Goal: Task Accomplishment & Management: Manage account settings

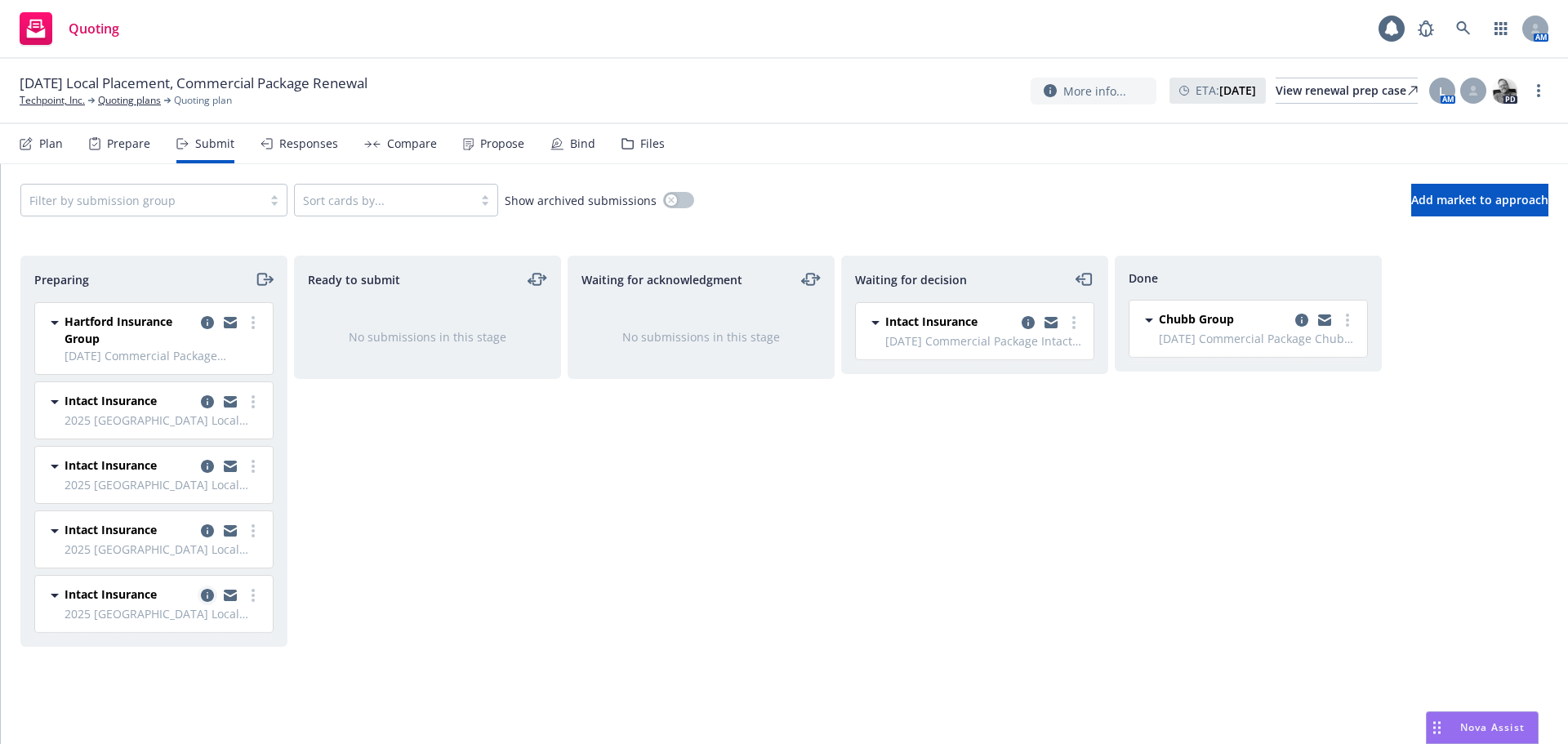
click at [209, 598] on icon "copy logging email" at bounding box center [207, 595] width 13 height 13
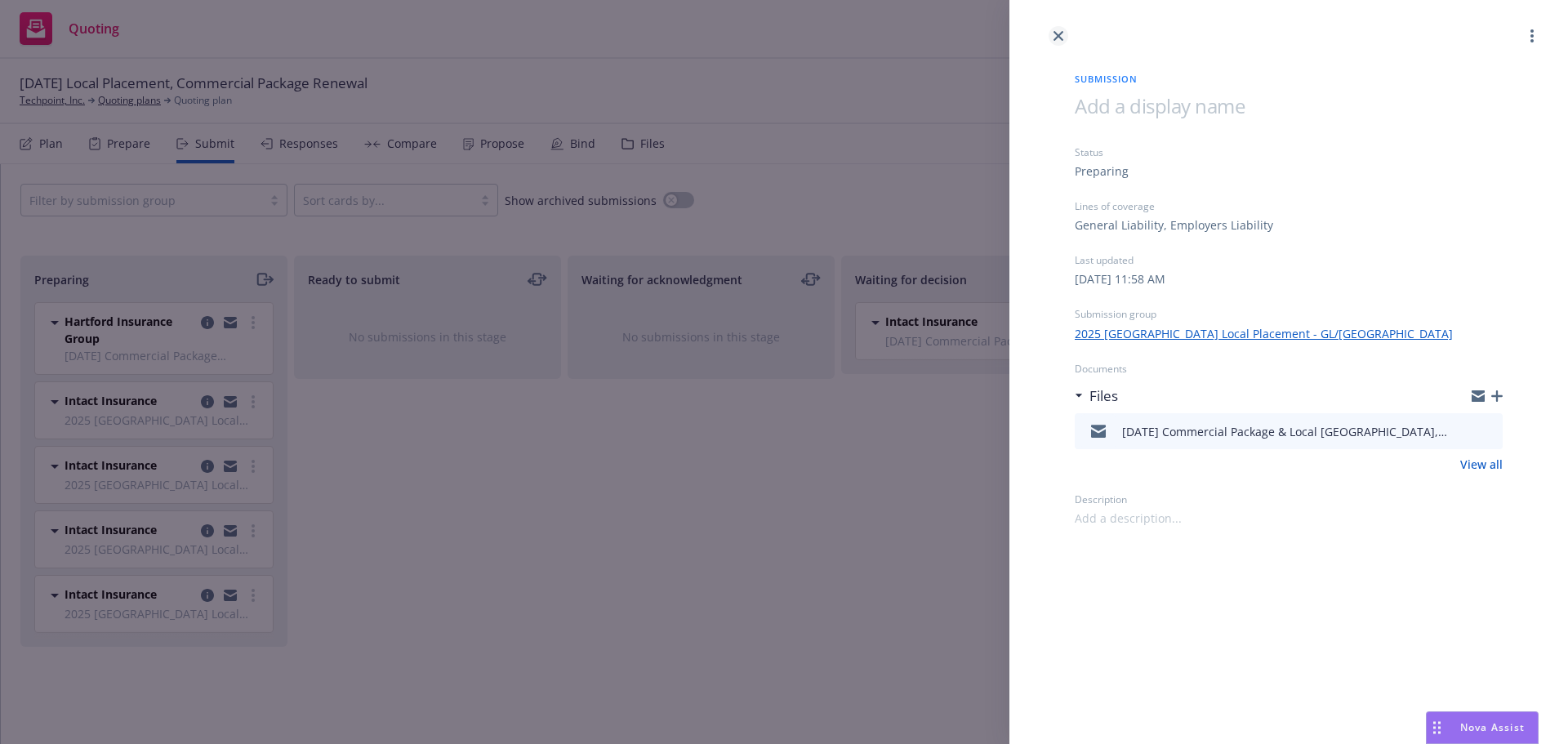
click at [1060, 35] on icon "close" at bounding box center [1058, 36] width 10 height 10
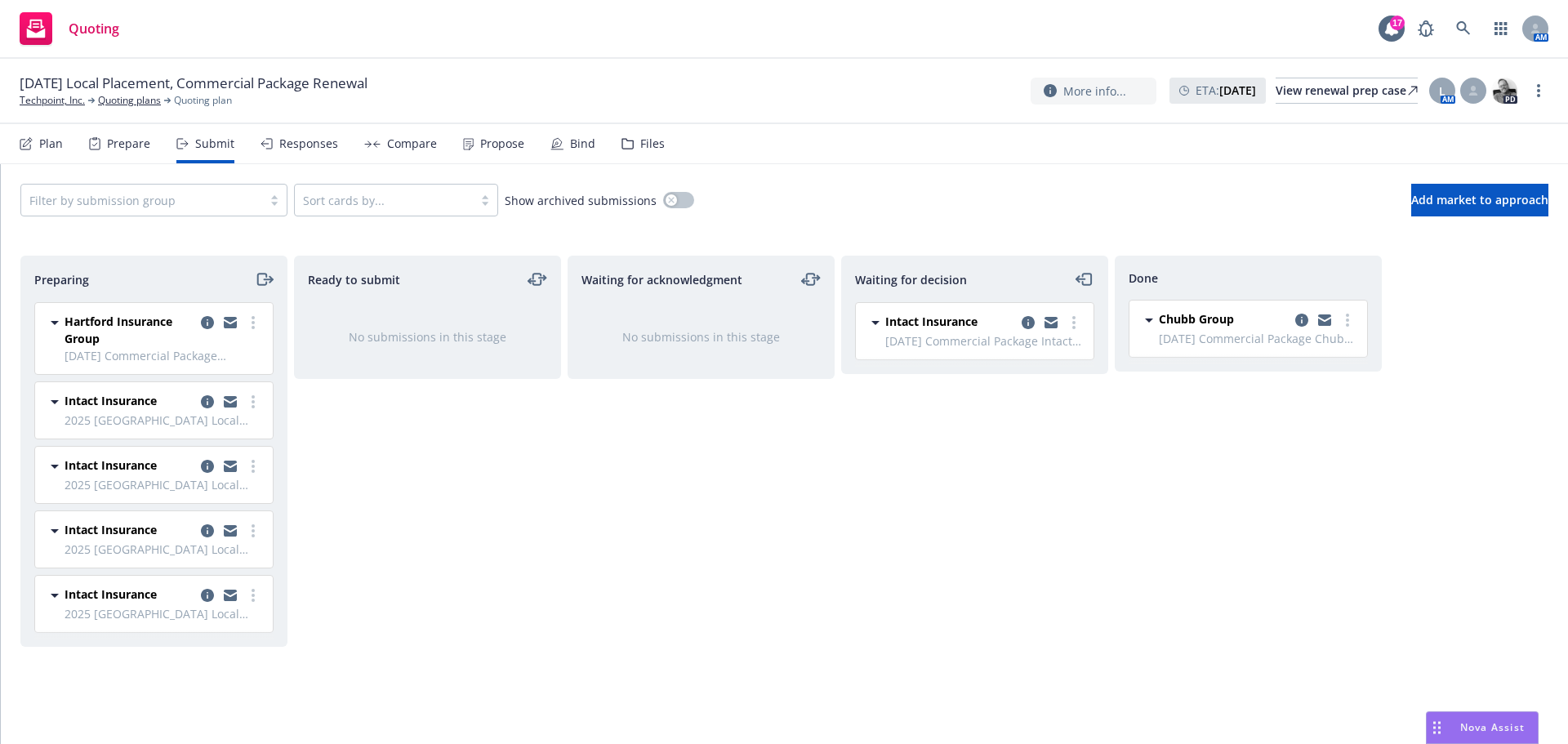
click at [645, 142] on div "Files" at bounding box center [652, 143] width 24 height 13
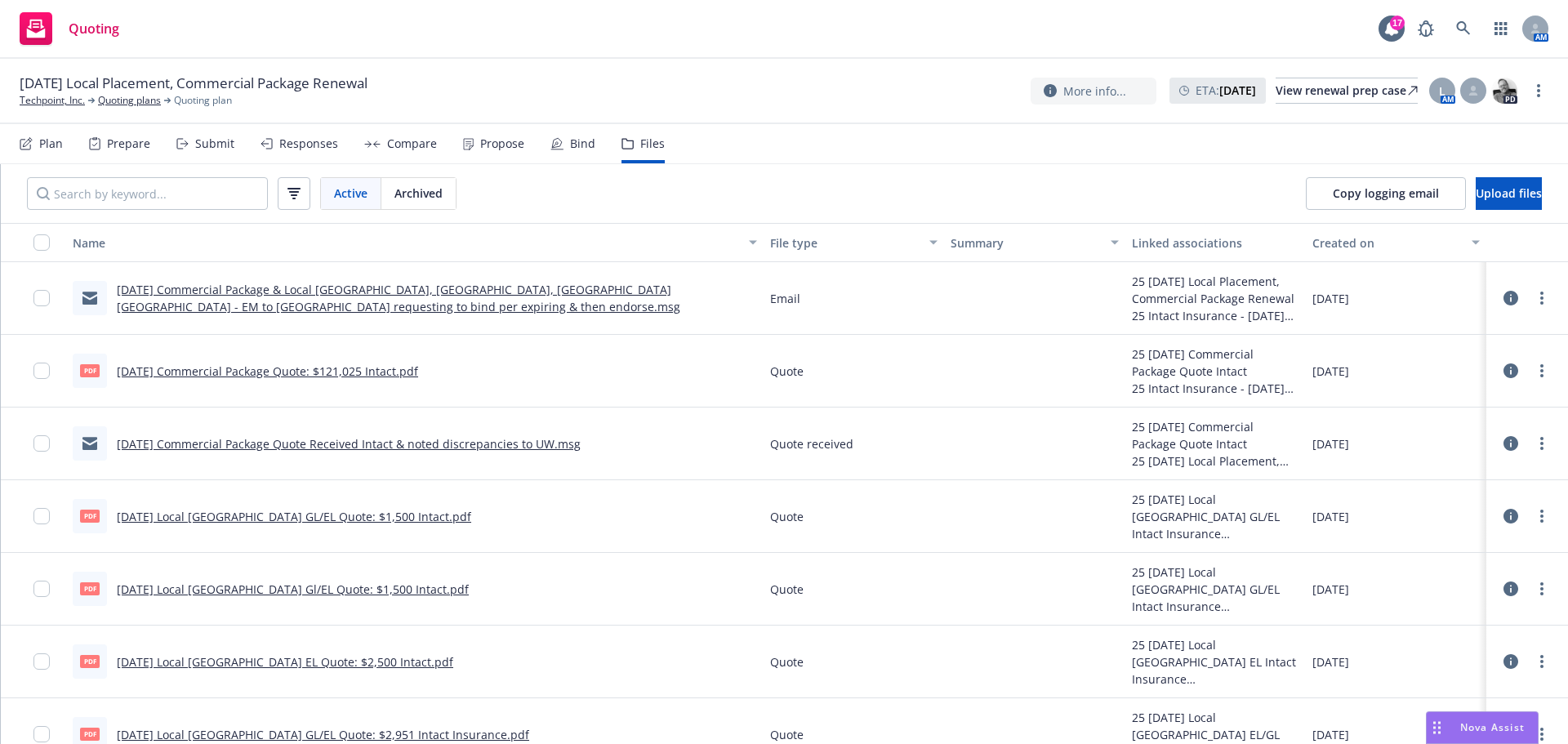
click at [1503, 514] on icon at bounding box center [1511, 516] width 14 height 14
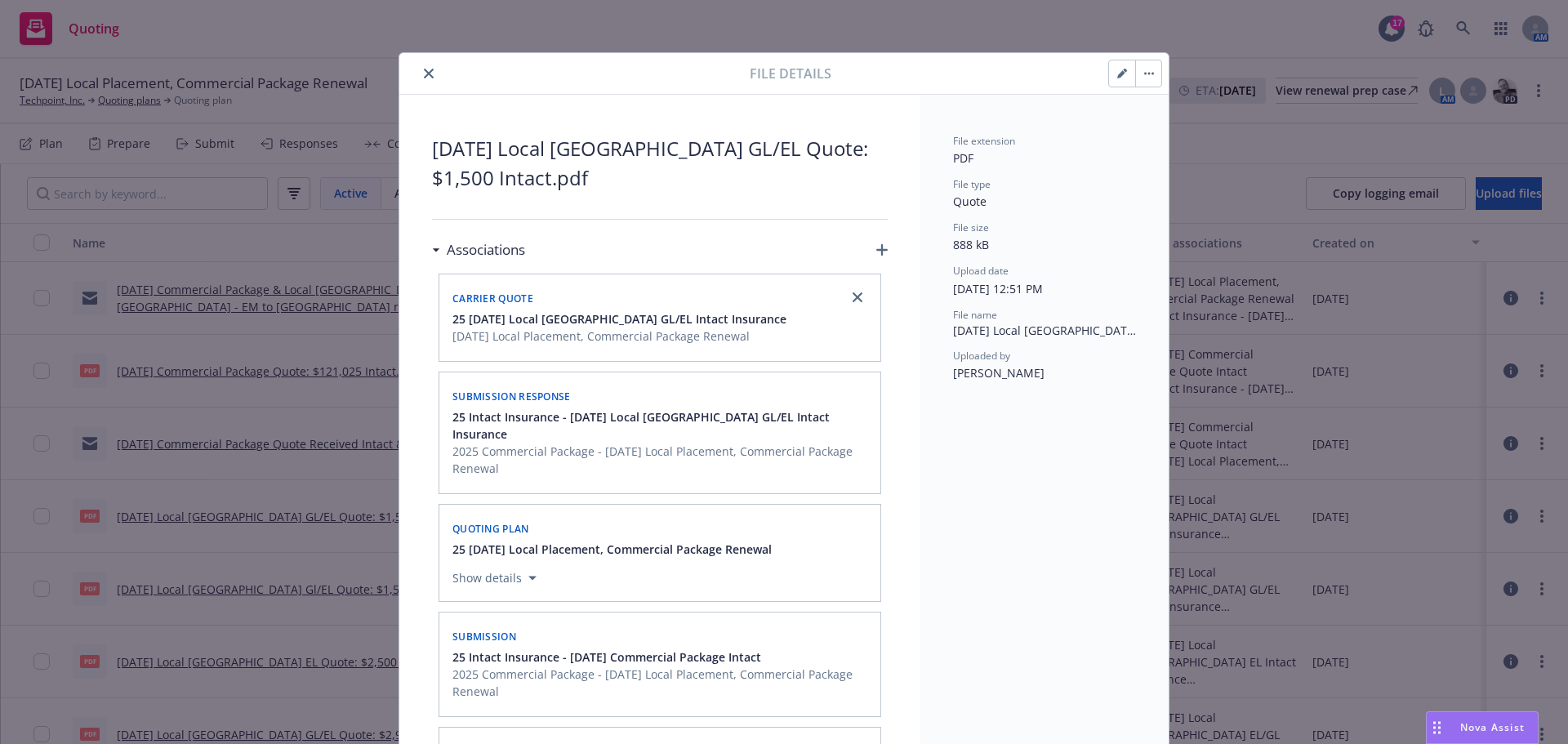
click at [876, 248] on icon "button" at bounding box center [881, 249] width 12 height 12
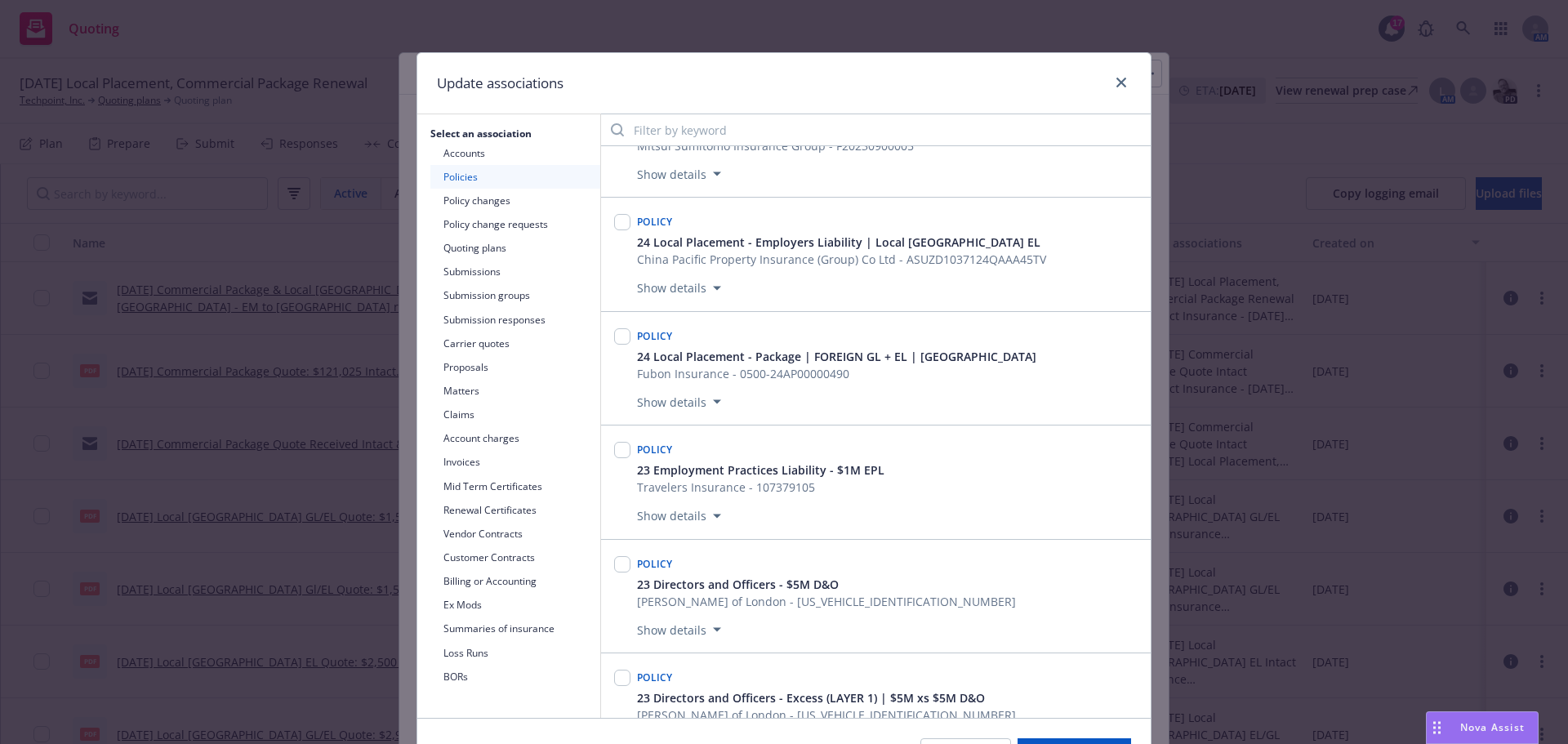
scroll to position [980, 0]
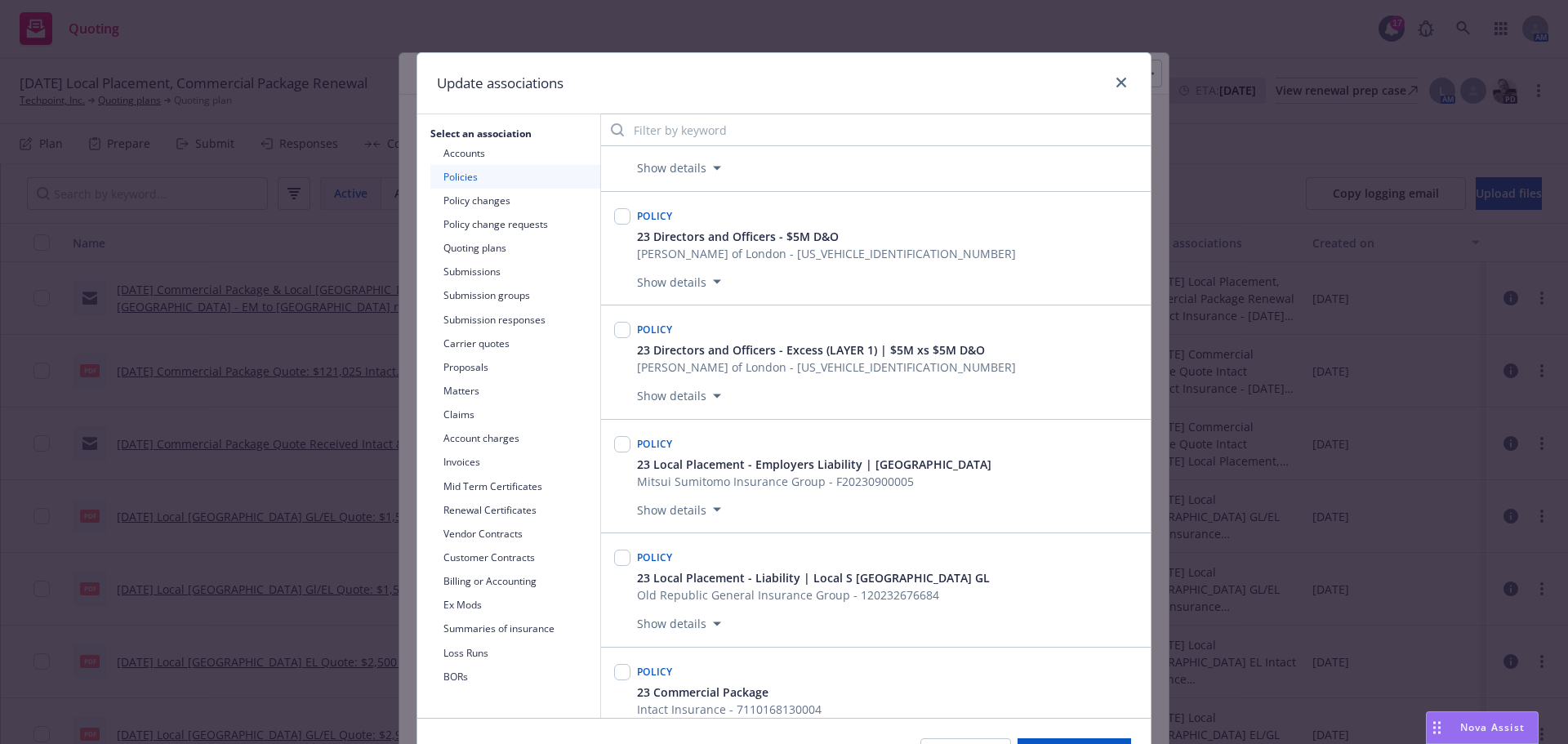
click at [486, 251] on button "Quoting plans" at bounding box center [515, 247] width 169 height 23
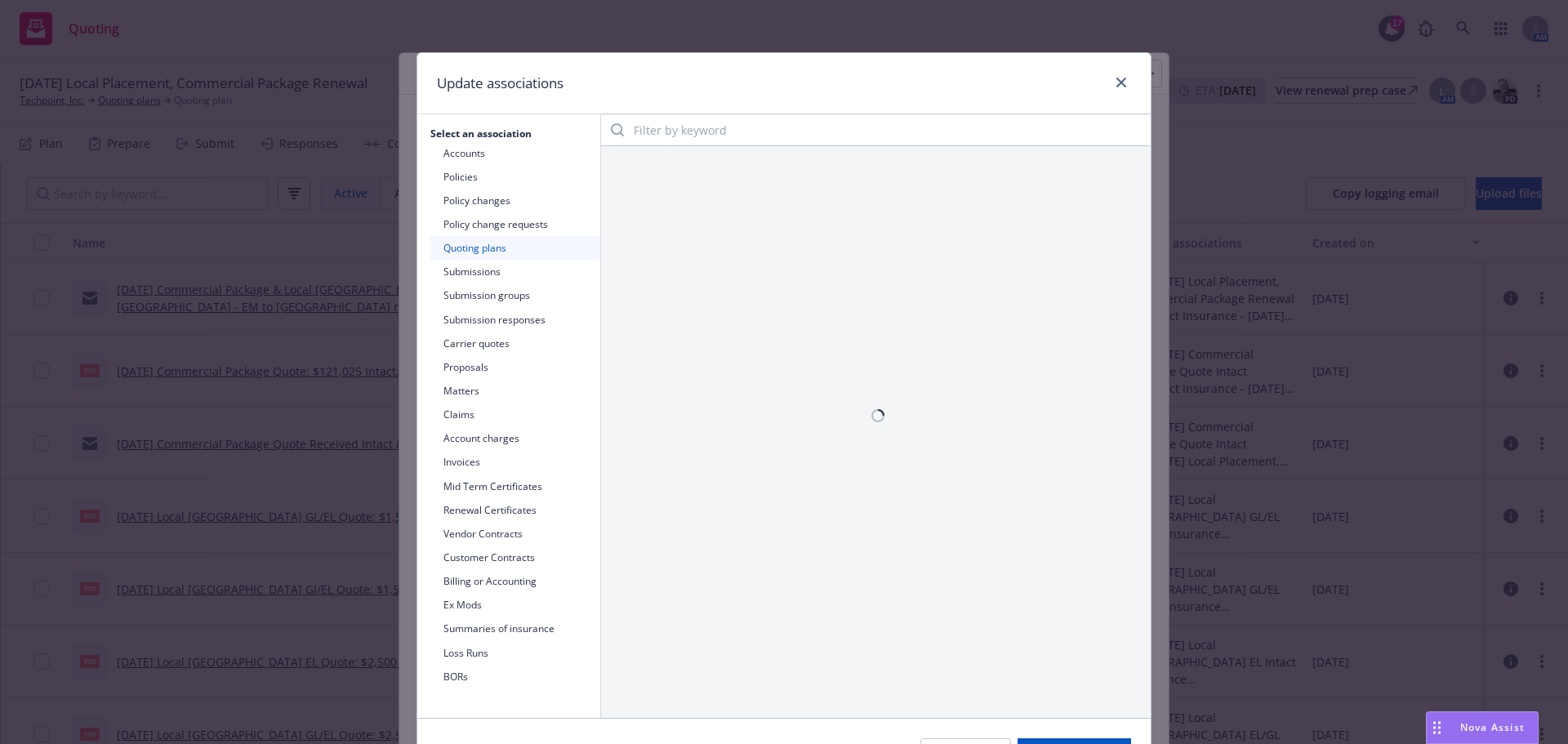
scroll to position [0, 0]
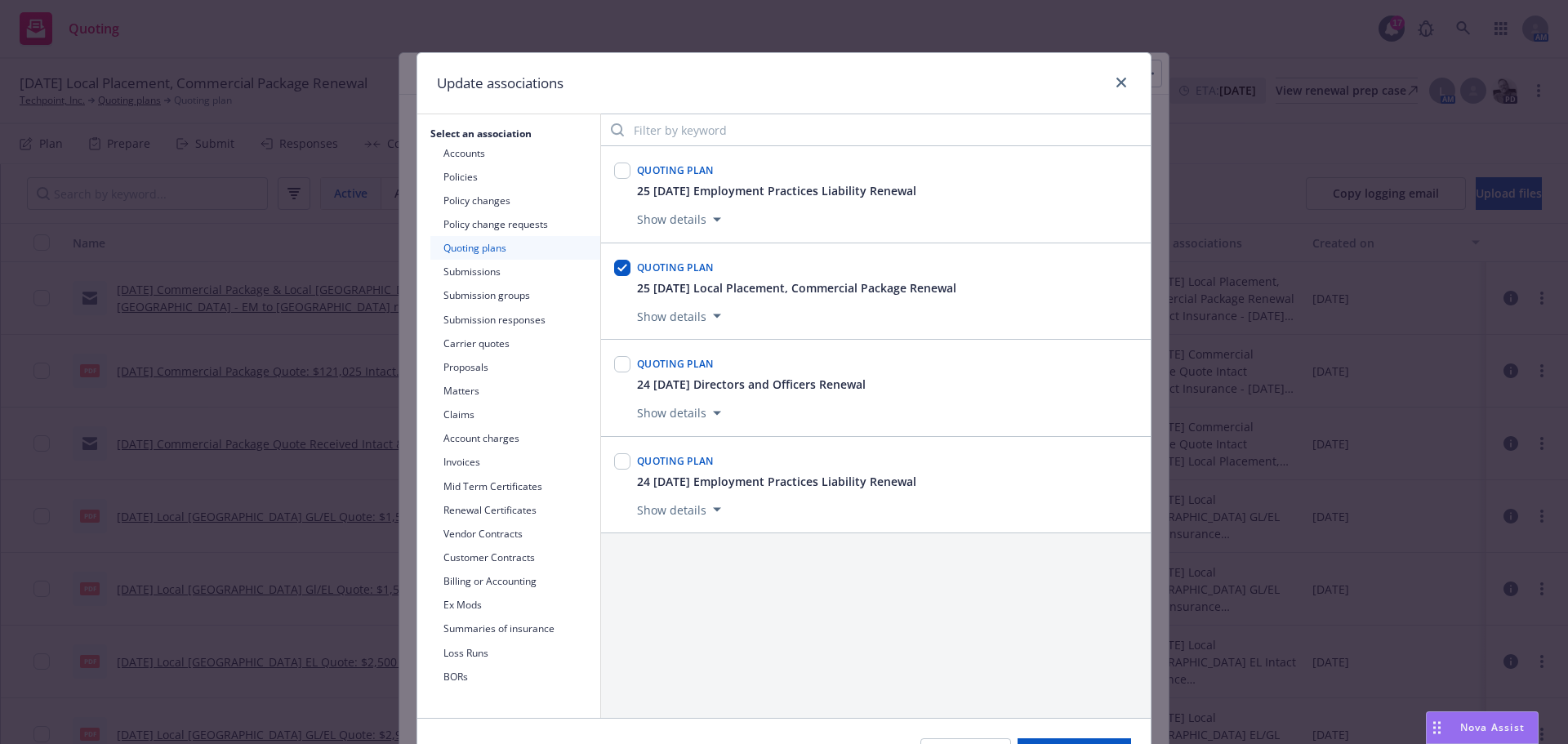
click at [474, 266] on button "Submissions" at bounding box center [515, 272] width 169 height 23
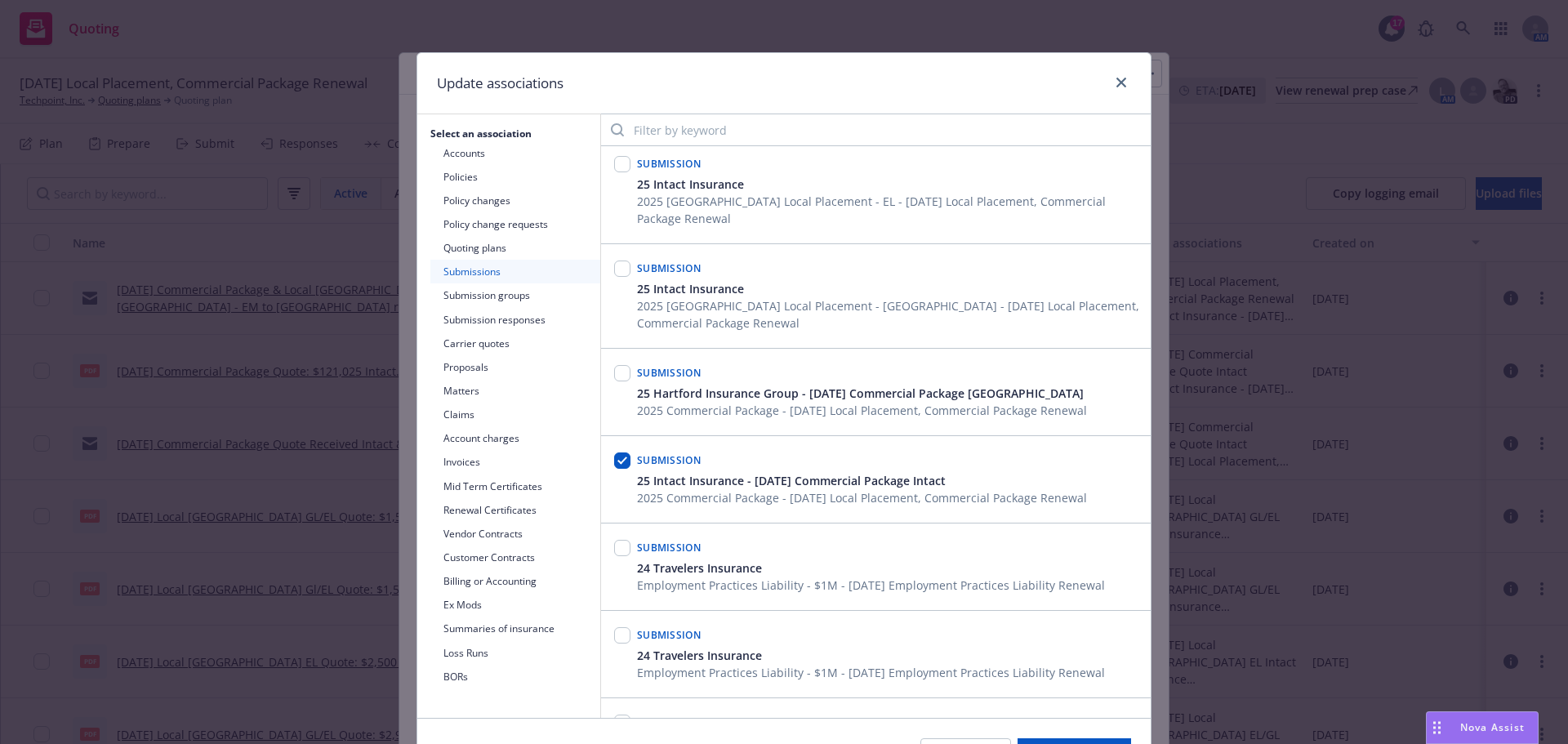
scroll to position [408, 0]
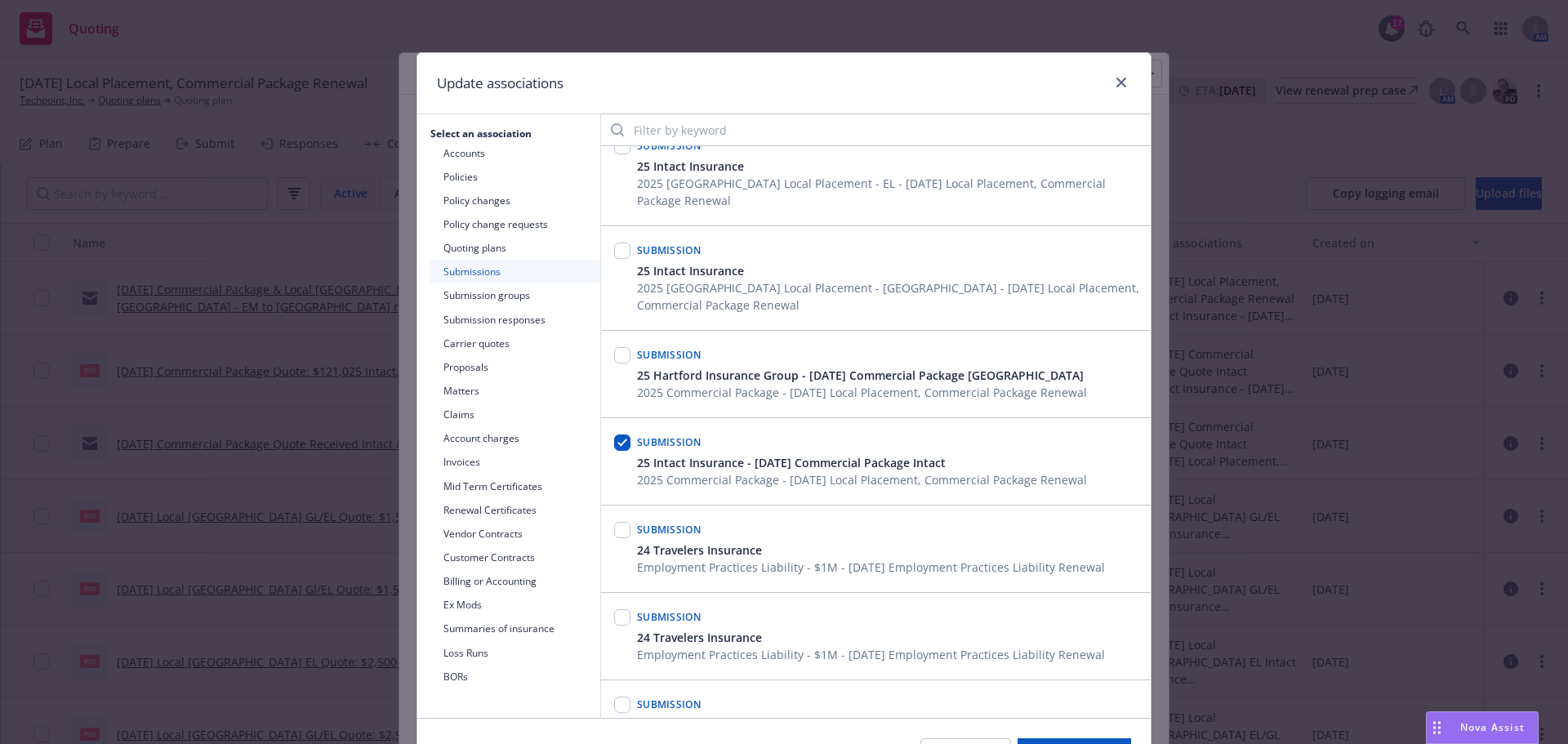
click at [495, 300] on button "Submission groups" at bounding box center [515, 295] width 169 height 23
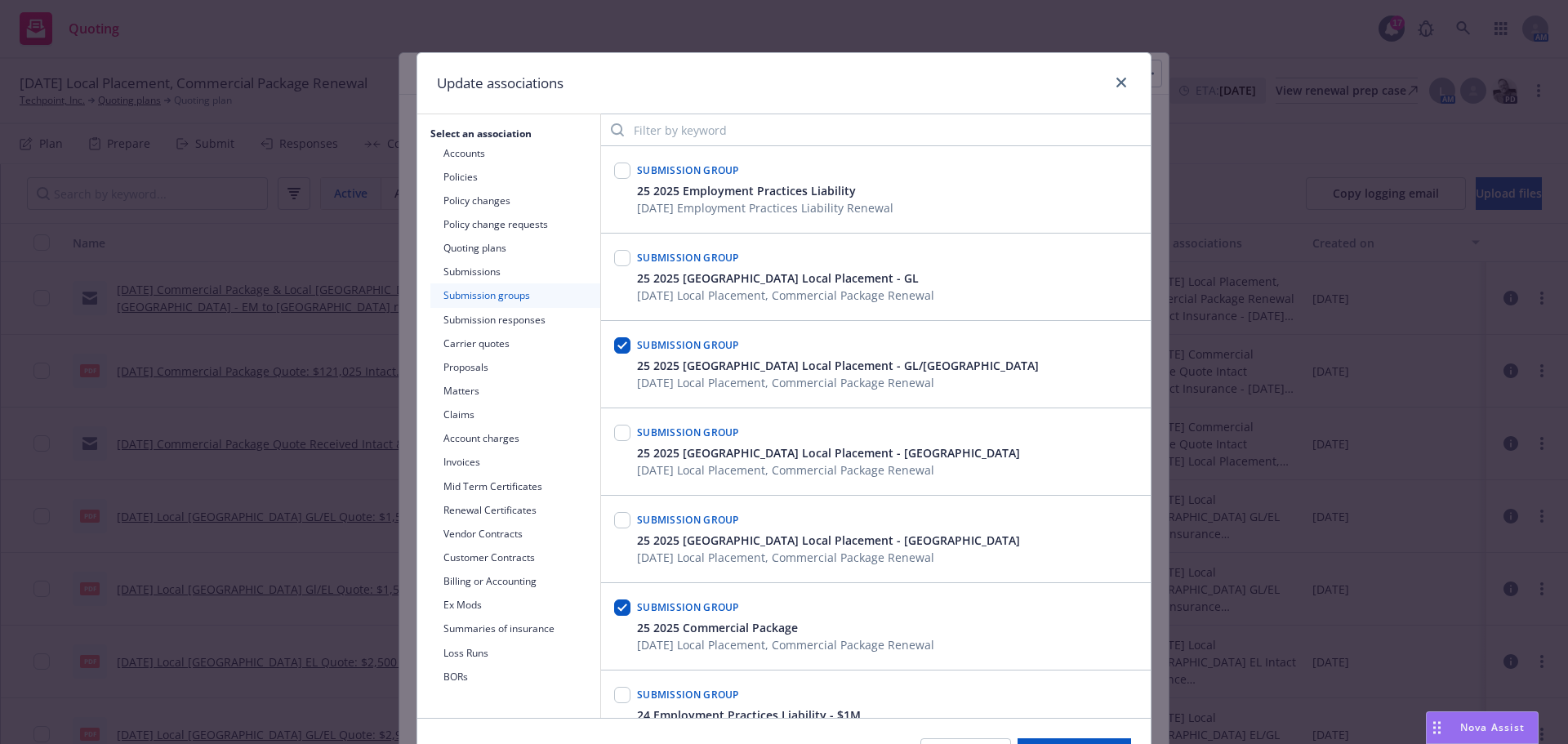
scroll to position [82, 0]
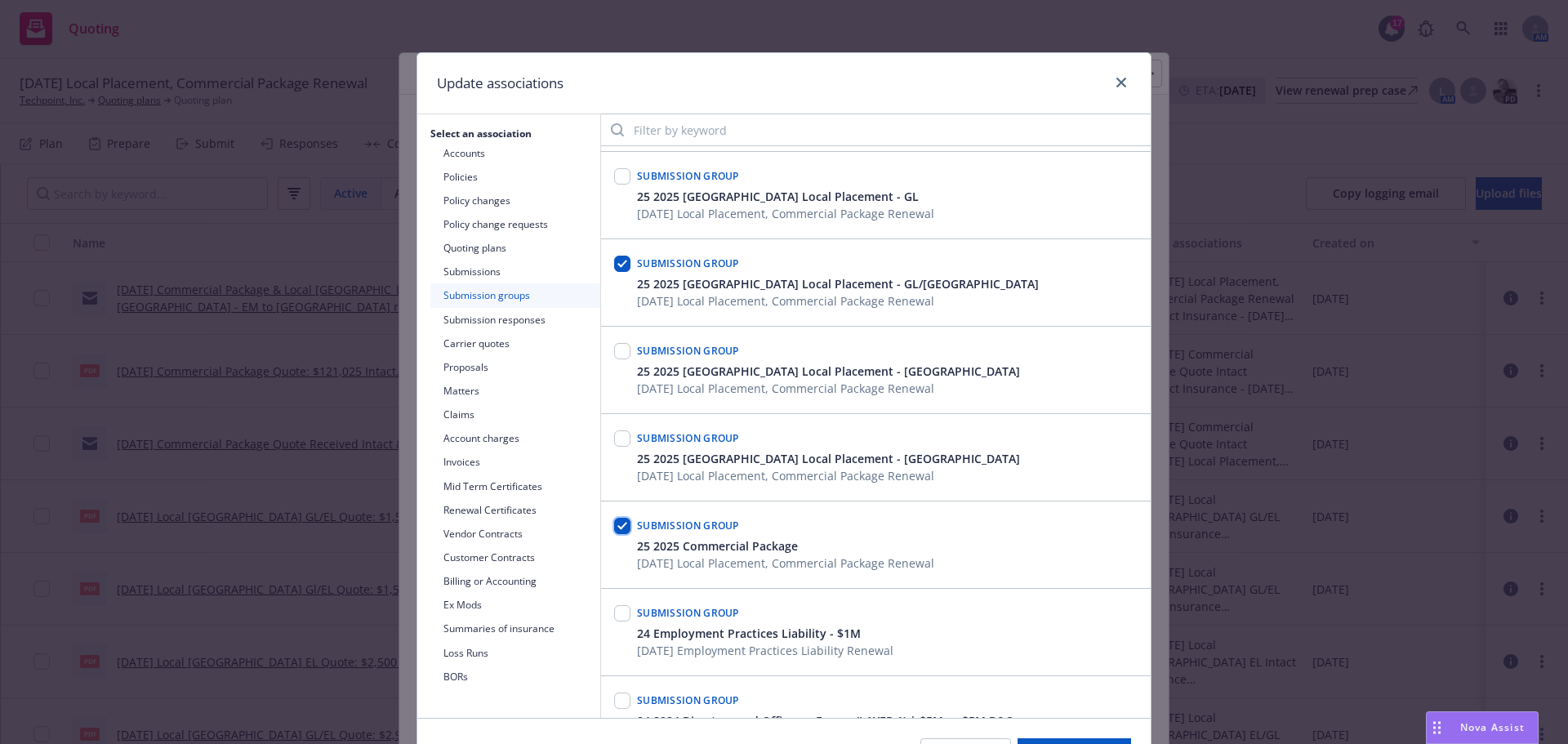
click at [619, 522] on input "checkbox" at bounding box center [622, 526] width 16 height 16
checkbox input "false"
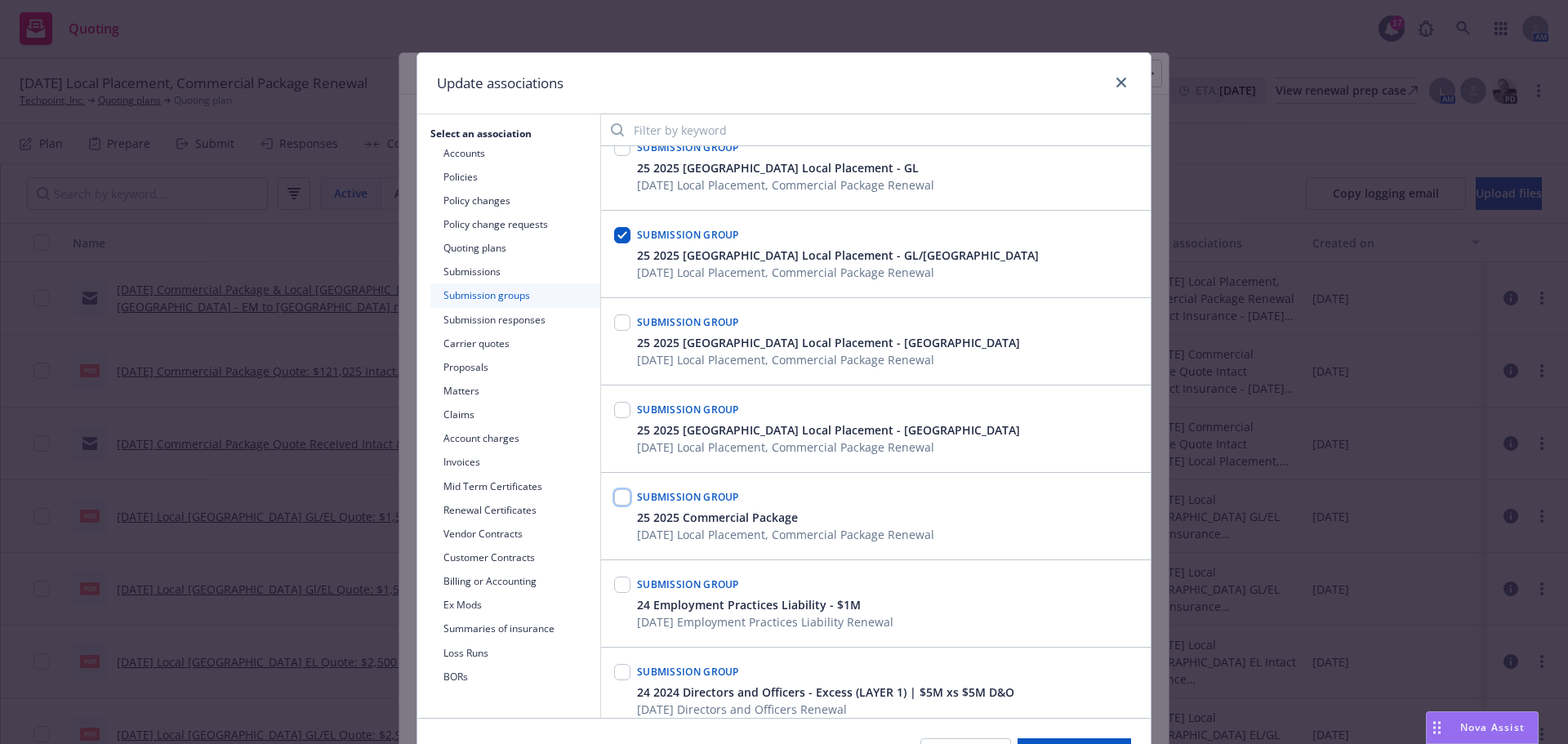
scroll to position [0, 0]
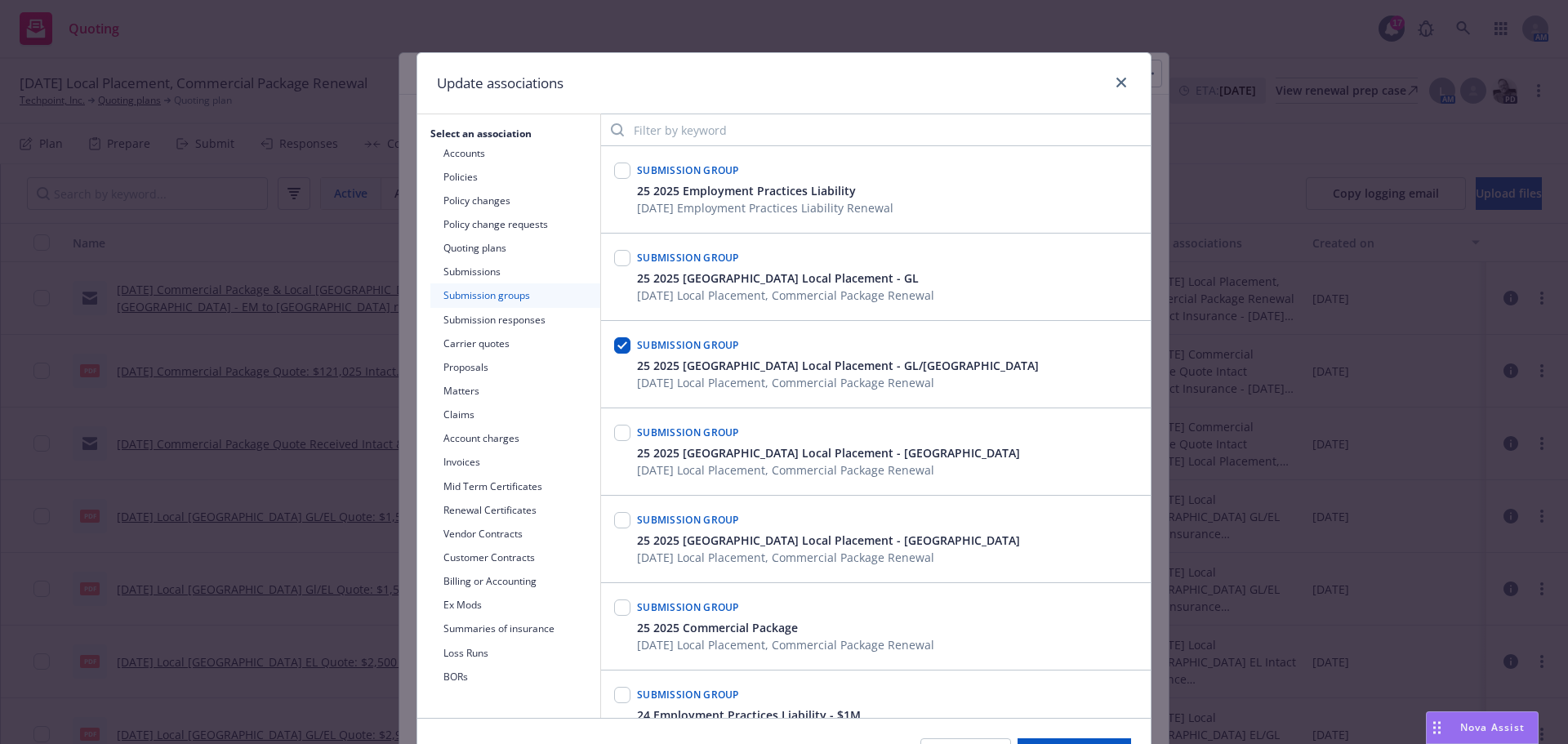
click at [480, 320] on button "Submission responses" at bounding box center [515, 319] width 169 height 23
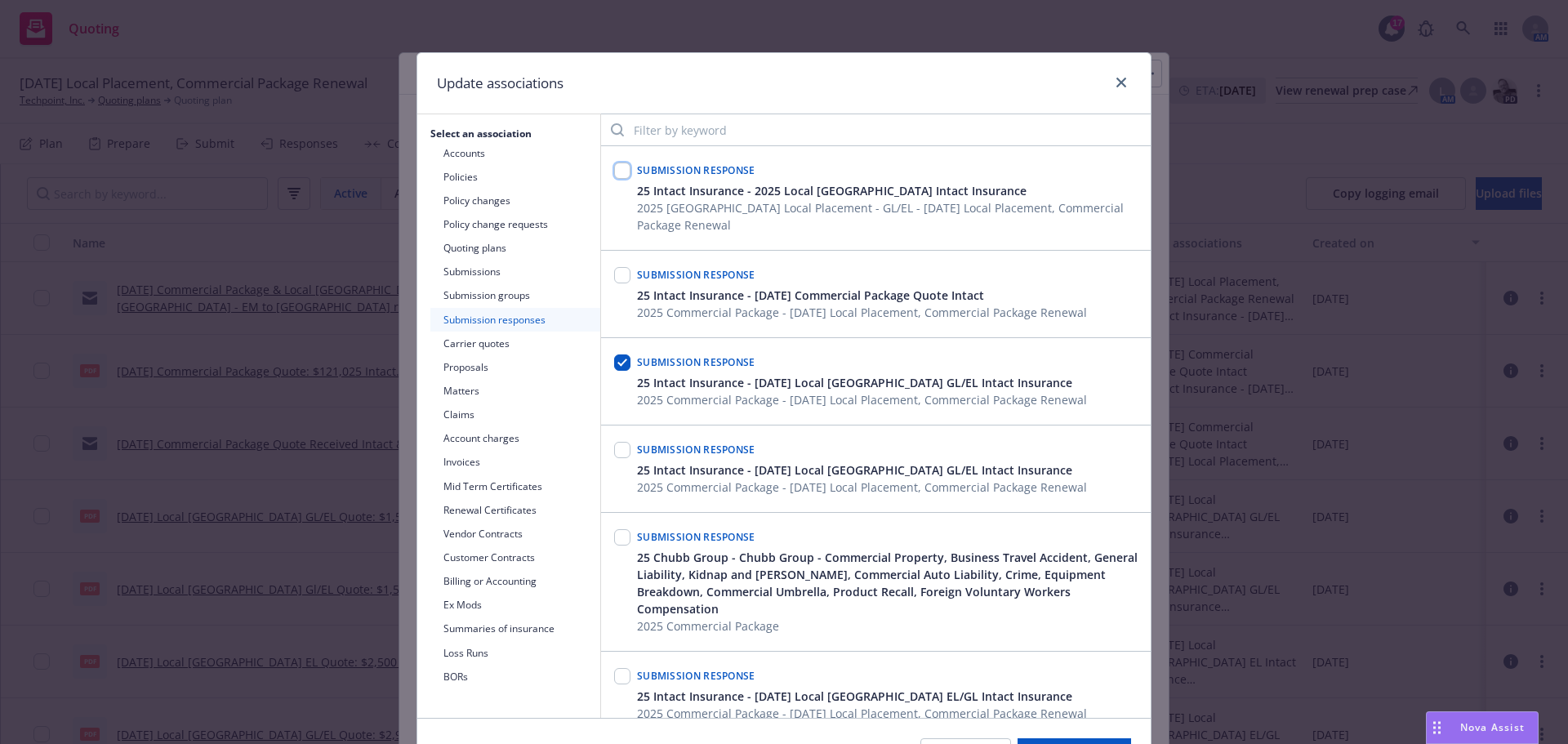
click at [617, 169] on input "checkbox" at bounding box center [622, 170] width 16 height 16
checkbox input "true"
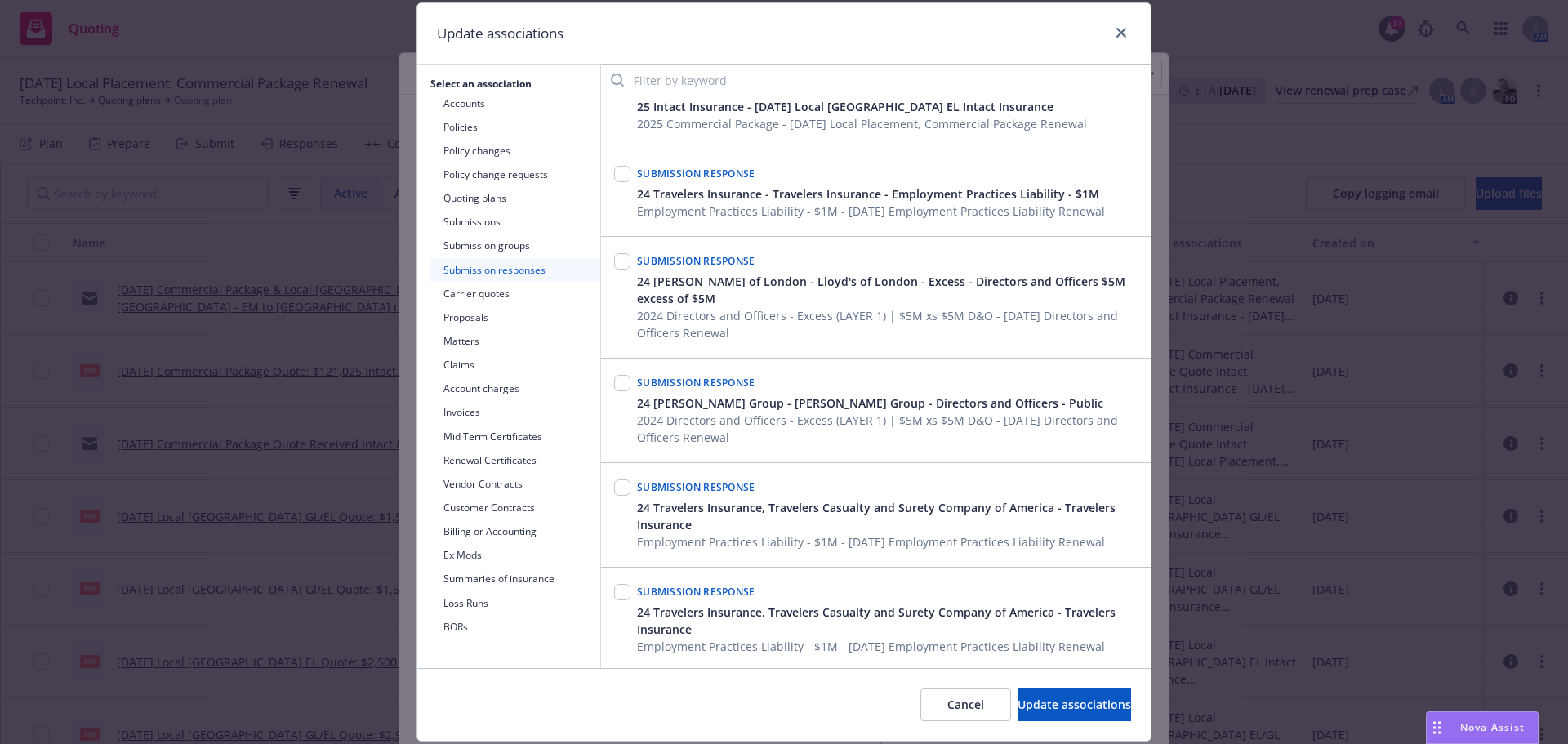
scroll to position [99, 0]
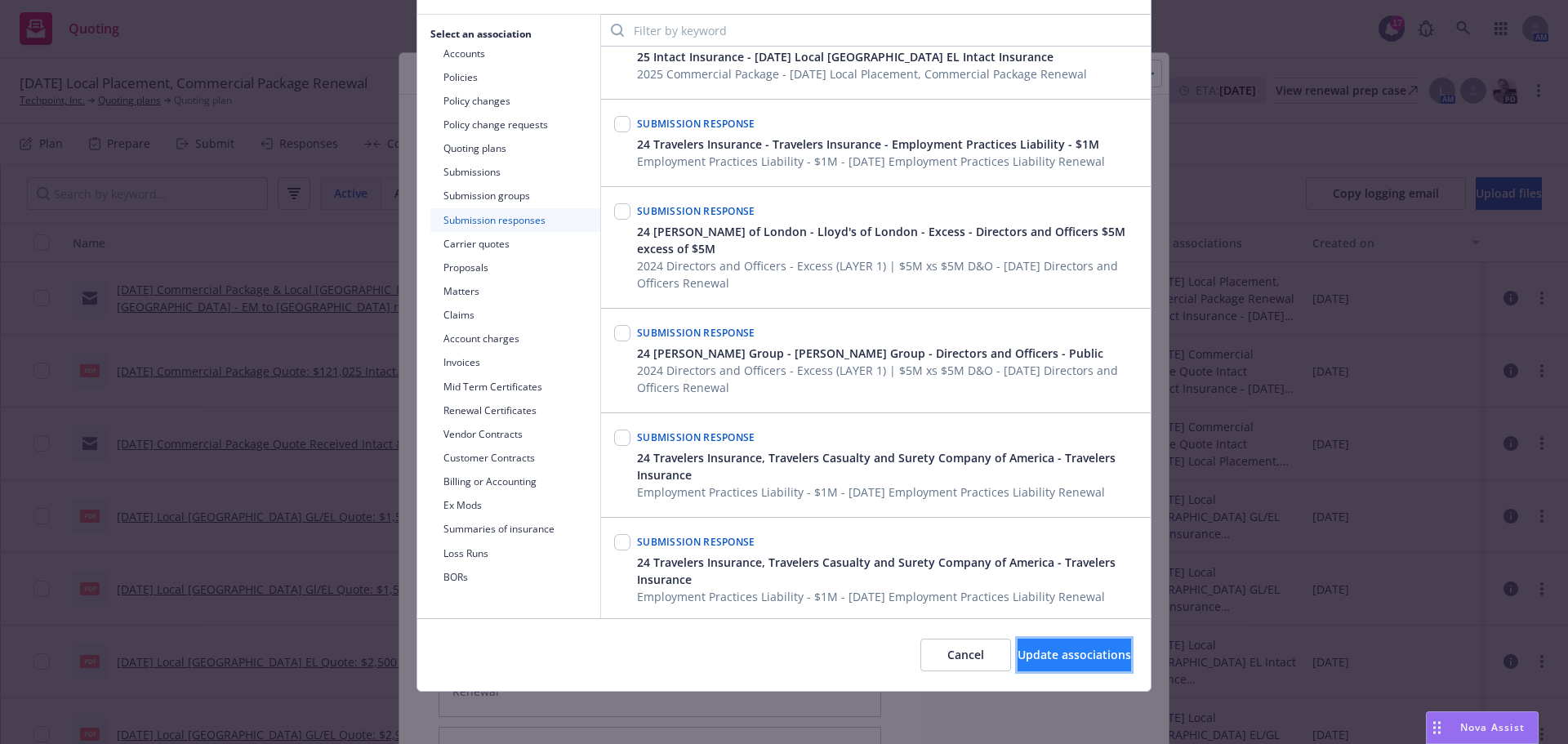
click at [1018, 653] on span "Update associations" at bounding box center [1074, 653] width 114 height 15
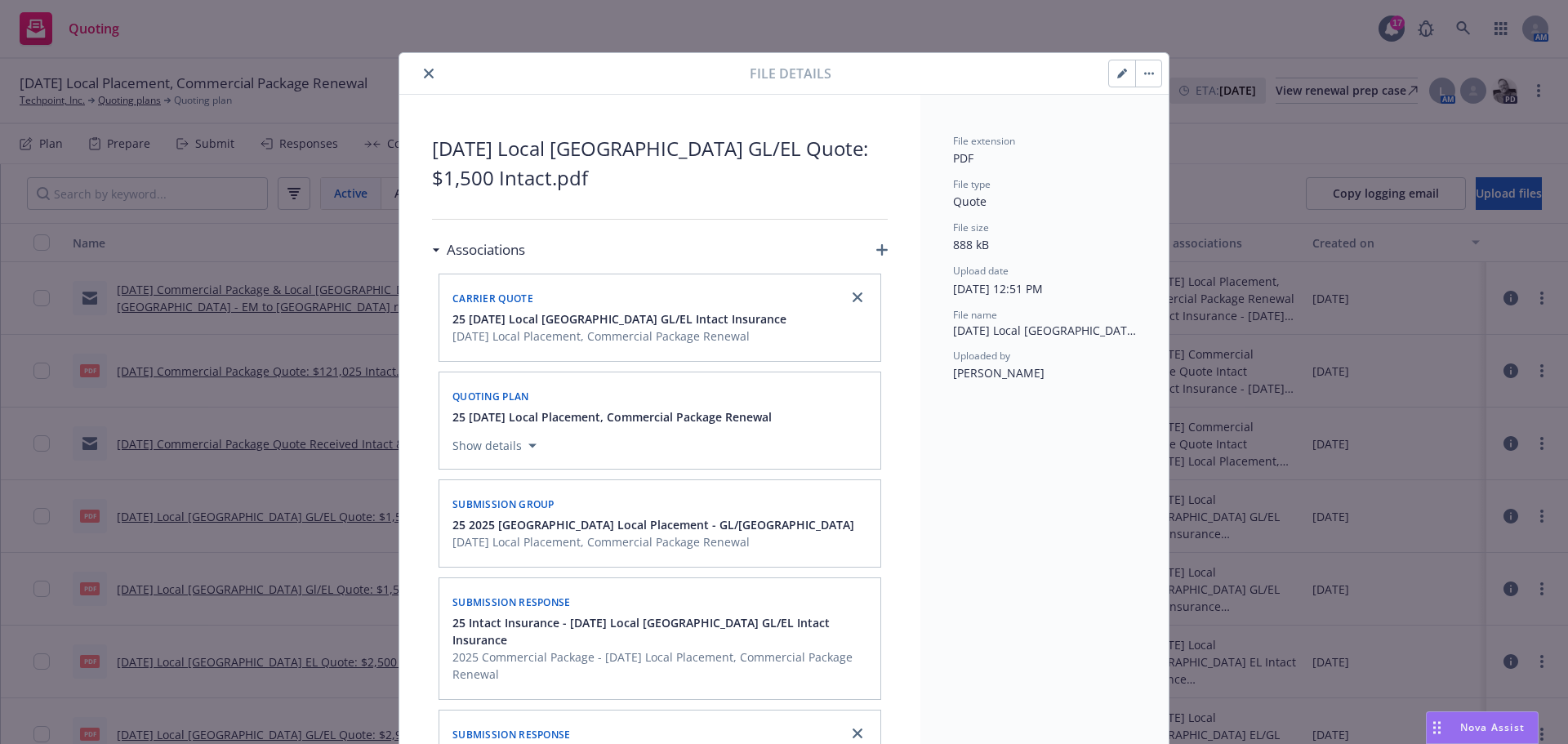
click at [425, 68] on button "close" at bounding box center [429, 74] width 20 height 20
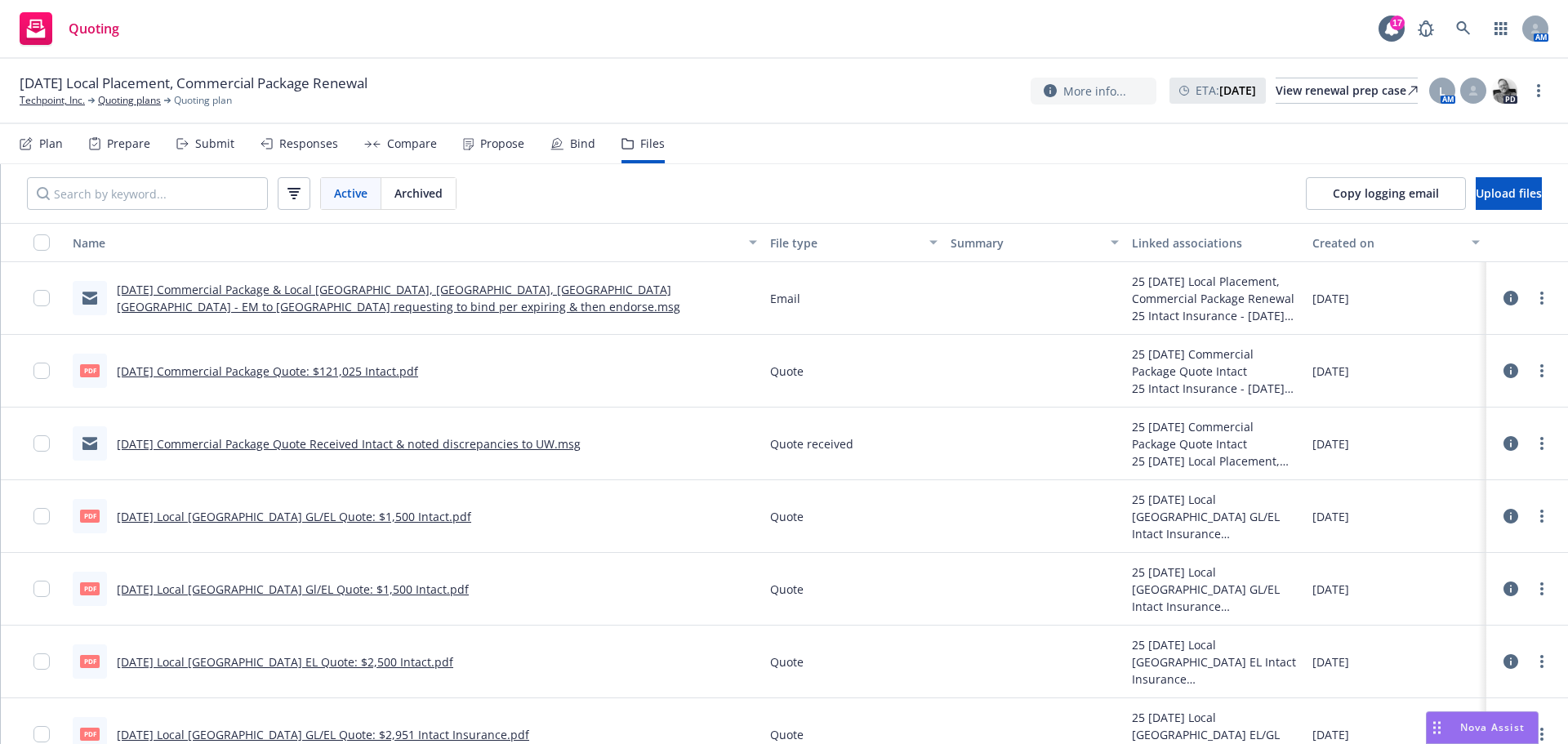
click at [211, 147] on div "Submit" at bounding box center [215, 143] width 39 height 13
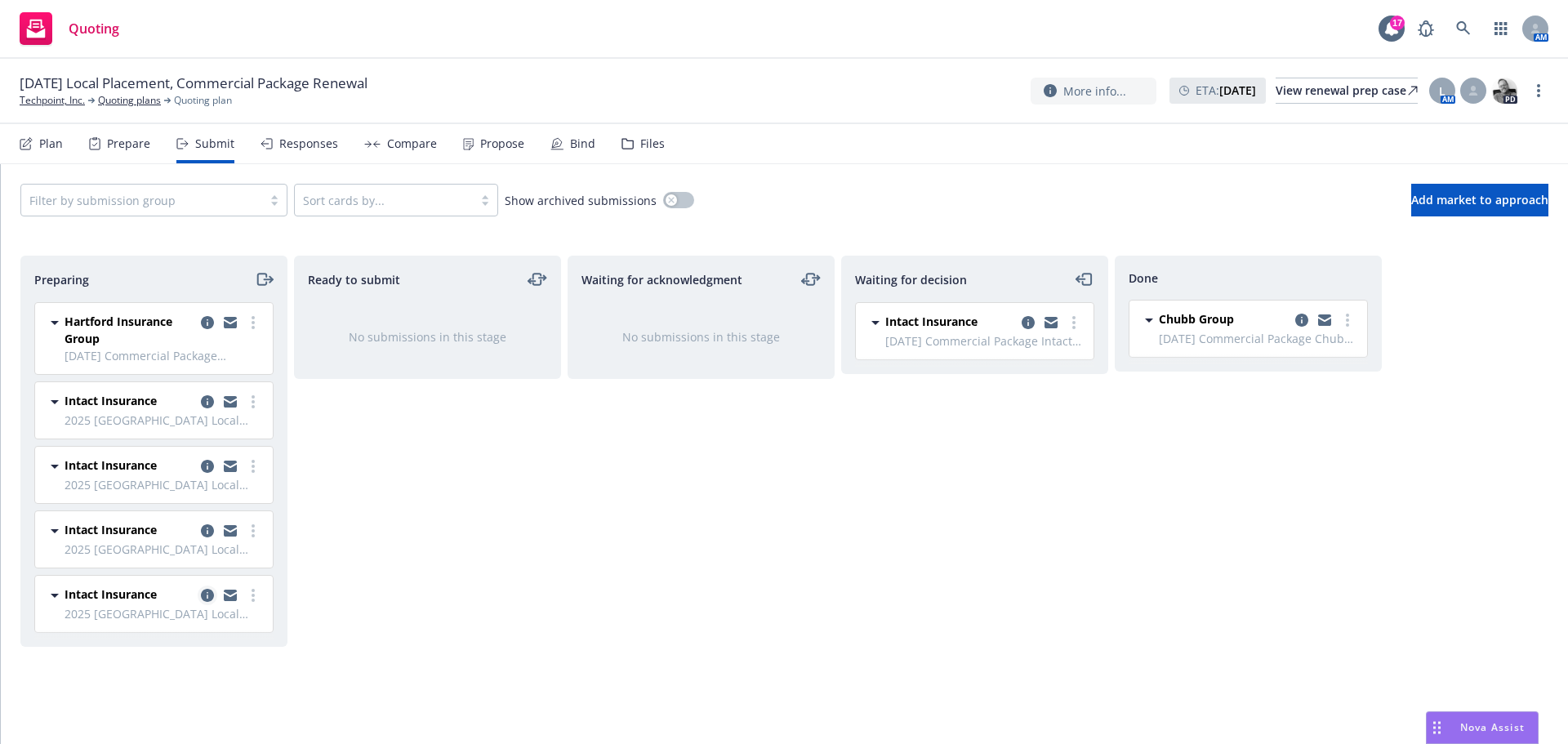
click at [202, 590] on icon "copy logging email" at bounding box center [207, 595] width 13 height 13
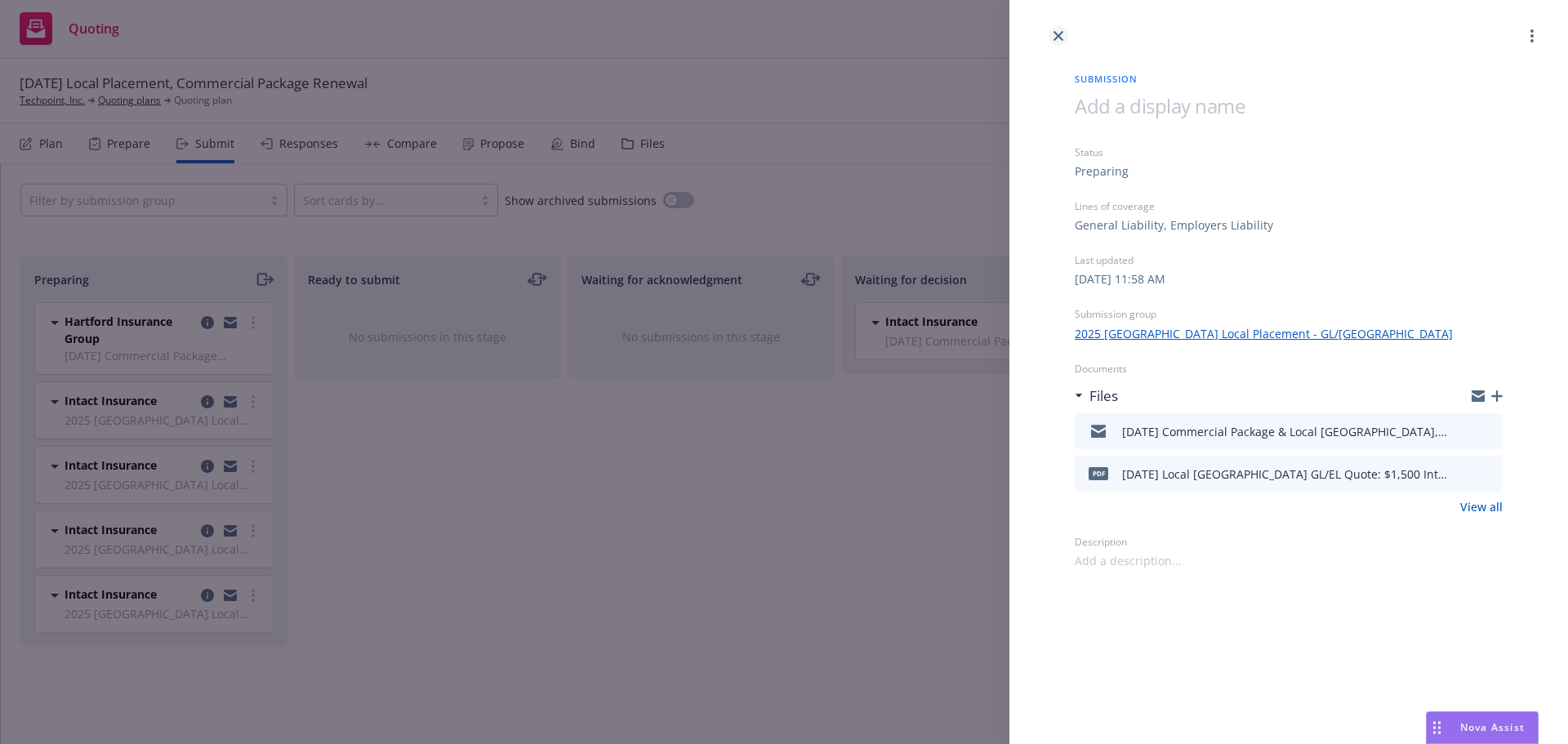
click at [1060, 36] on icon "close" at bounding box center [1058, 36] width 10 height 10
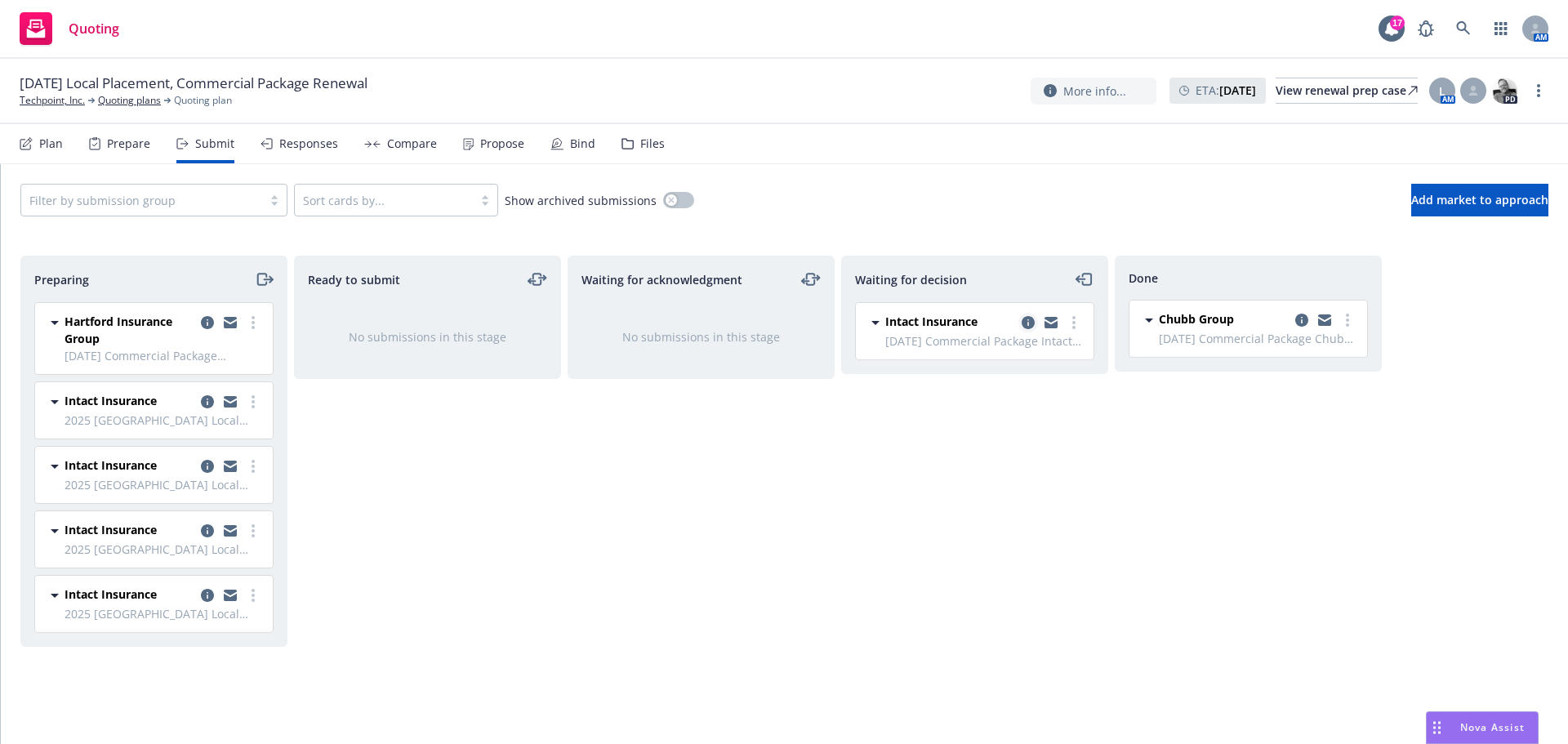
click at [1025, 319] on icon "copy logging email" at bounding box center [1028, 323] width 13 height 13
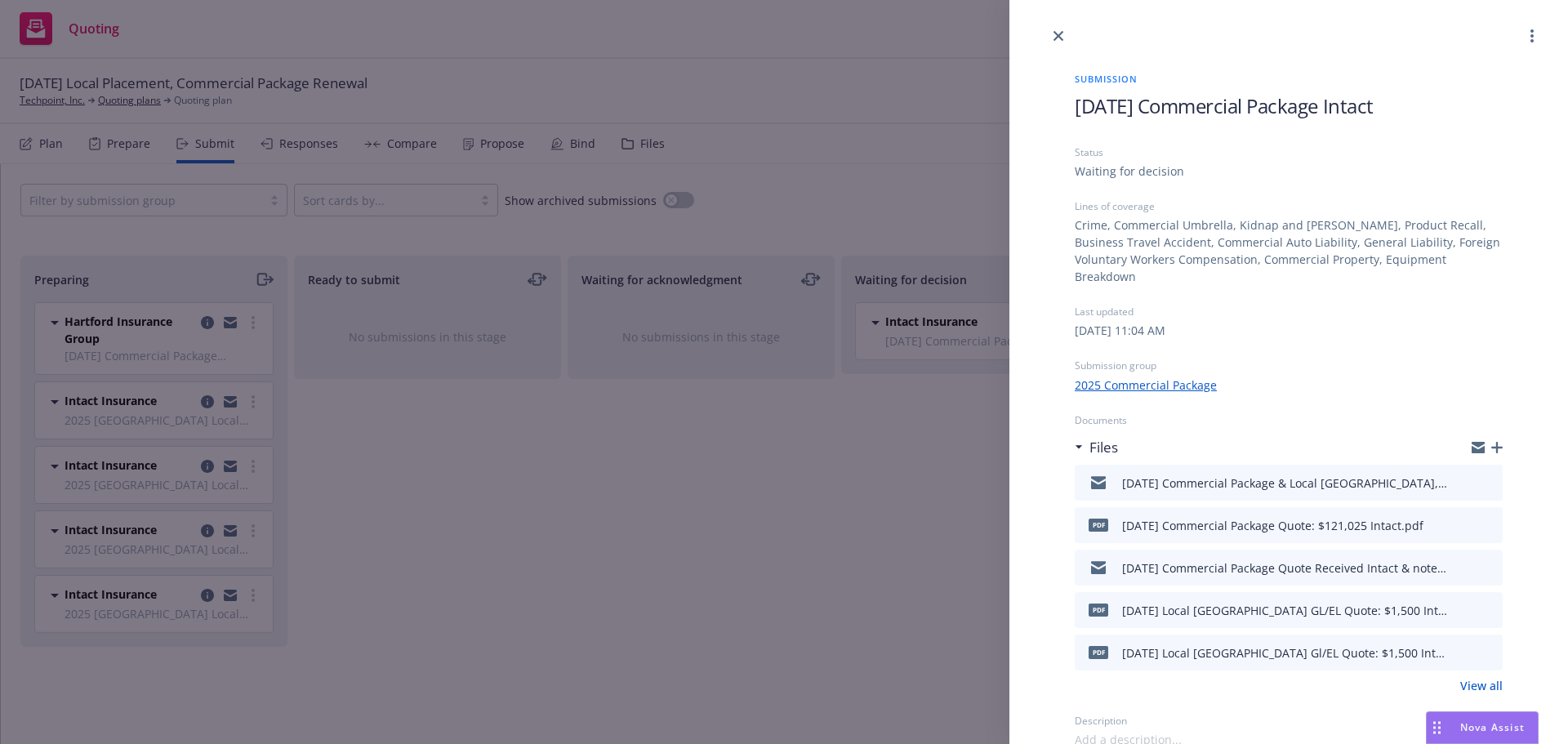
drag, startPoint x: 1058, startPoint y: 35, endPoint x: 1064, endPoint y: 49, distance: 15.2
click at [1059, 34] on icon "close" at bounding box center [1058, 36] width 10 height 10
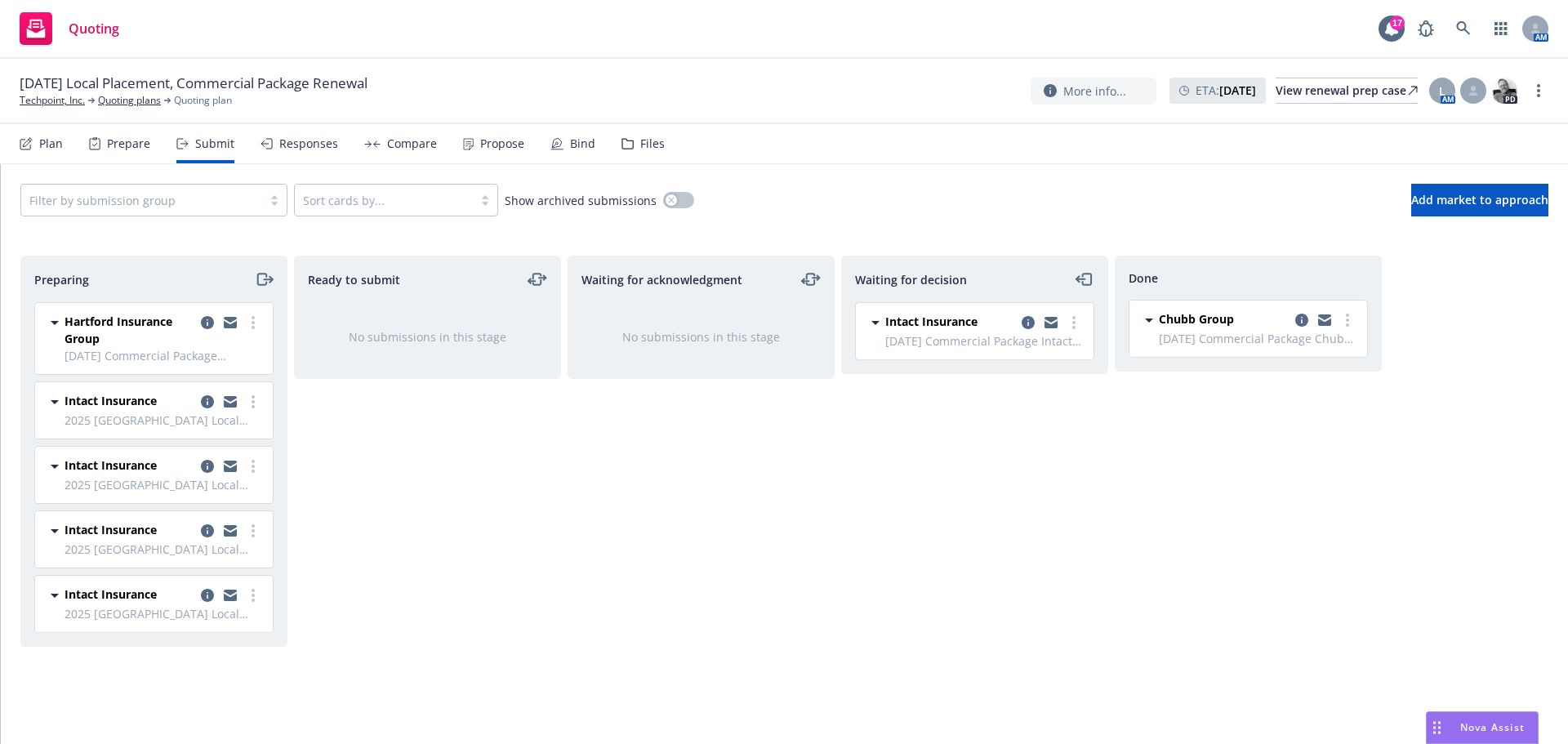
click at [646, 140] on div "Files" at bounding box center [652, 143] width 24 height 13
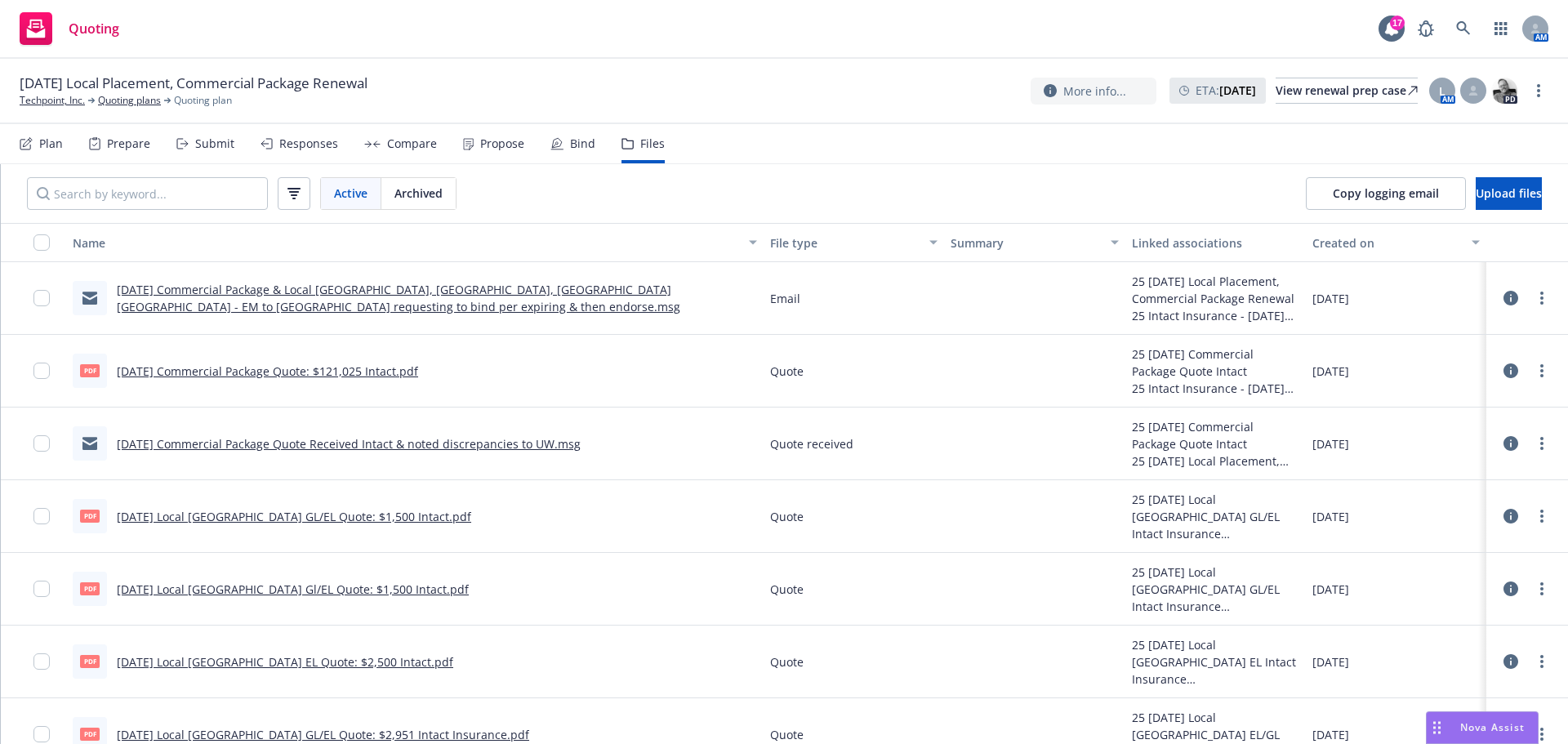
click at [1503, 518] on icon at bounding box center [1511, 516] width 14 height 14
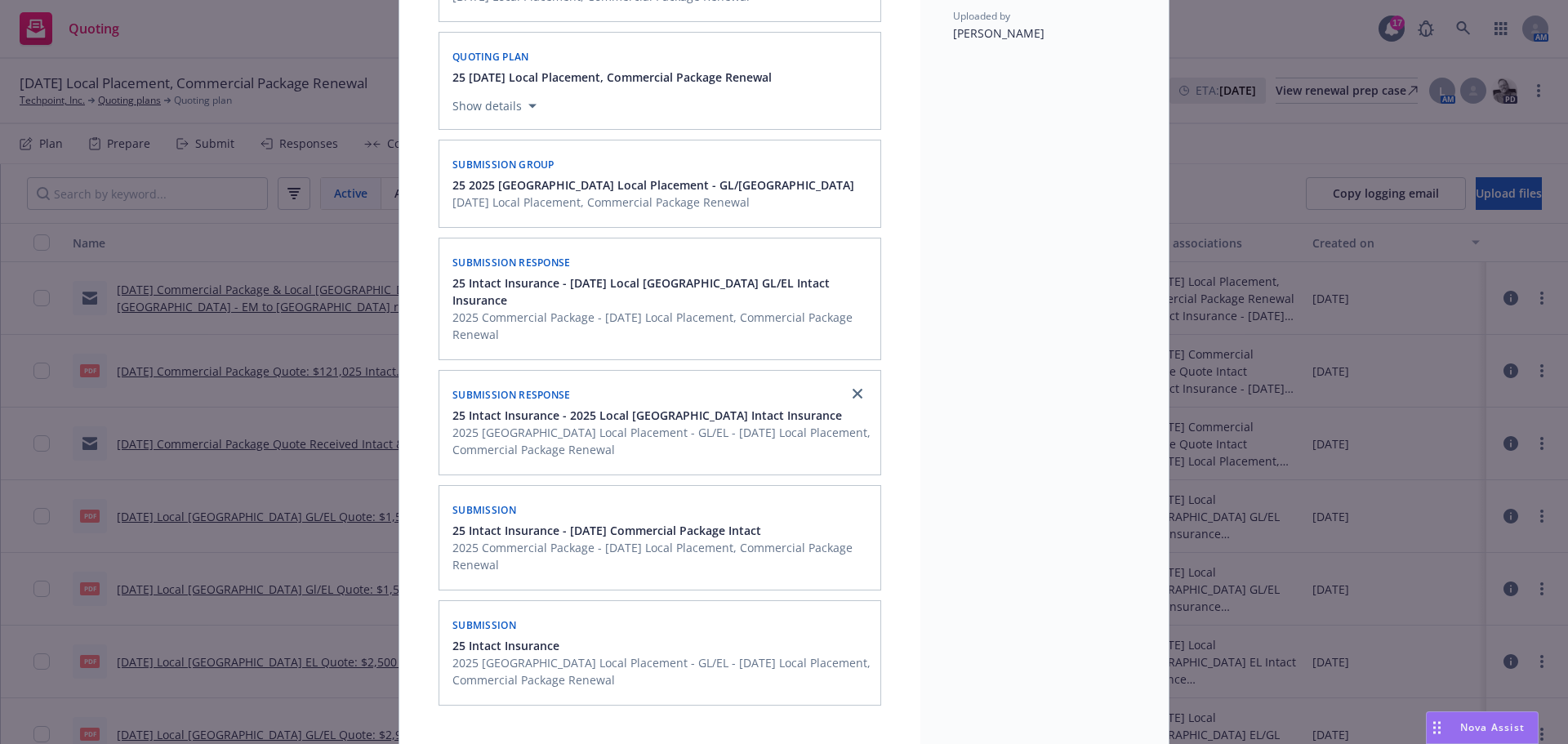
scroll to position [383, 0]
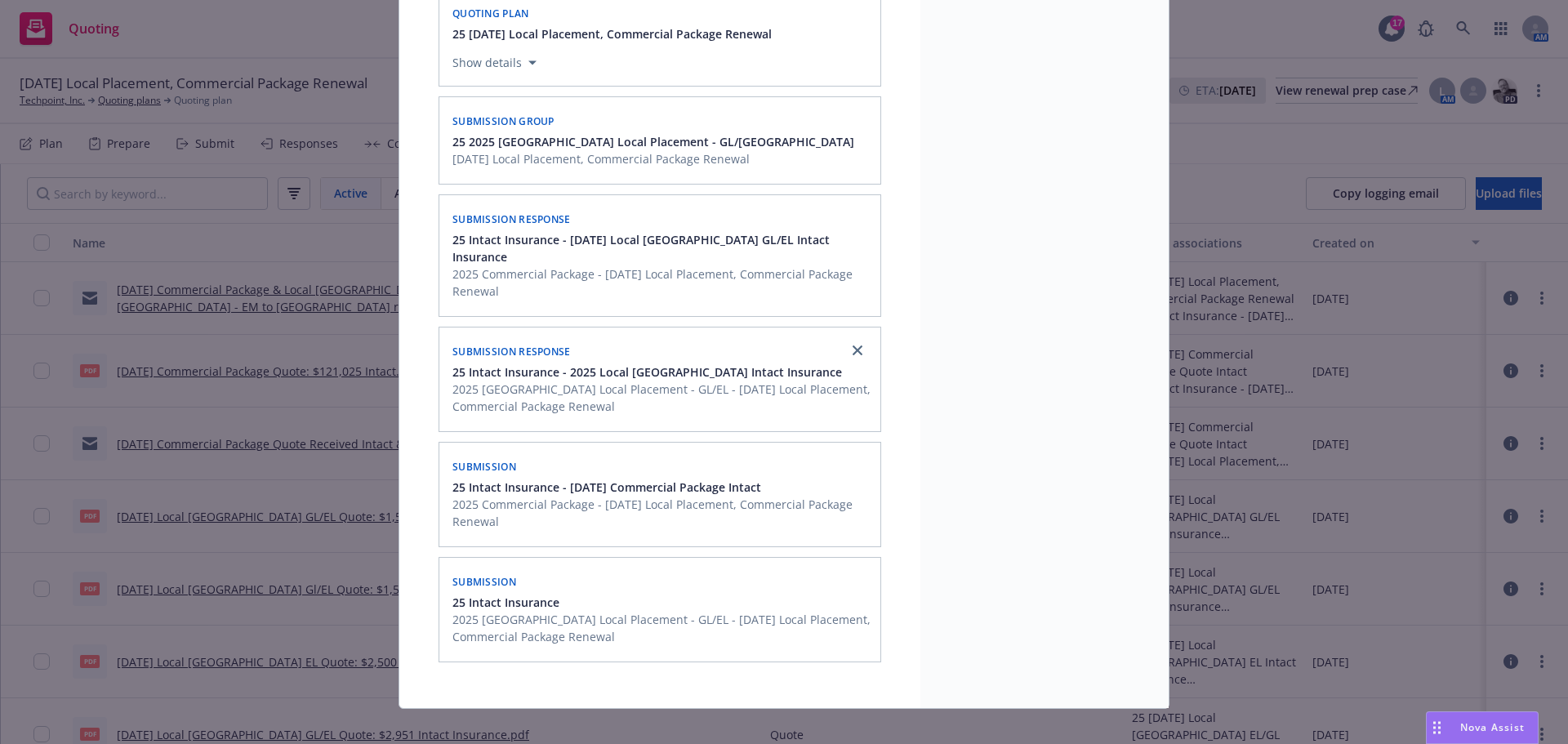
click at [848, 453] on div "Submission" at bounding box center [660, 465] width 421 height 26
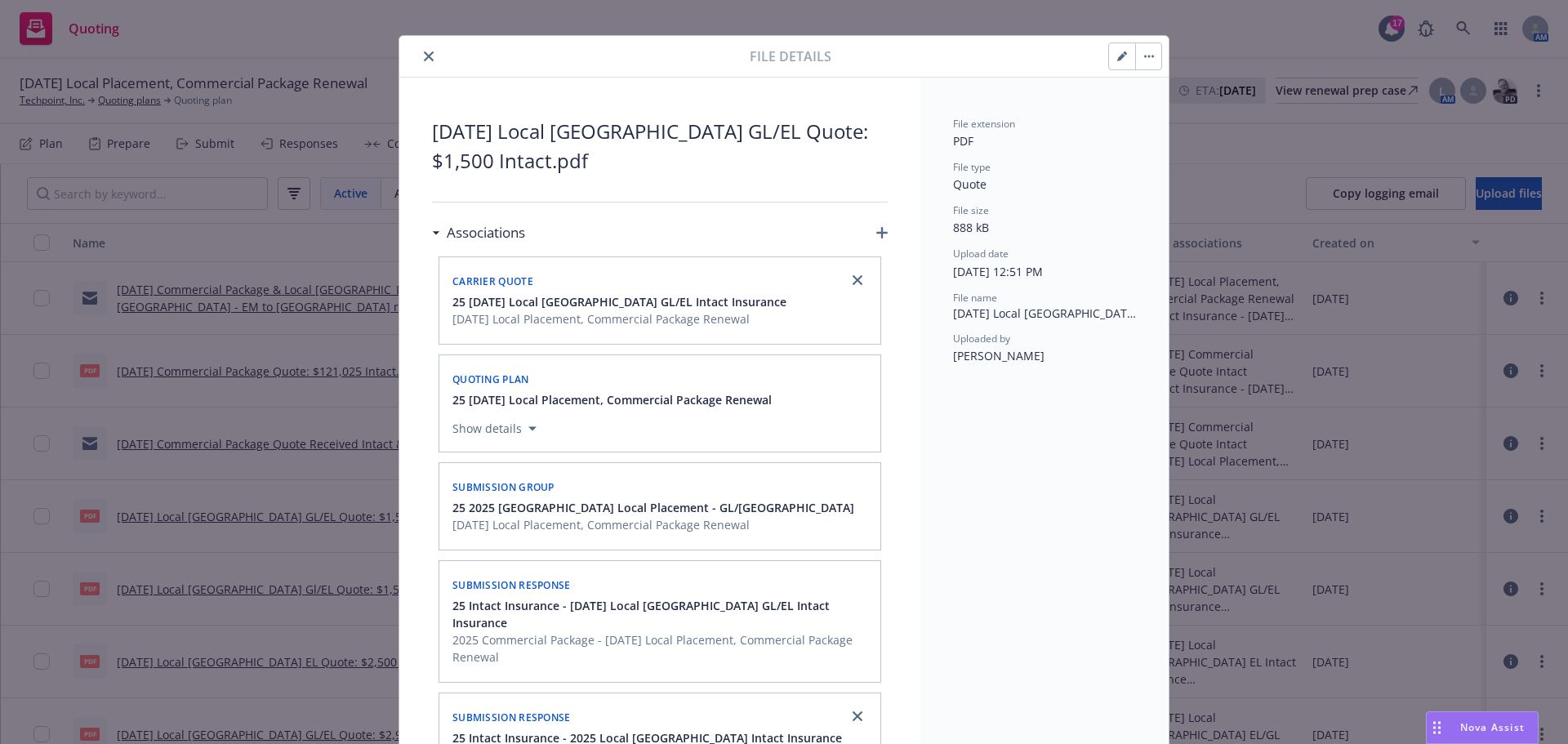
scroll to position [0, 0]
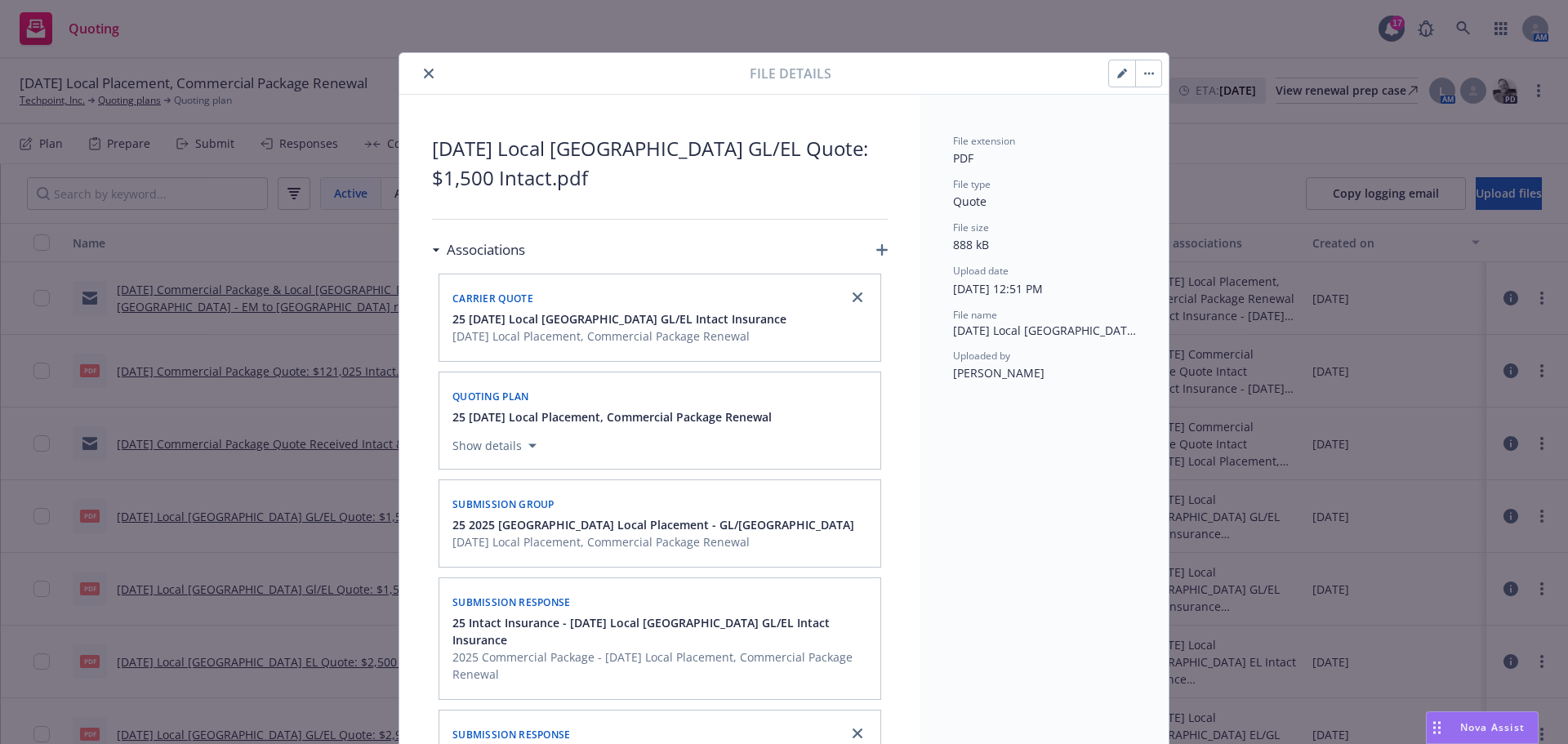
click at [879, 251] on icon "button" at bounding box center [881, 249] width 12 height 12
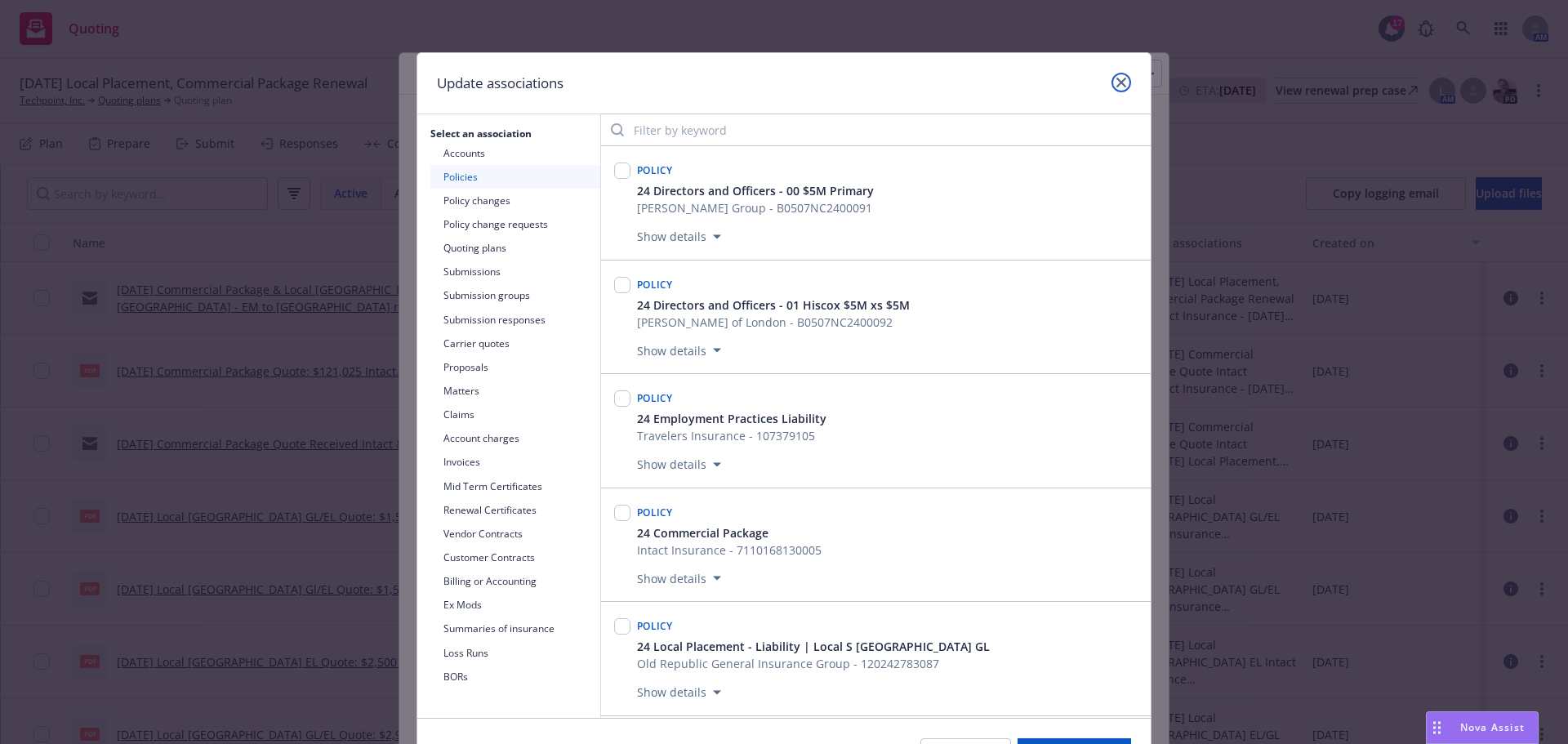
drag, startPoint x: 1119, startPoint y: 82, endPoint x: 1060, endPoint y: 97, distance: 60.9
click at [1118, 82] on icon "close" at bounding box center [1121, 82] width 10 height 10
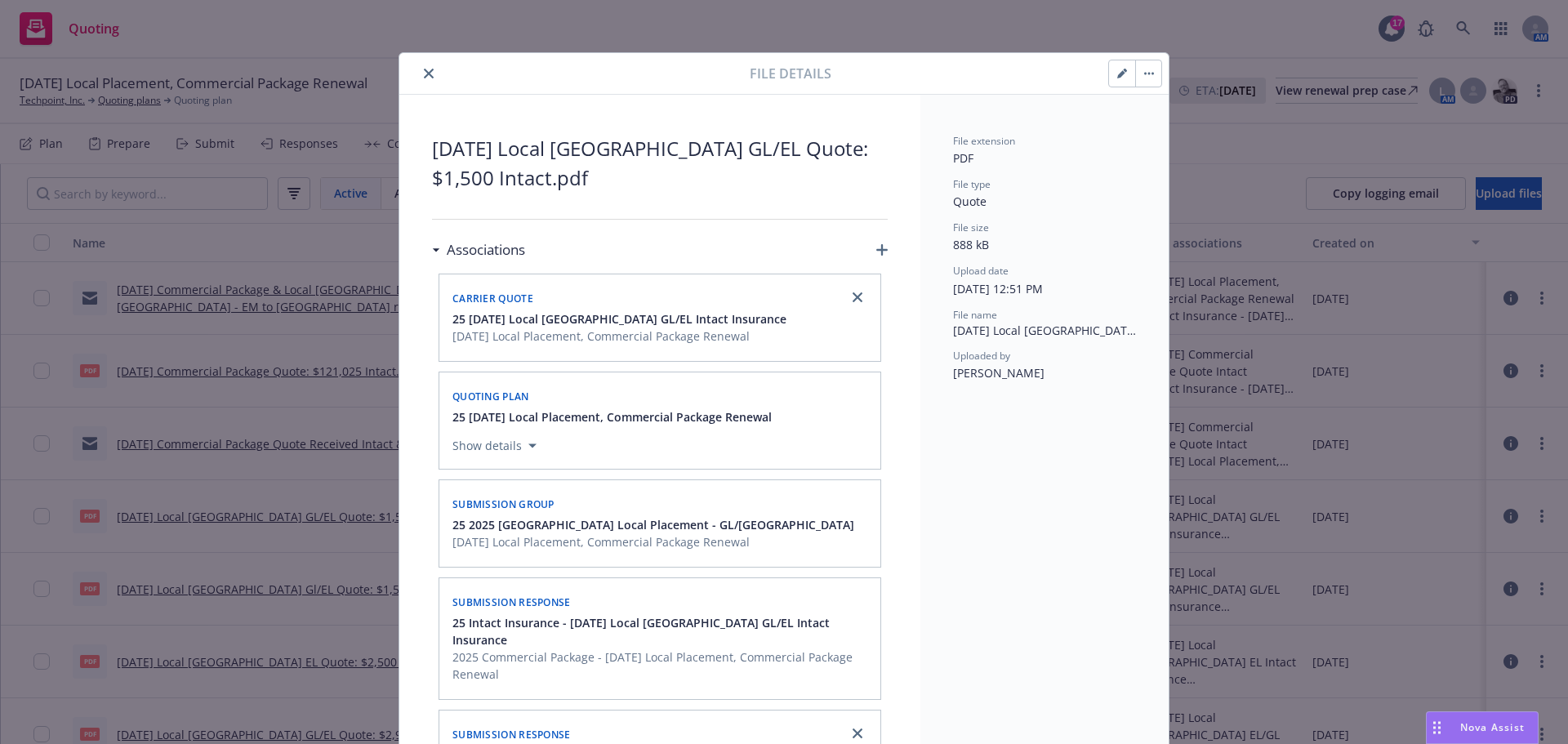
click at [429, 69] on button "close" at bounding box center [429, 74] width 20 height 20
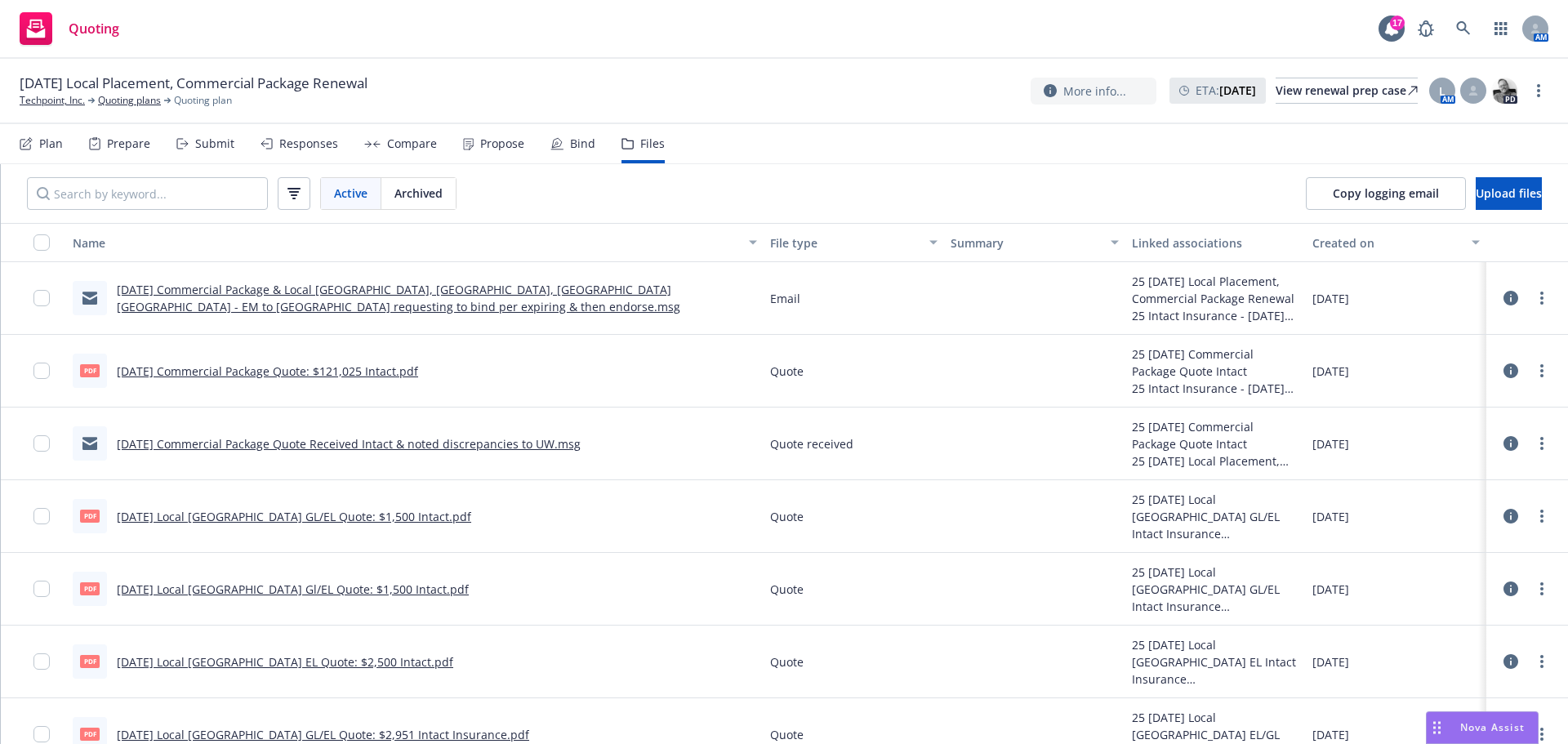
click at [1503, 592] on icon at bounding box center [1511, 589] width 14 height 14
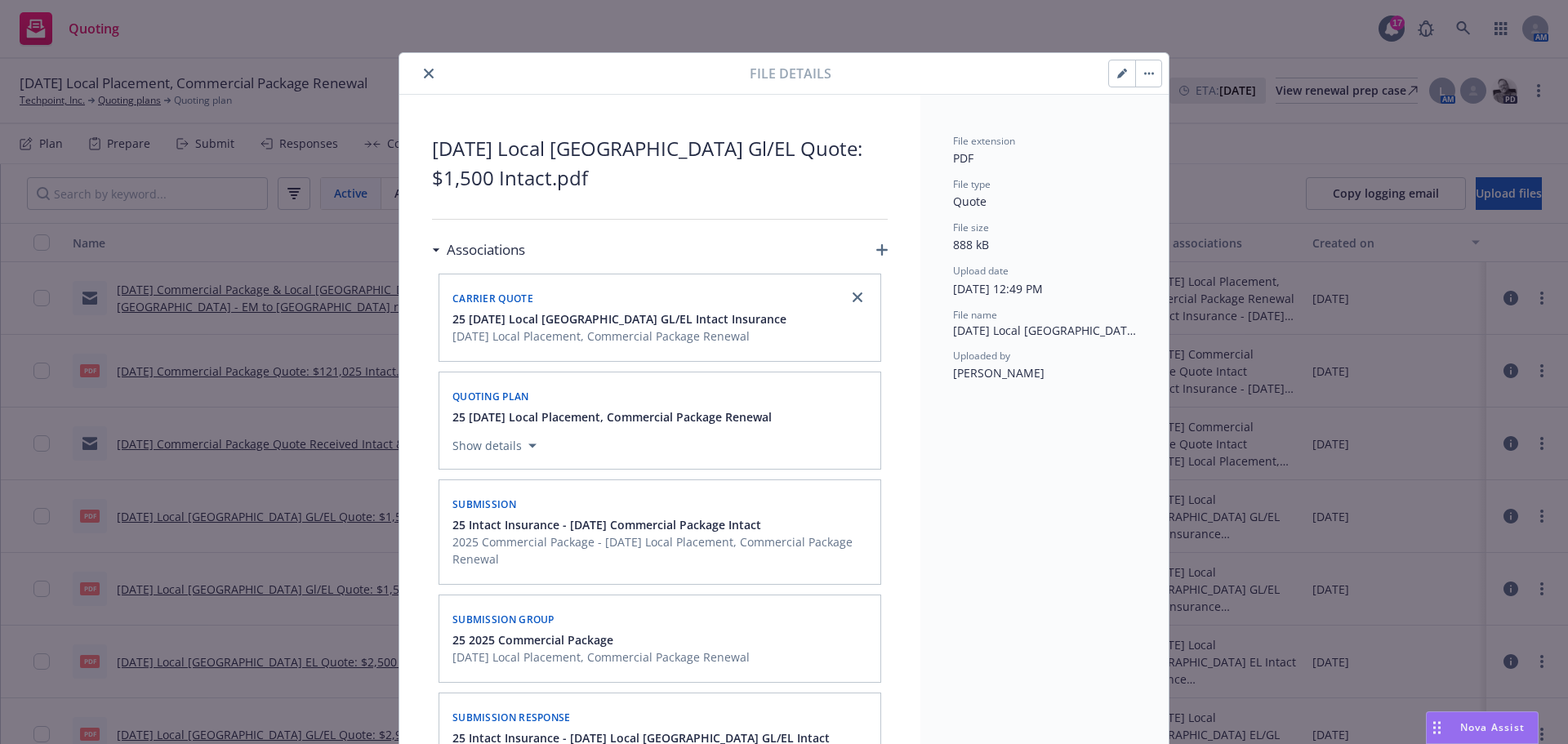
click at [876, 247] on icon "button" at bounding box center [881, 249] width 12 height 12
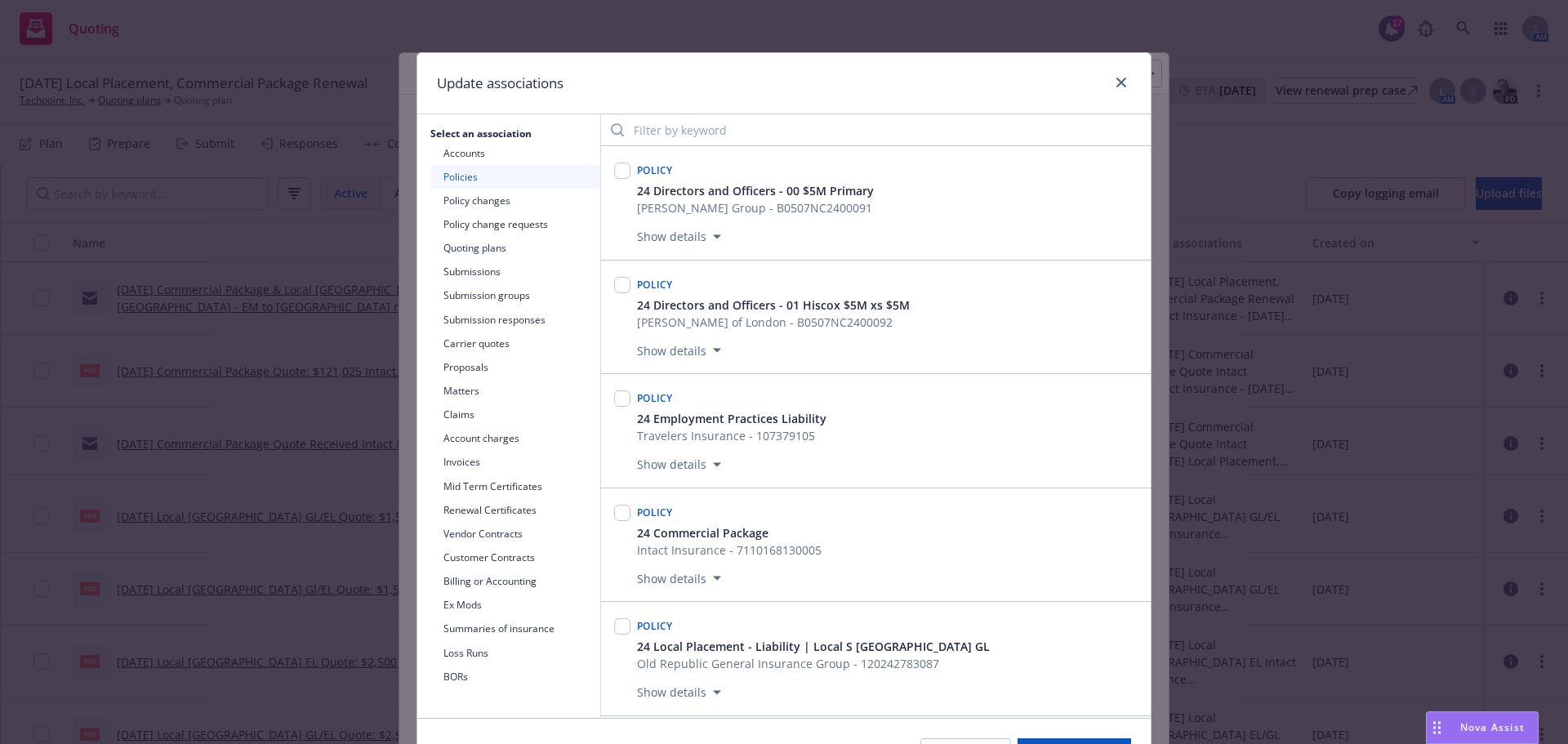
click at [471, 270] on button "Submissions" at bounding box center [515, 272] width 169 height 23
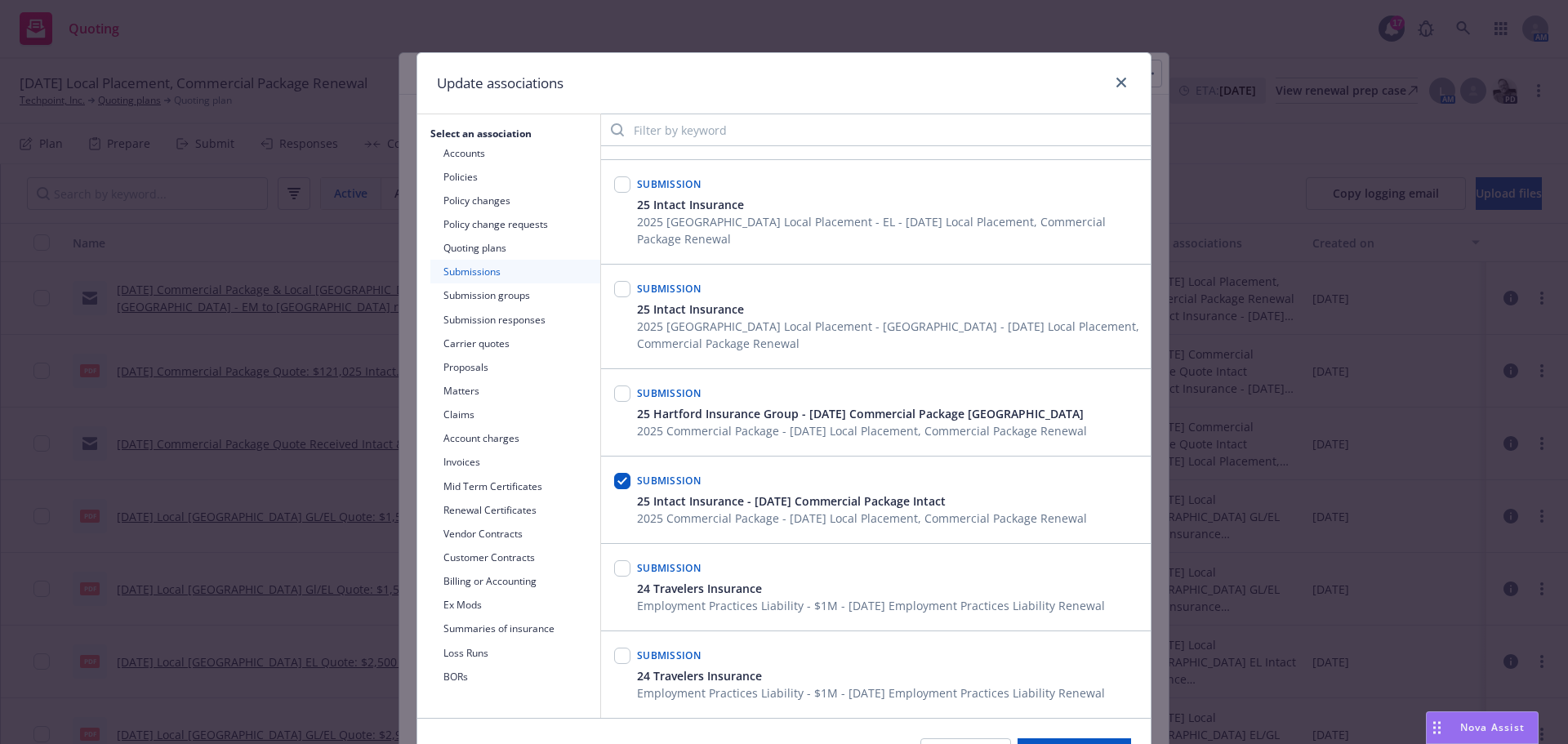
scroll to position [490, 0]
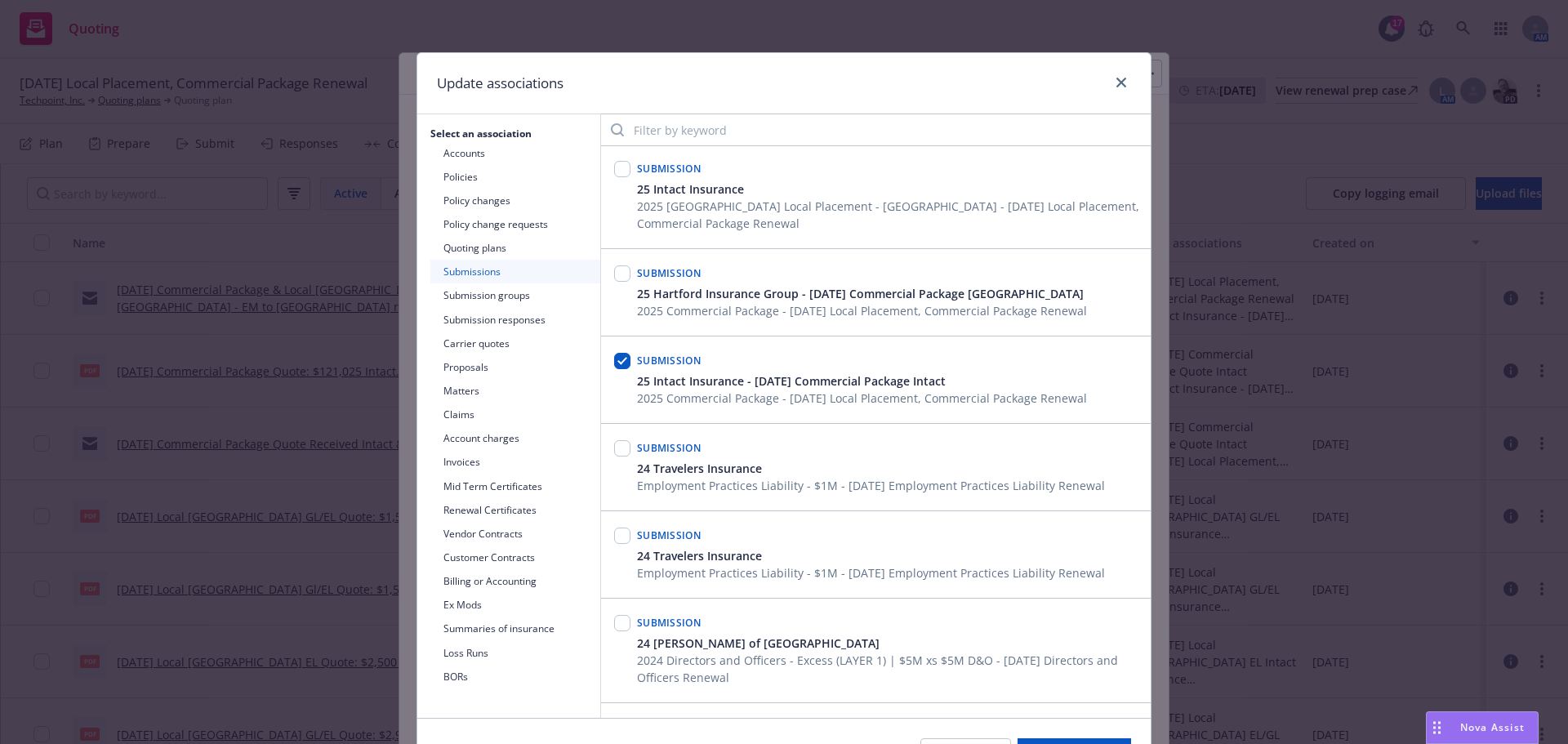
click at [492, 267] on button "Submissions" at bounding box center [515, 272] width 169 height 23
click at [454, 274] on button "Submissions" at bounding box center [515, 272] width 169 height 23
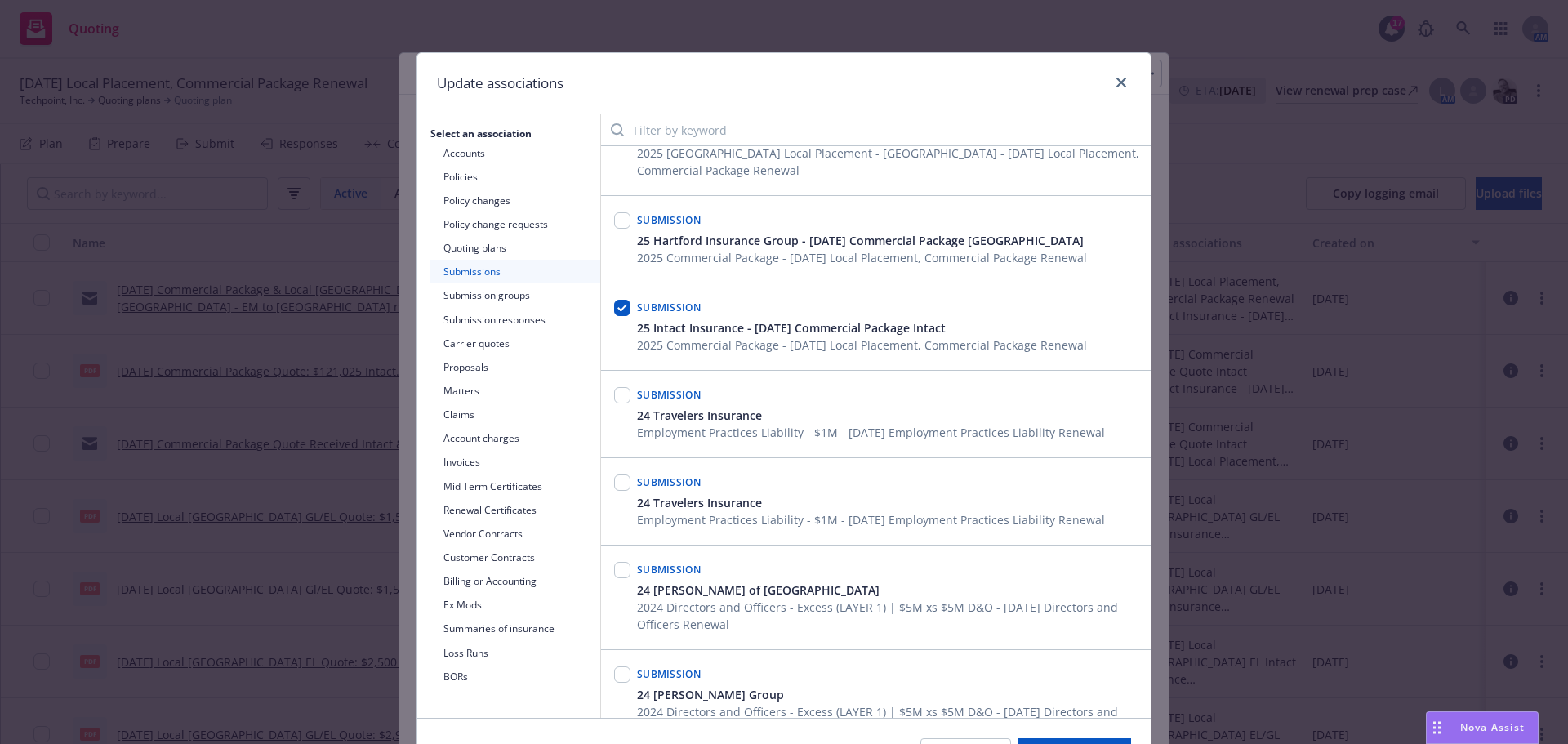
scroll to position [558, 0]
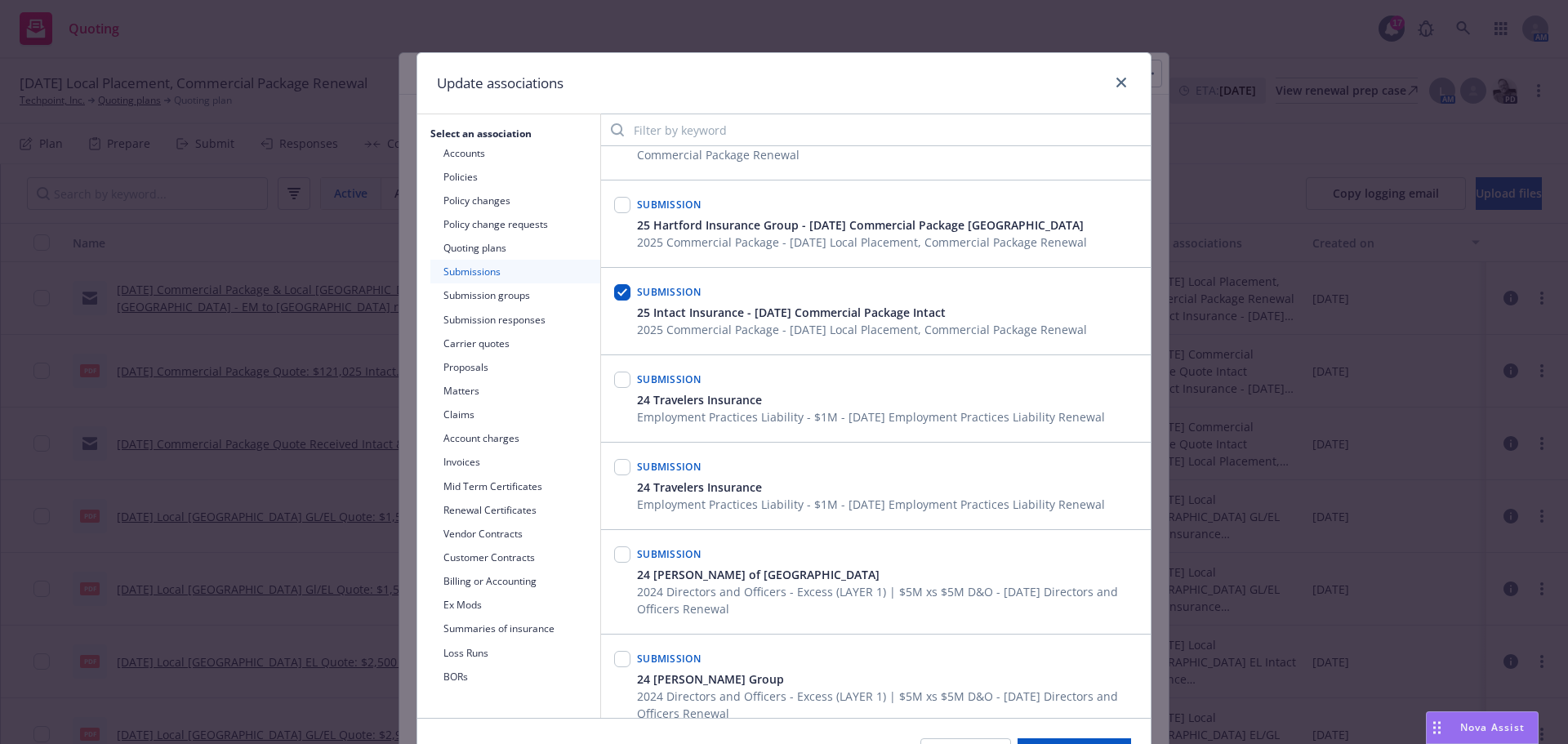
click at [501, 293] on button "Submission groups" at bounding box center [515, 295] width 169 height 23
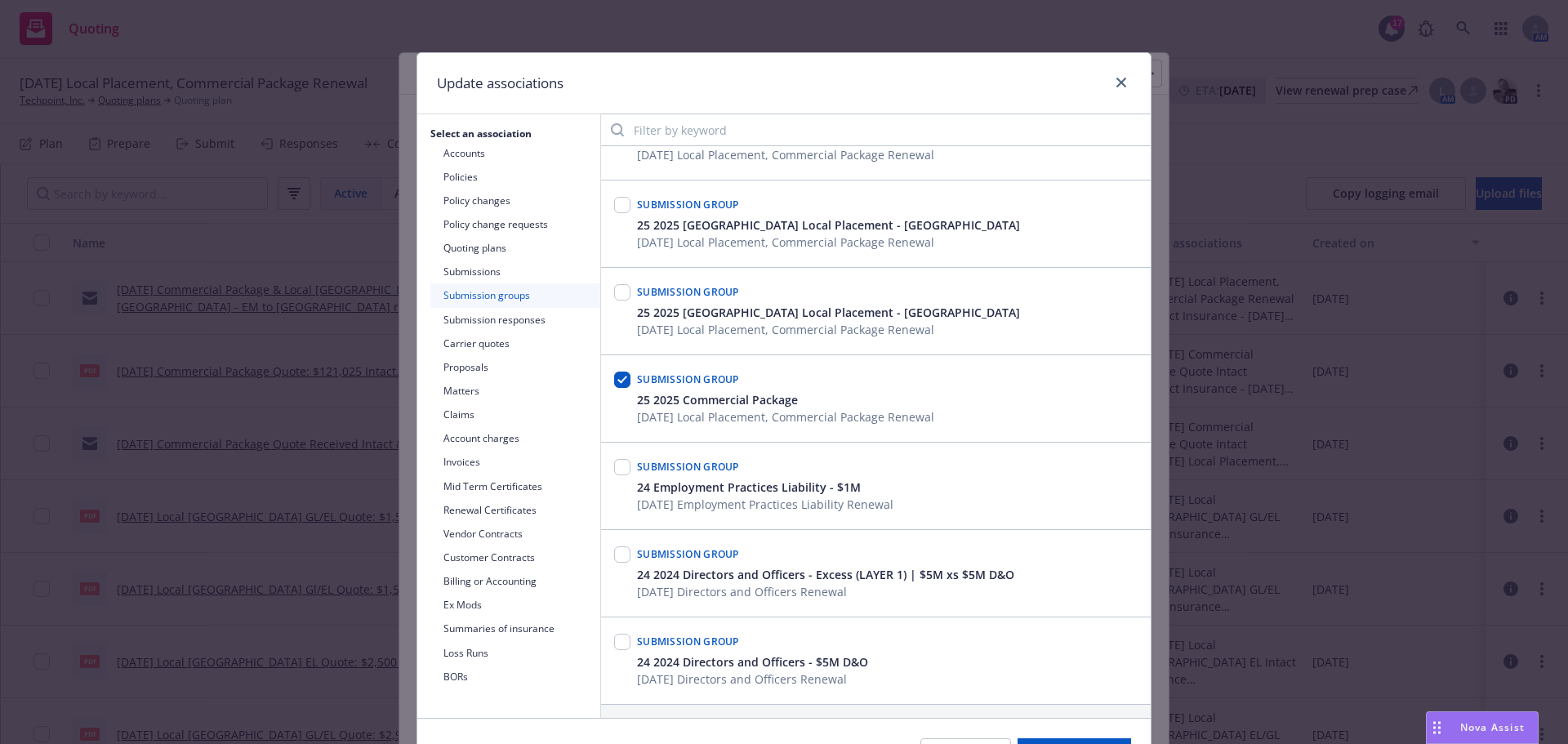
scroll to position [228, 0]
click at [618, 377] on input "checkbox" at bounding box center [622, 379] width 16 height 16
checkbox input "false"
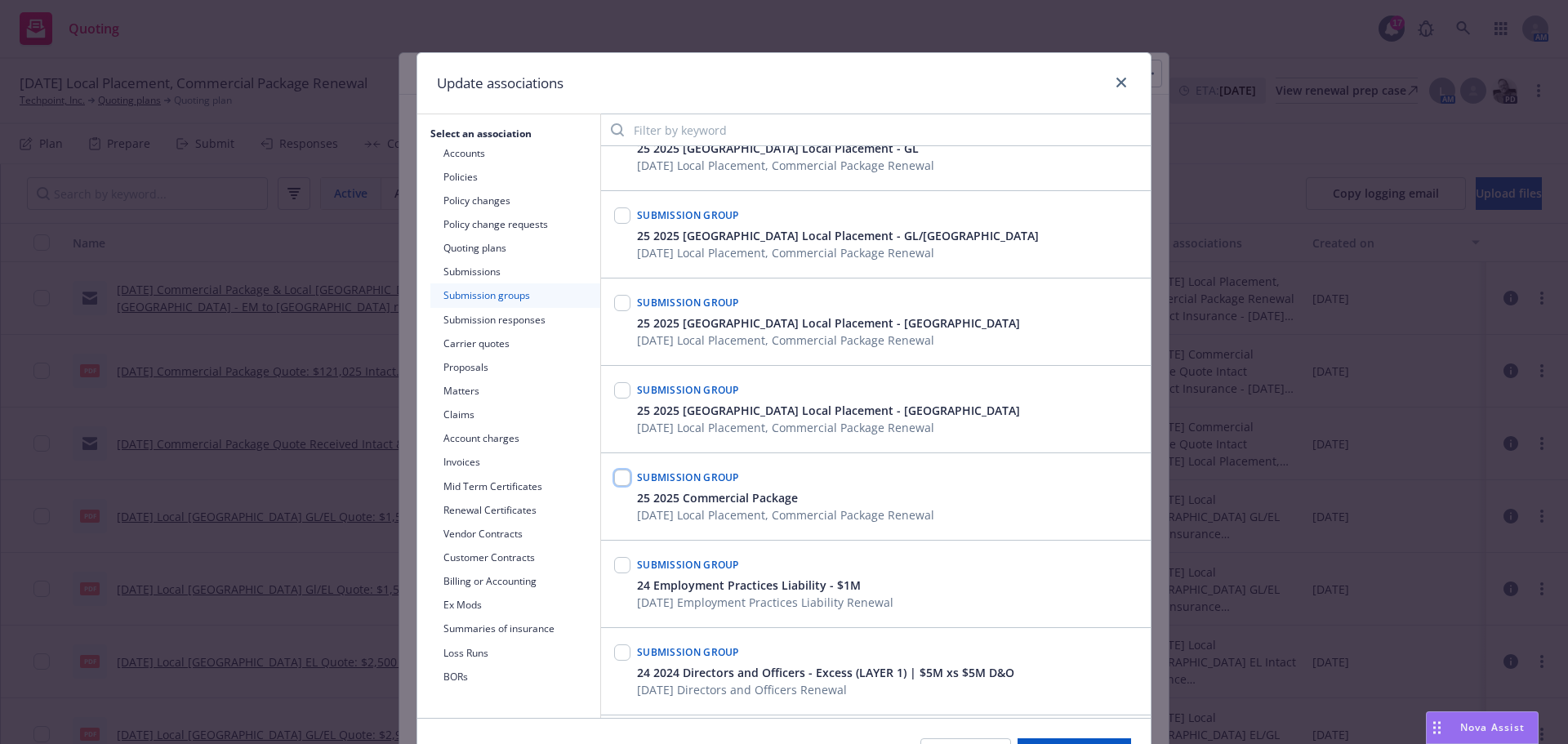
scroll to position [0, 0]
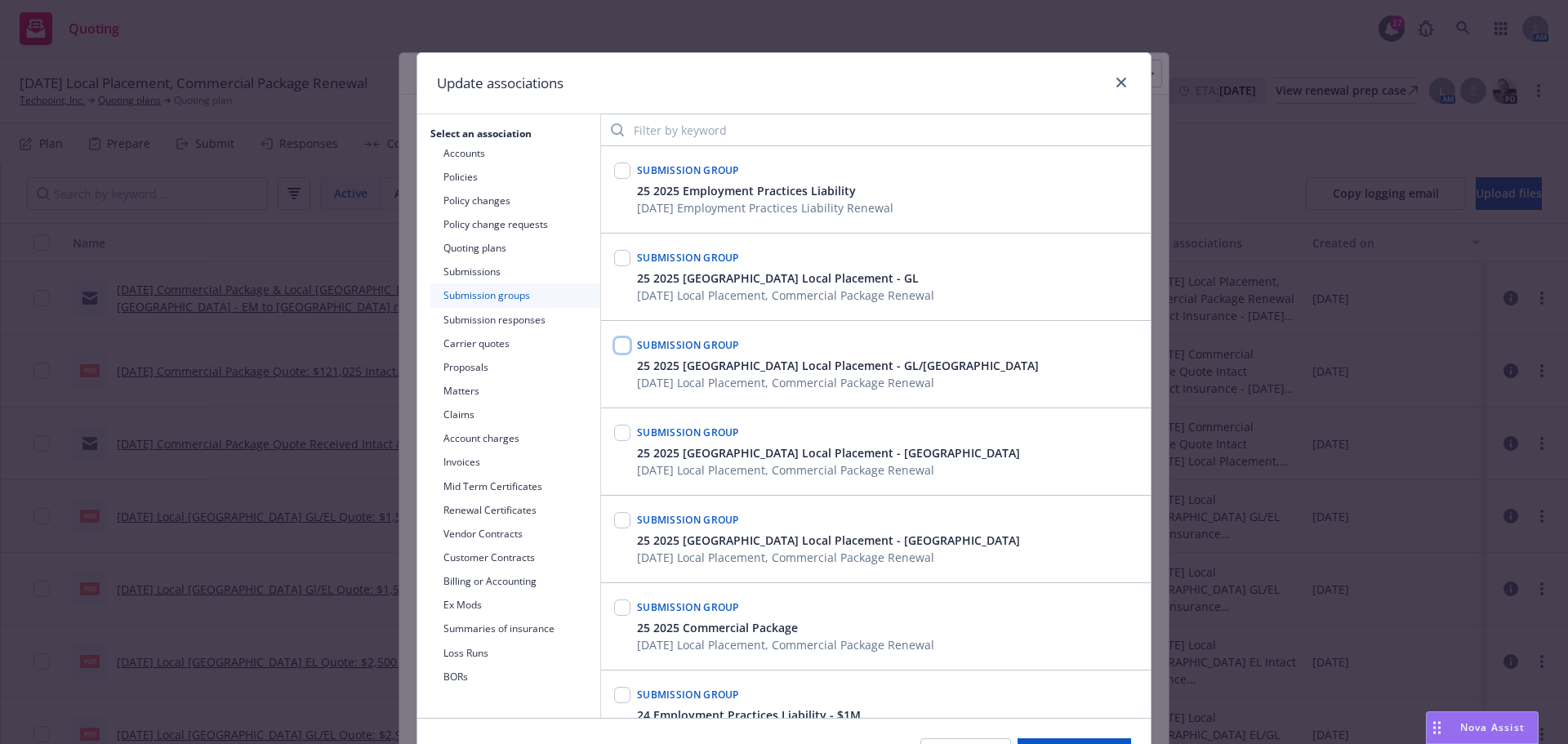
drag, startPoint x: 619, startPoint y: 347, endPoint x: 617, endPoint y: 357, distance: 10.2
click at [618, 346] on input "checkbox" at bounding box center [622, 345] width 16 height 16
checkbox input "true"
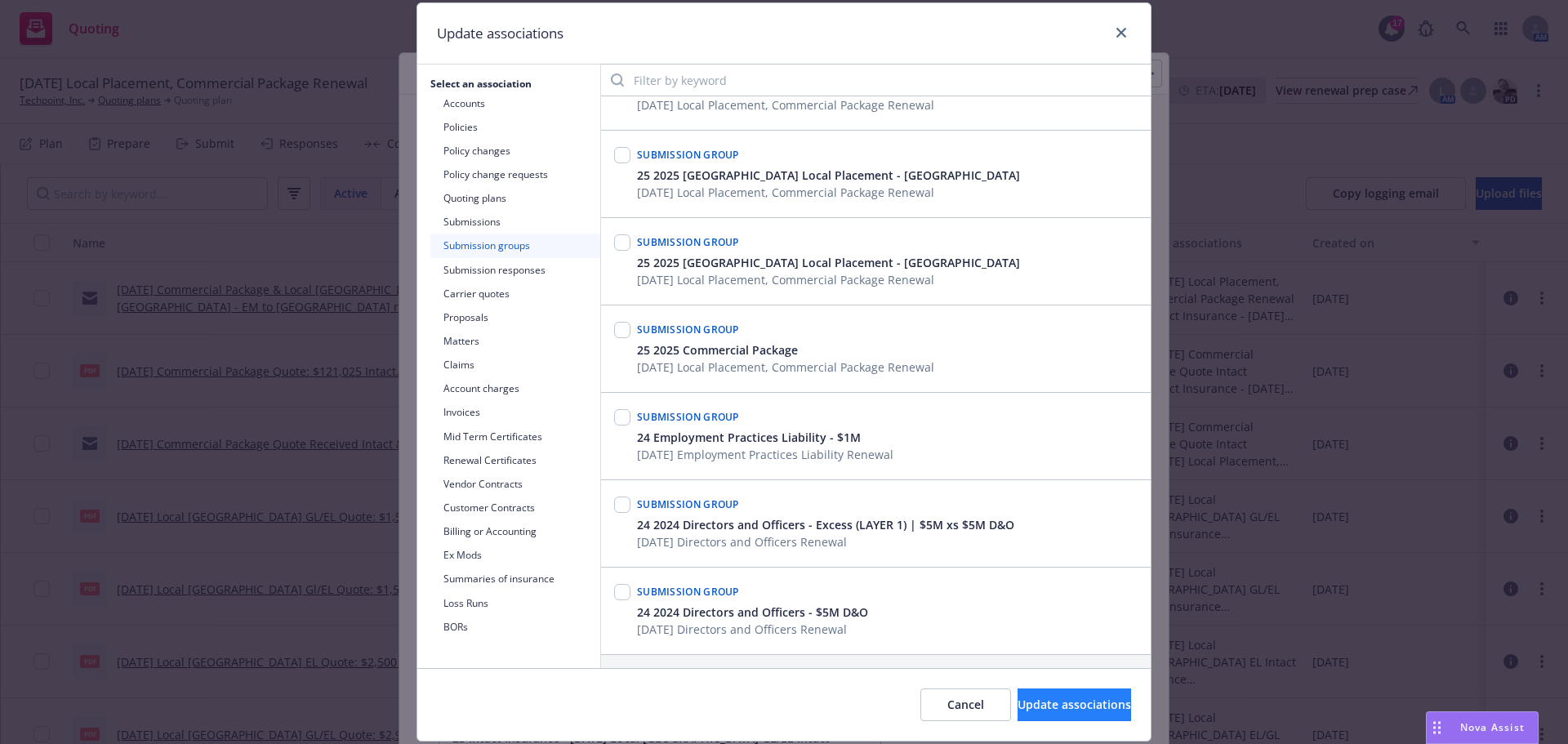
scroll to position [99, 0]
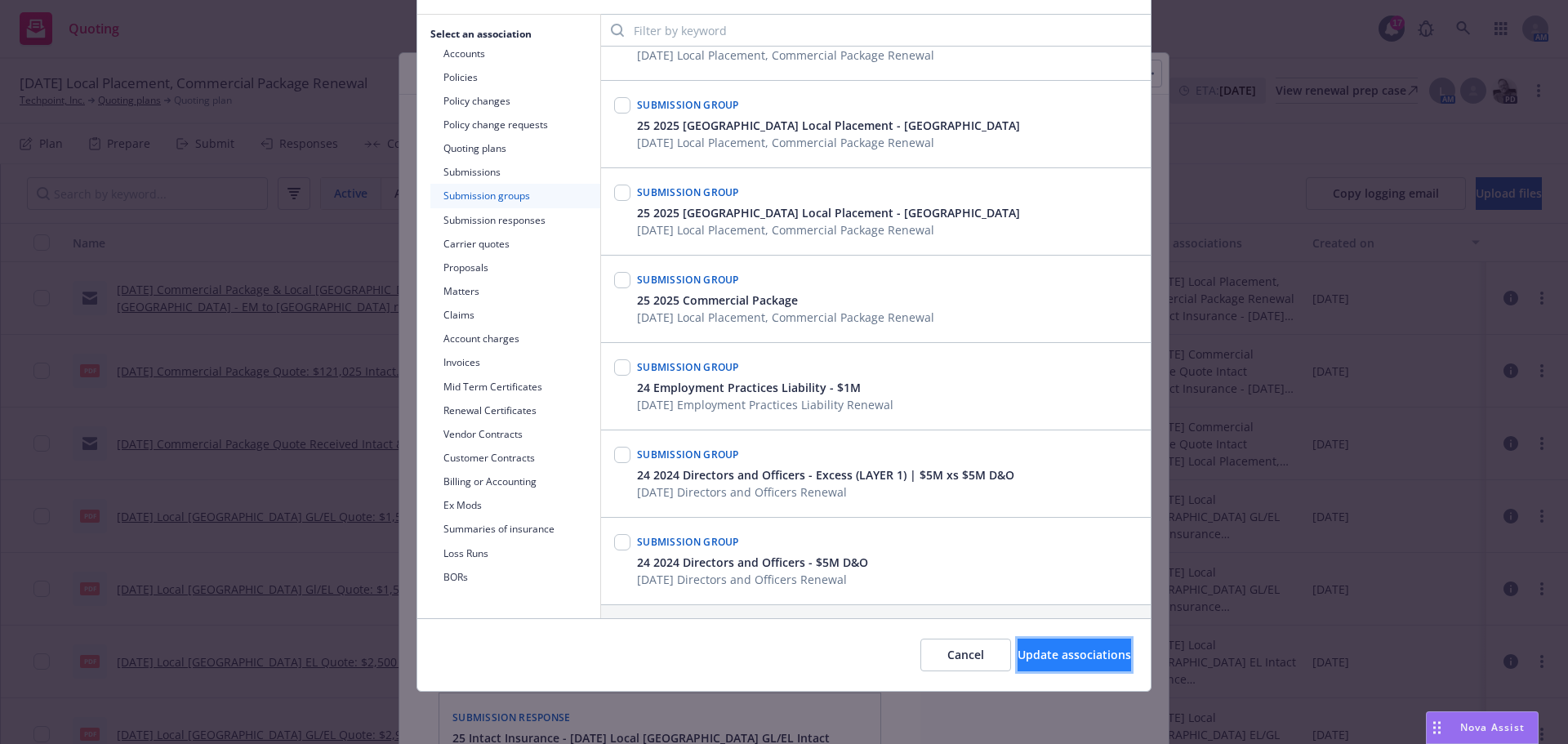
drag, startPoint x: 1023, startPoint y: 646, endPoint x: 1013, endPoint y: 647, distance: 10.0
click at [1023, 646] on button "Update associations" at bounding box center [1074, 654] width 114 height 32
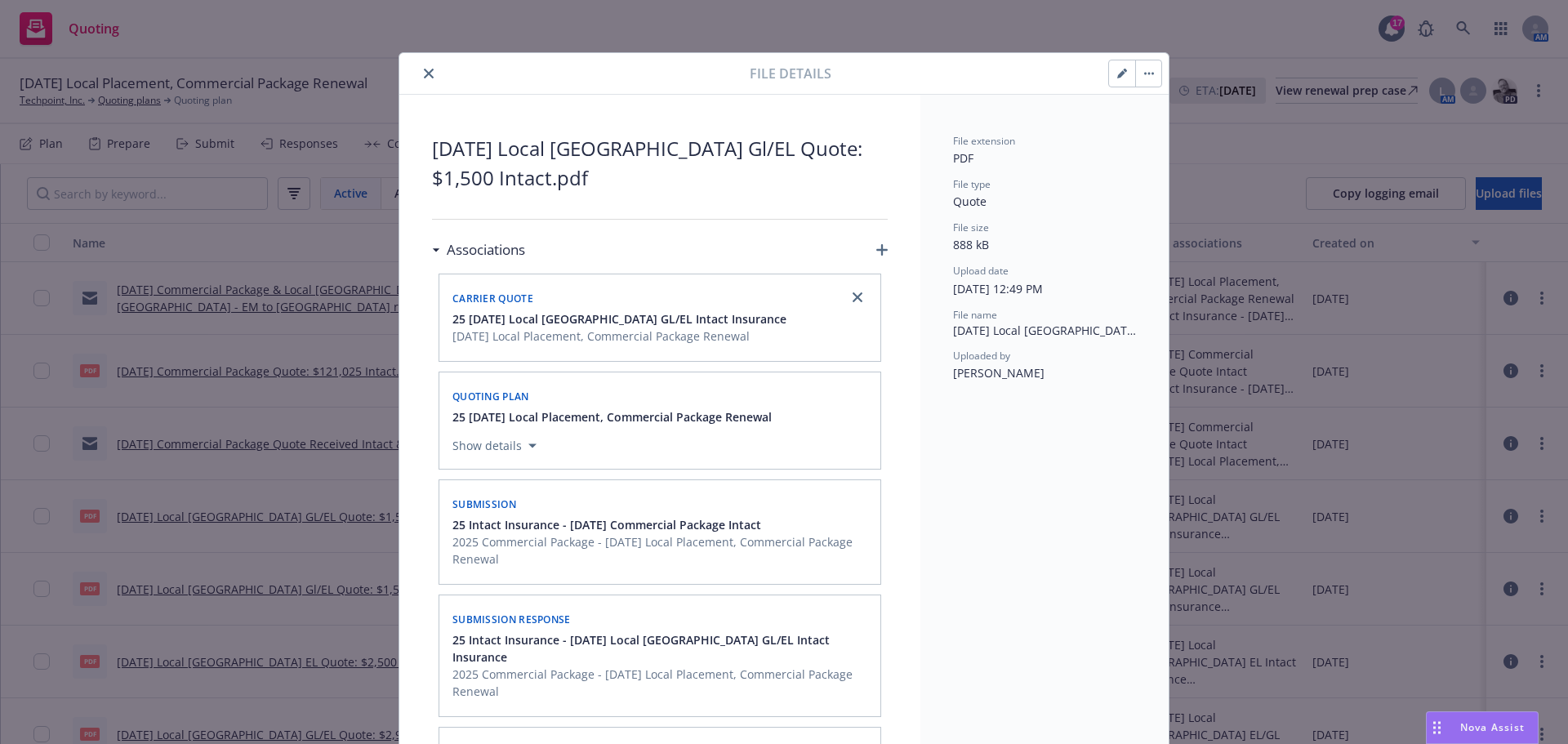
click at [429, 72] on button "close" at bounding box center [429, 74] width 20 height 20
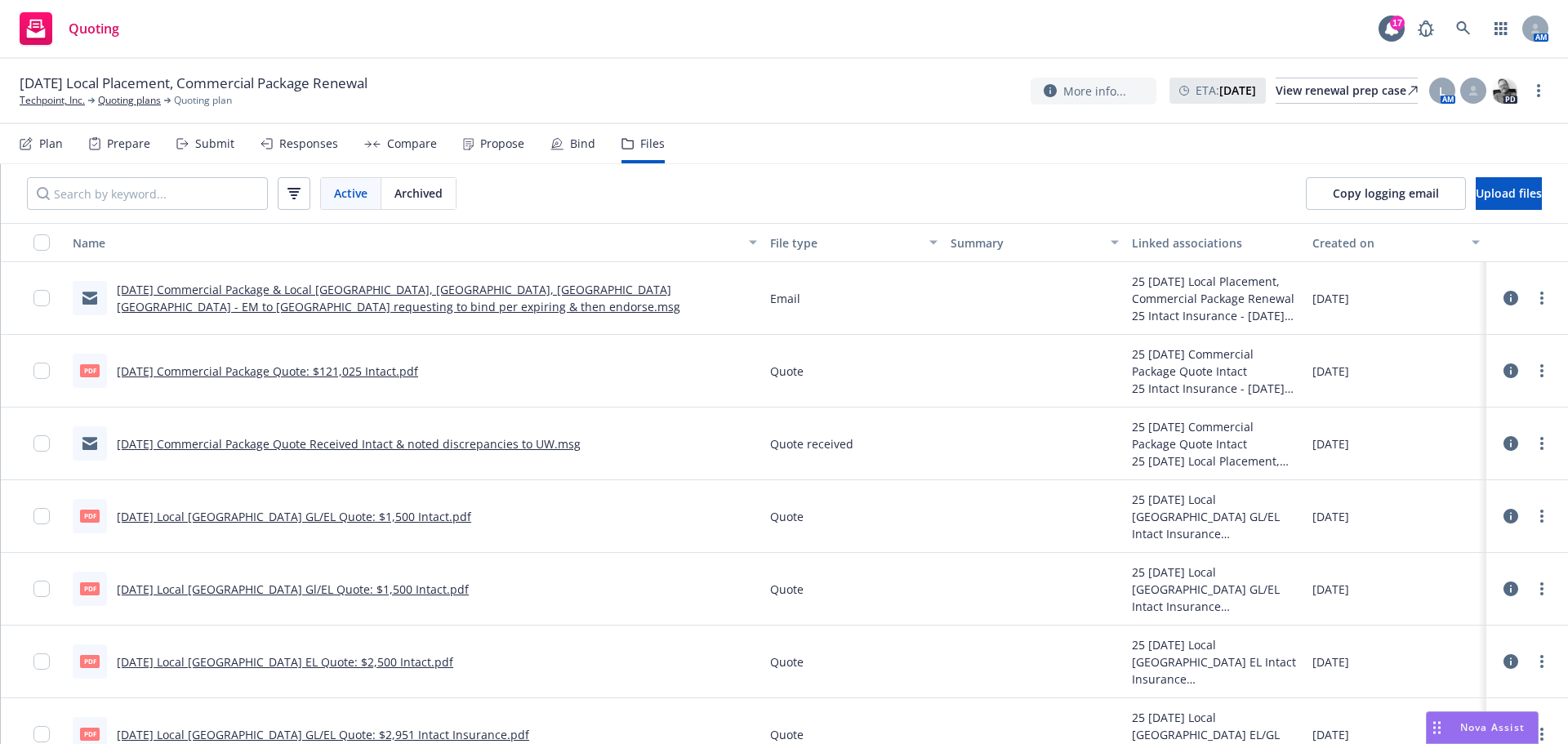
click at [211, 143] on div "Submit" at bounding box center [215, 143] width 39 height 13
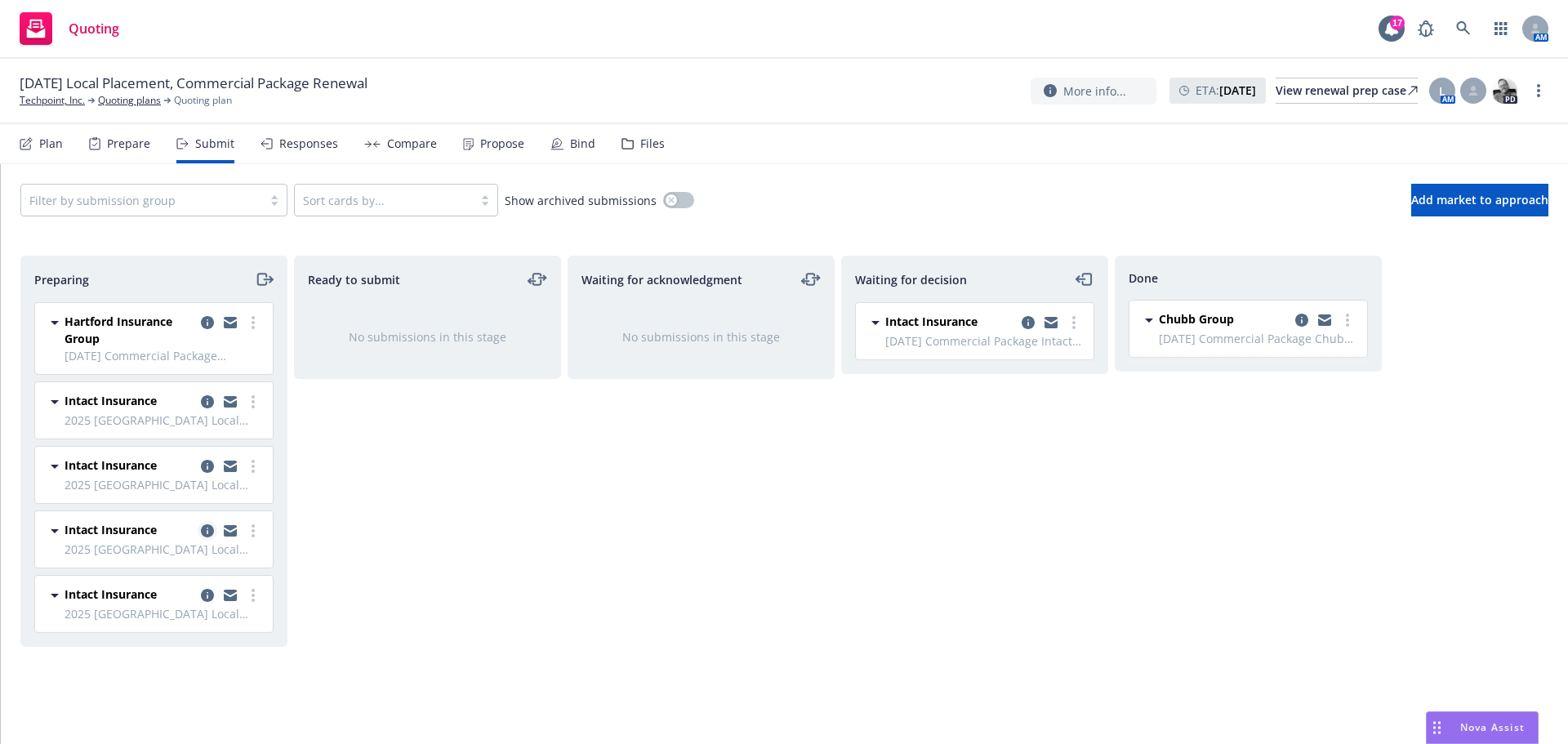
click at [208, 523] on link "copy logging email" at bounding box center [207, 531] width 20 height 20
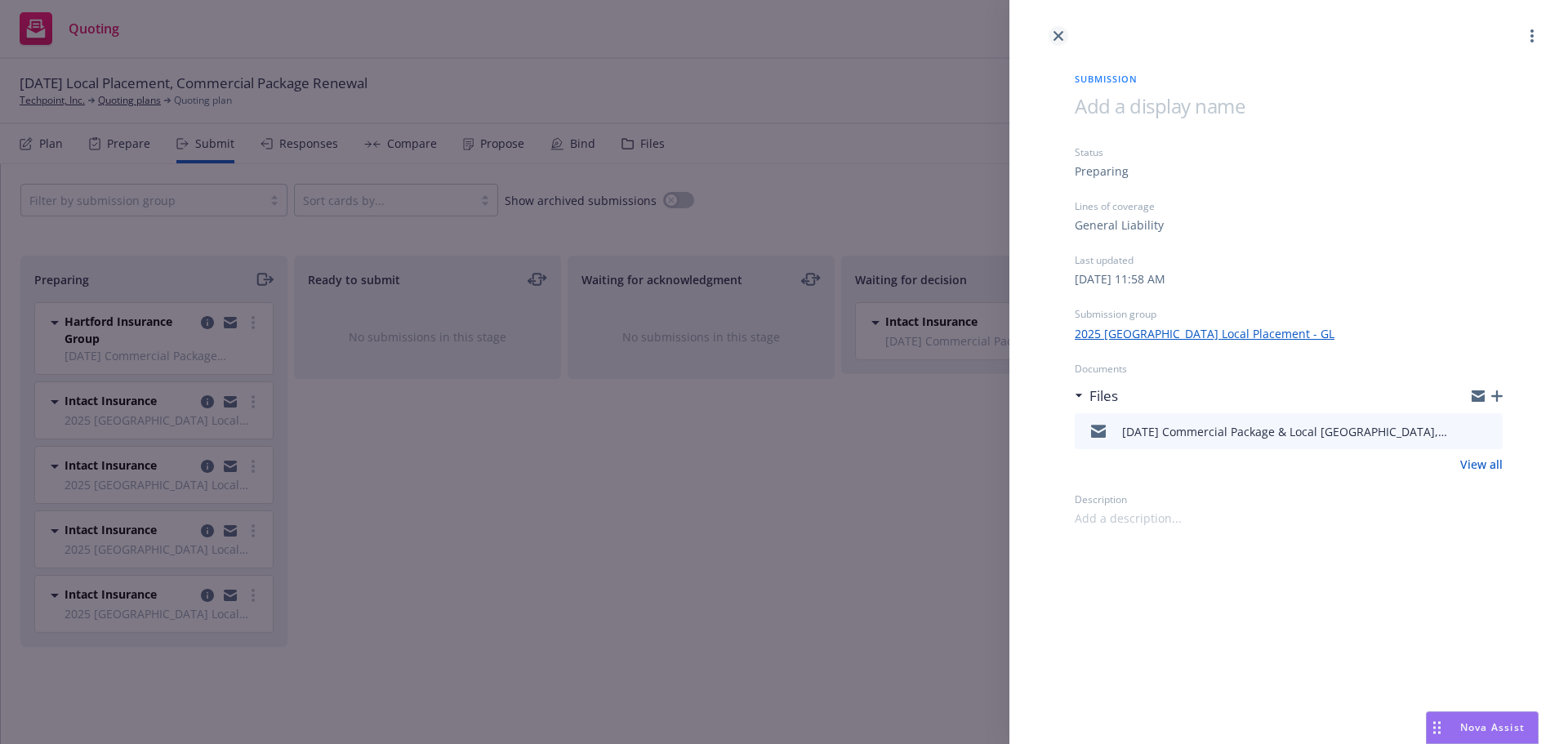
click at [1061, 31] on icon "close" at bounding box center [1058, 36] width 10 height 10
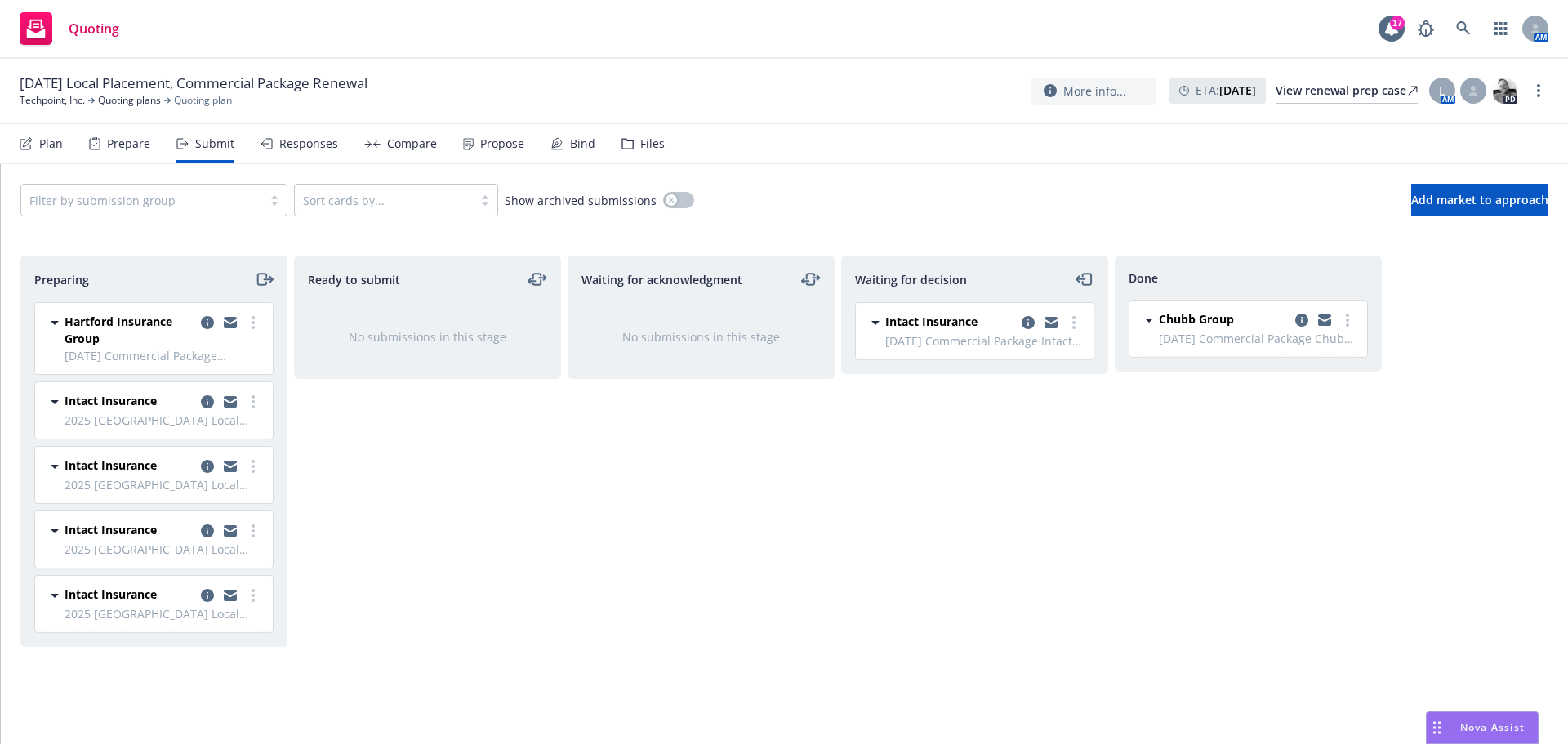
click at [650, 143] on div "Files" at bounding box center [652, 143] width 24 height 13
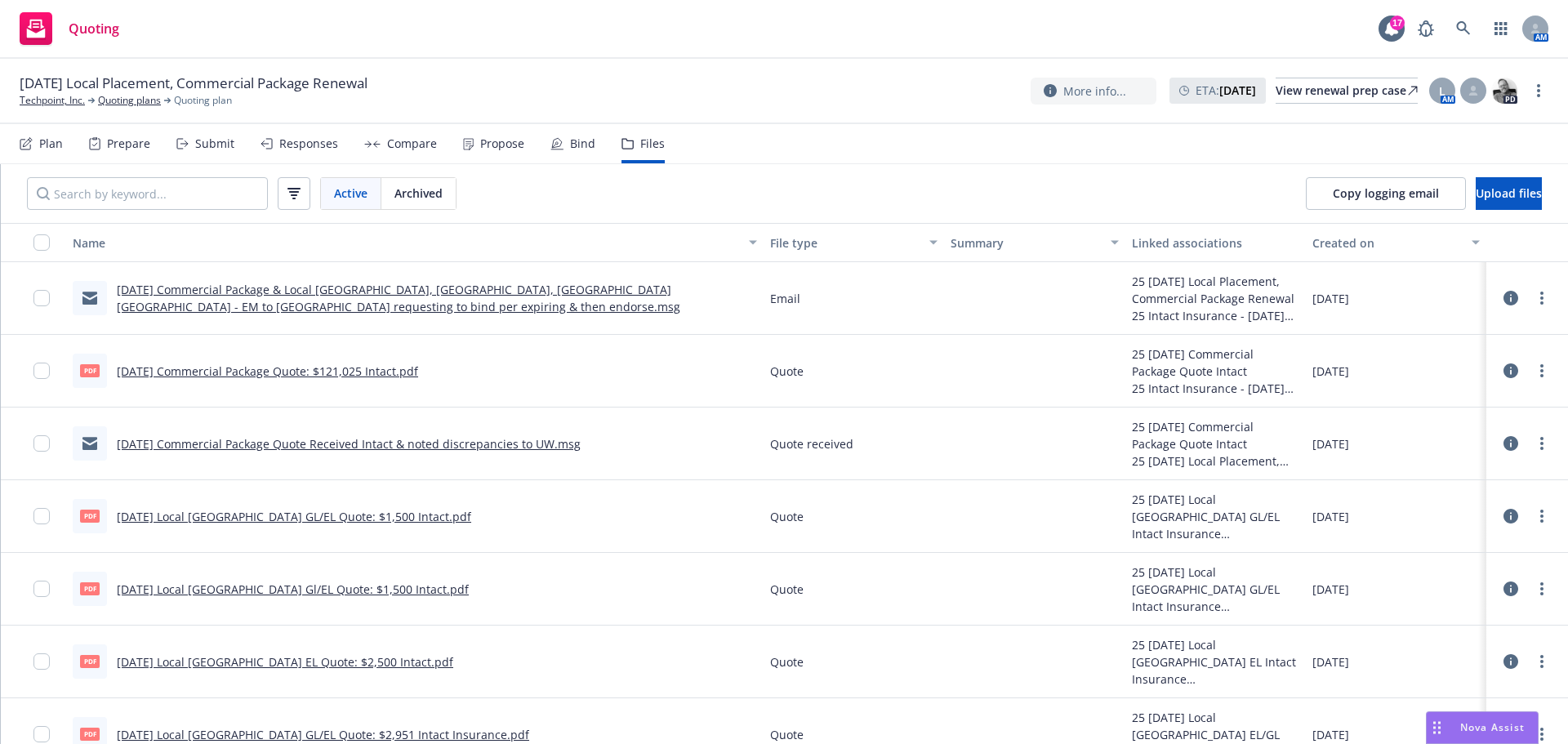
click at [1505, 591] on icon at bounding box center [1511, 589] width 14 height 14
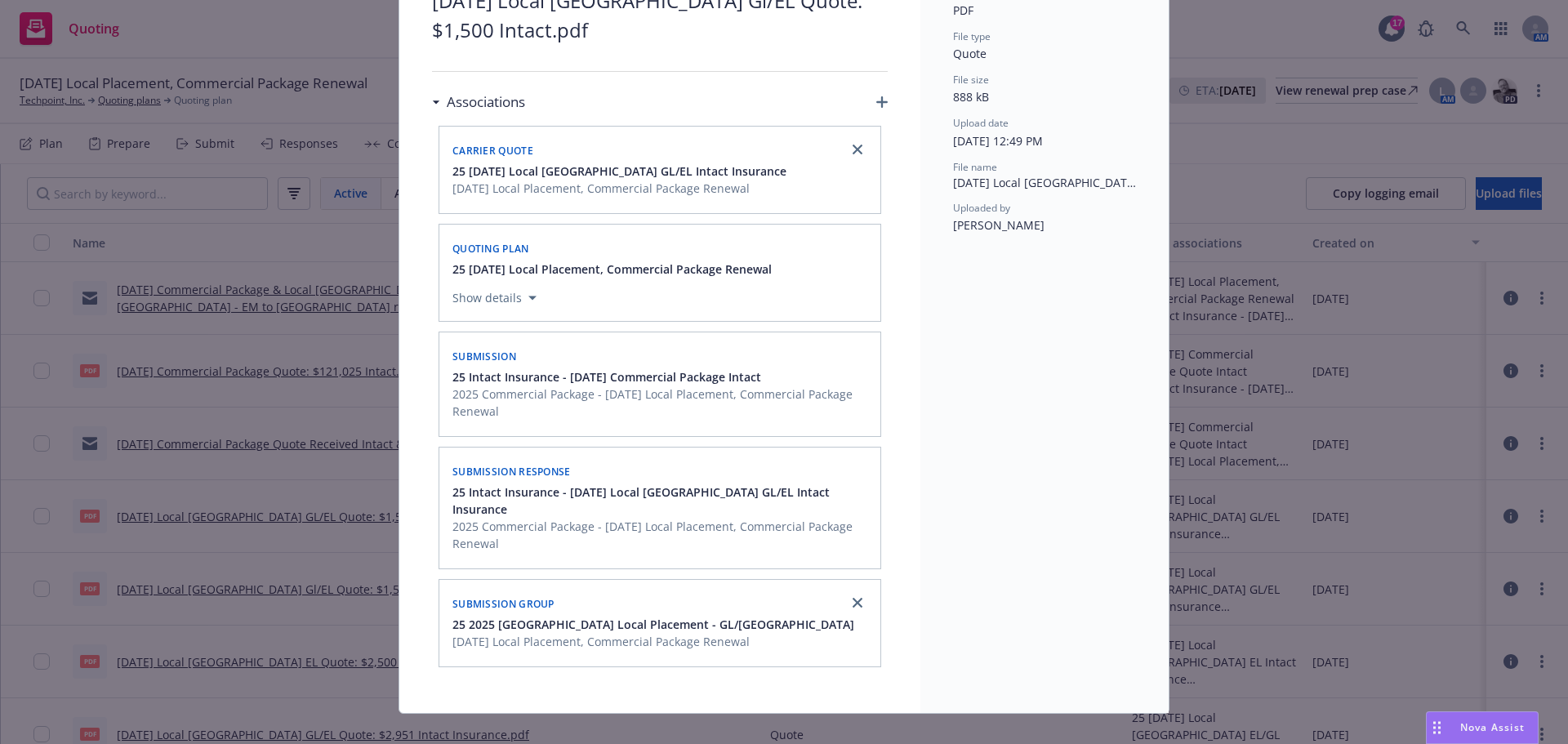
scroll to position [152, 0]
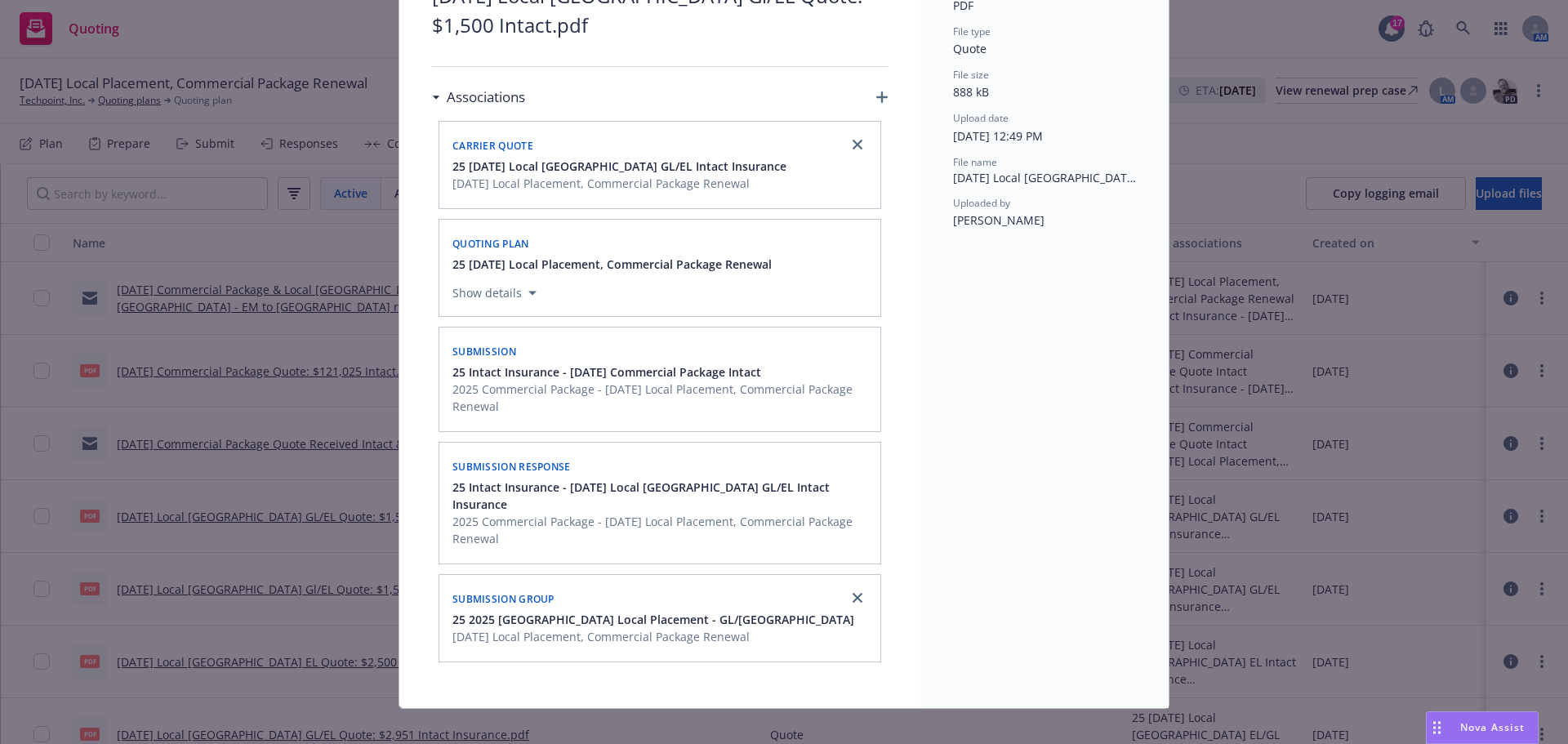
click at [877, 93] on icon "button" at bounding box center [881, 97] width 12 height 12
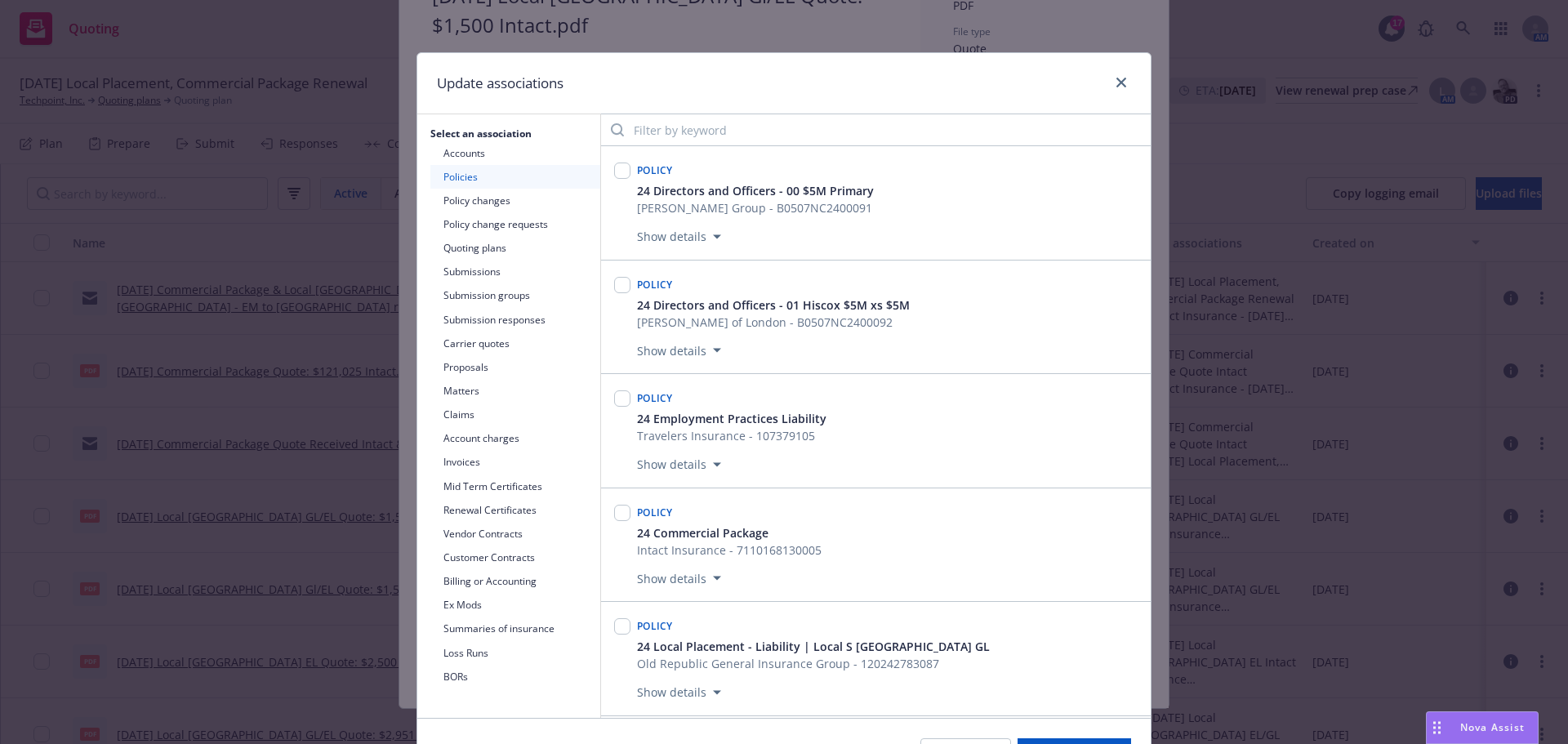
click at [468, 298] on button "Submission groups" at bounding box center [515, 295] width 169 height 23
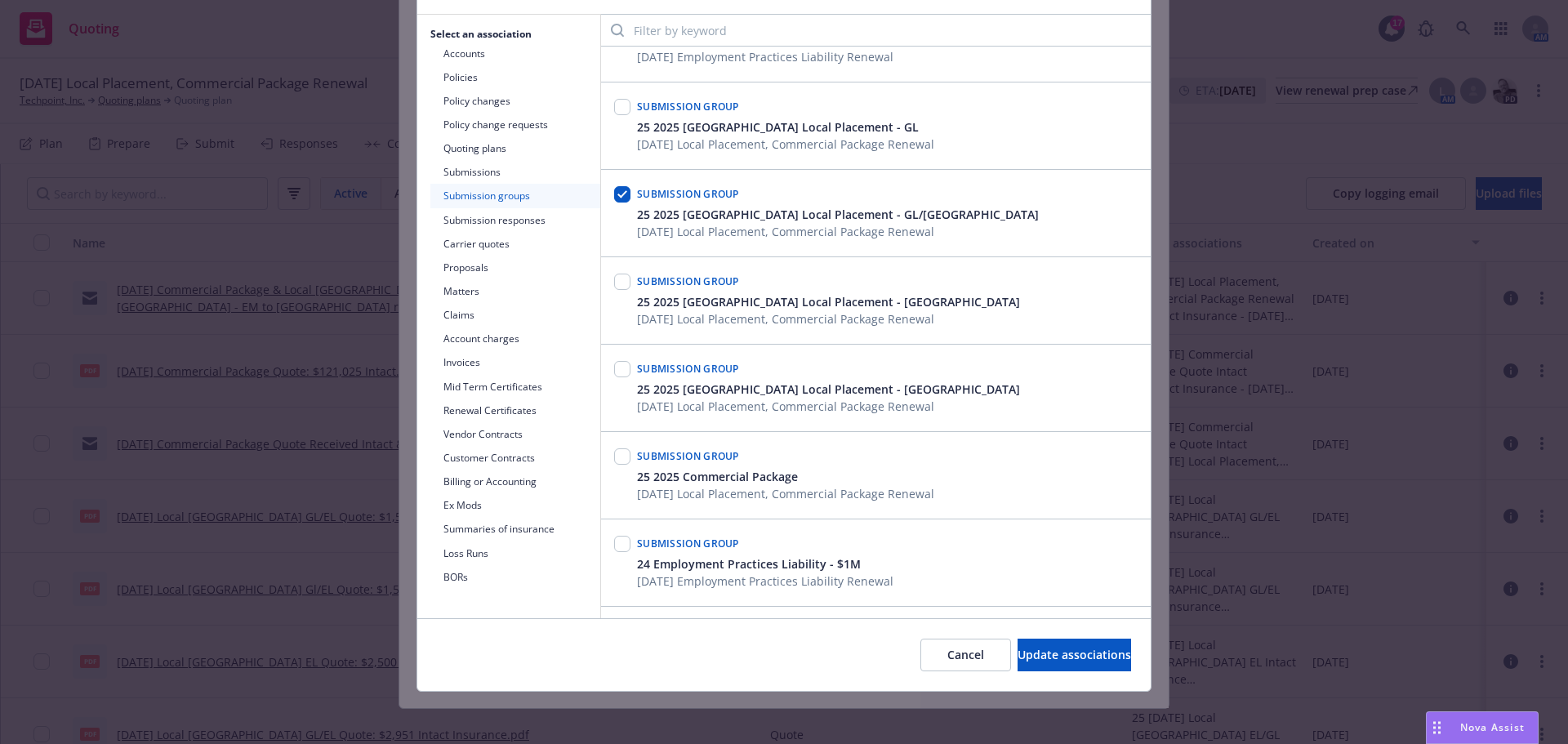
scroll to position [0, 0]
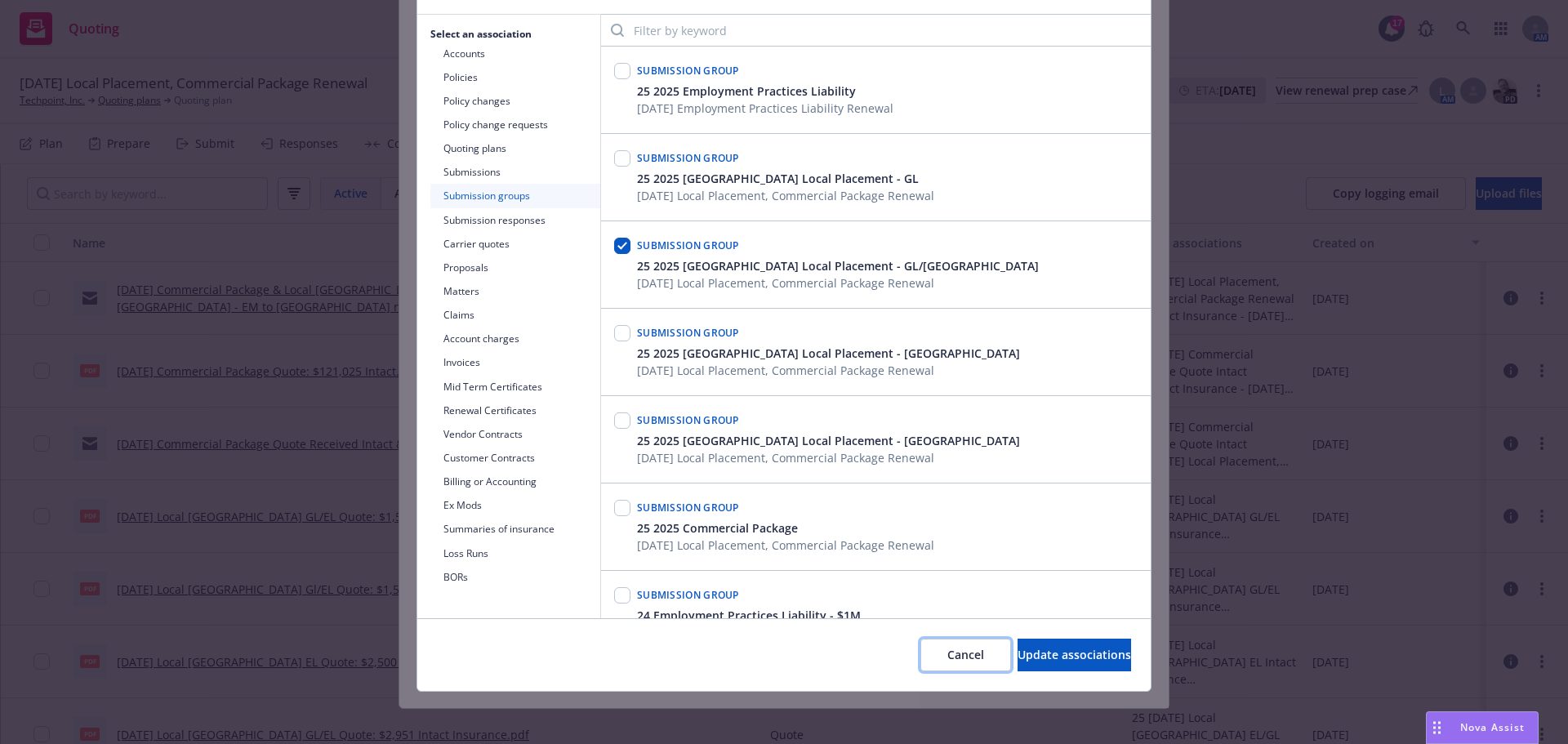
click at [921, 646] on button "Cancel" at bounding box center [966, 654] width 91 height 32
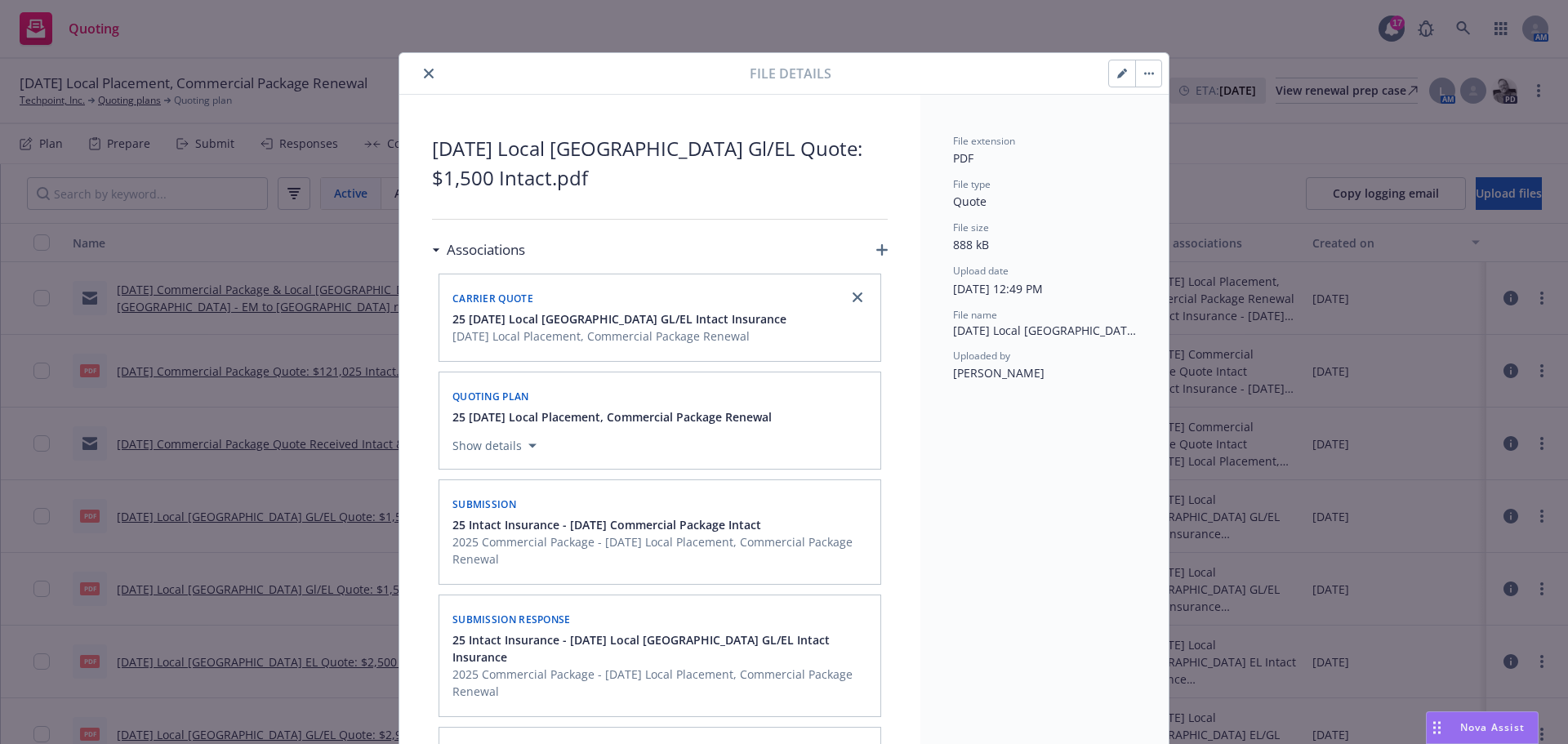
click at [878, 248] on icon "button" at bounding box center [881, 249] width 12 height 12
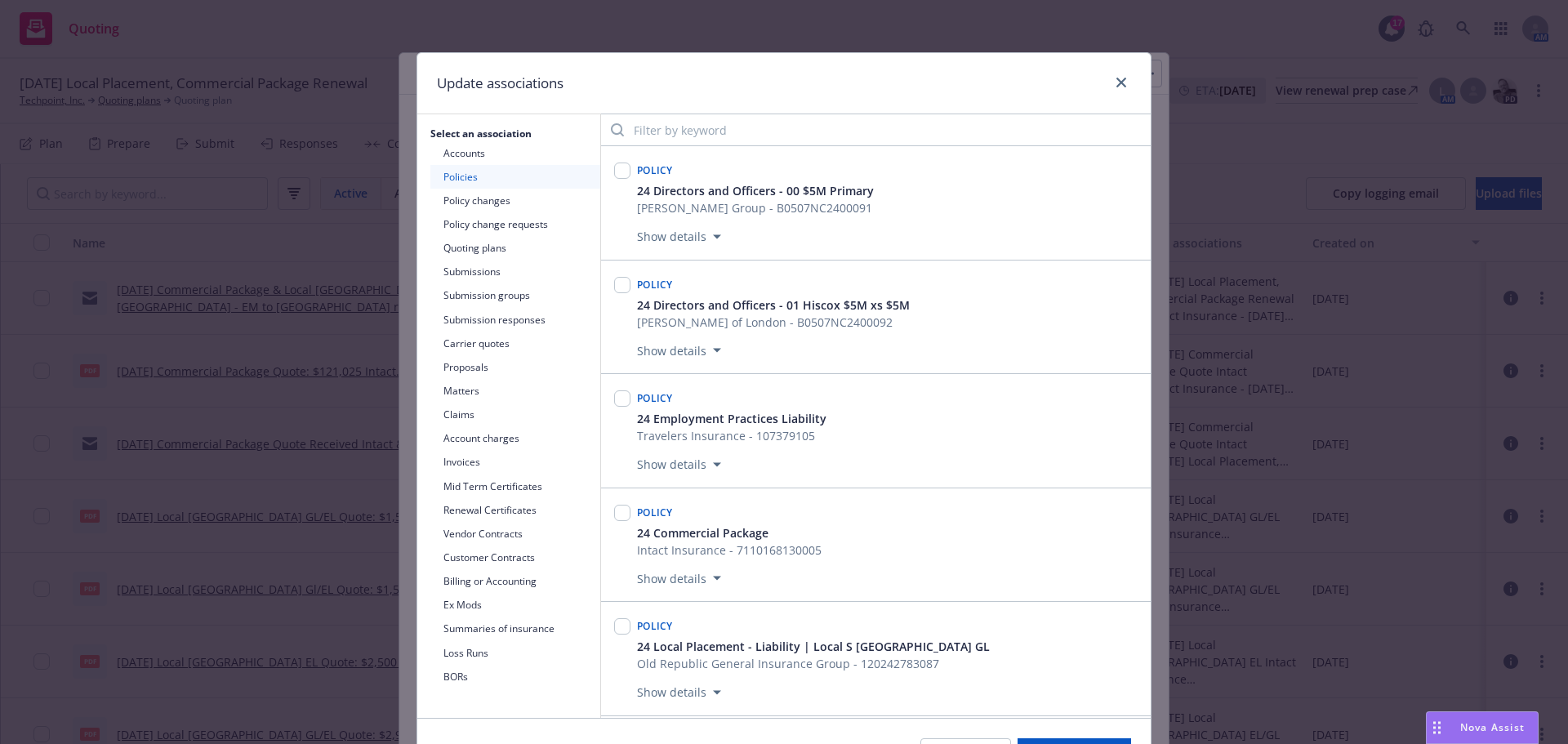
click at [468, 271] on button "Submissions" at bounding box center [515, 272] width 169 height 23
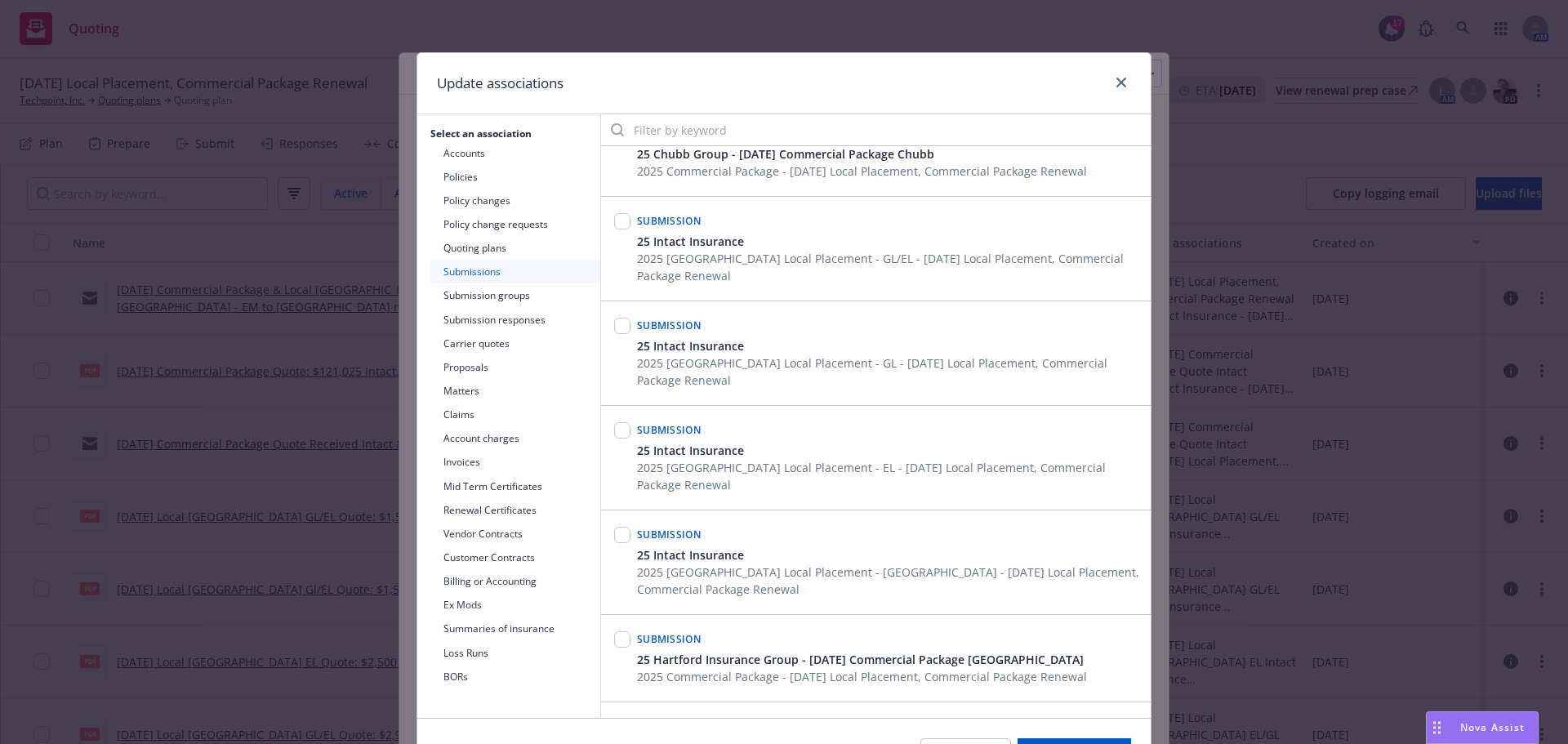
scroll to position [408, 0]
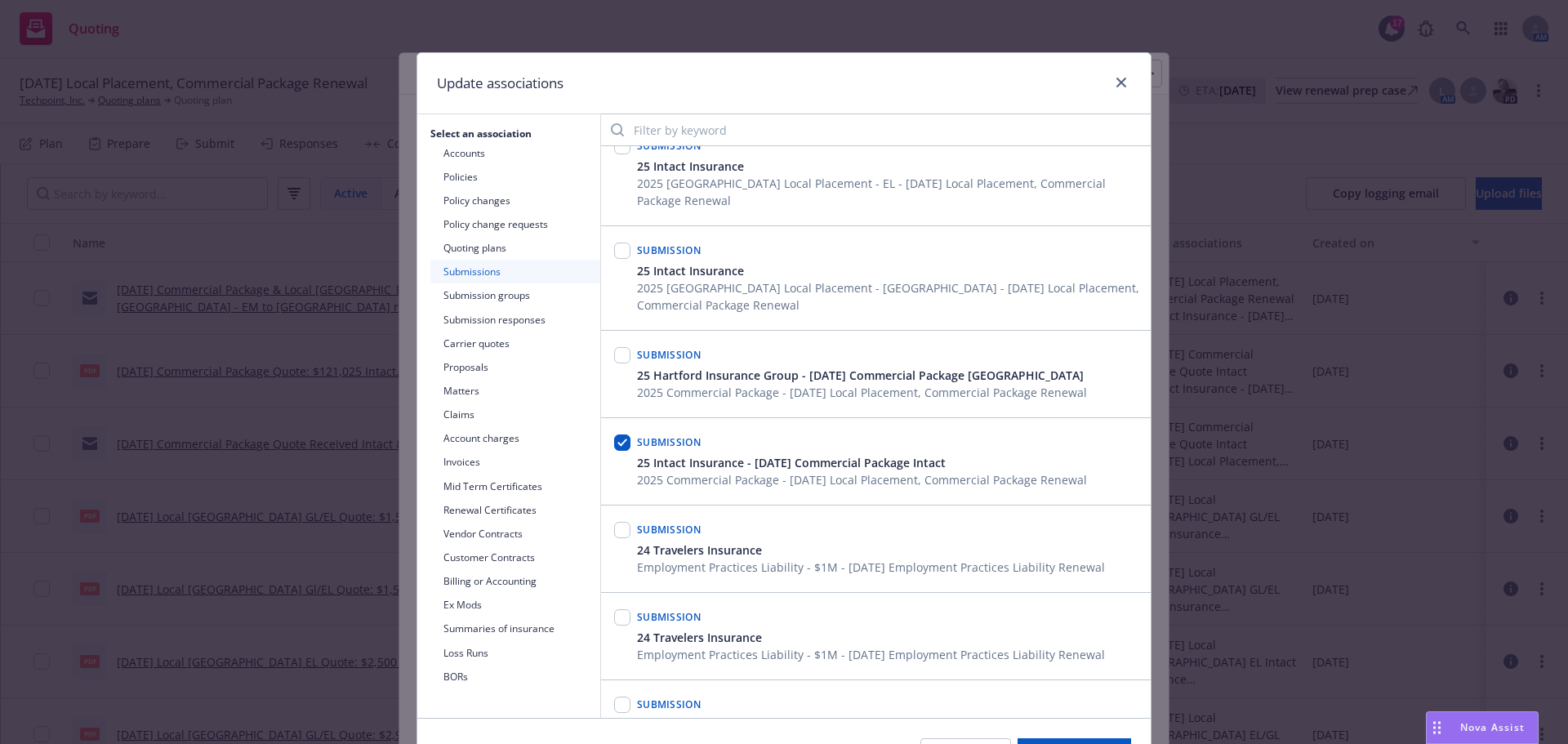
click at [486, 296] on button "Submission groups" at bounding box center [515, 295] width 169 height 23
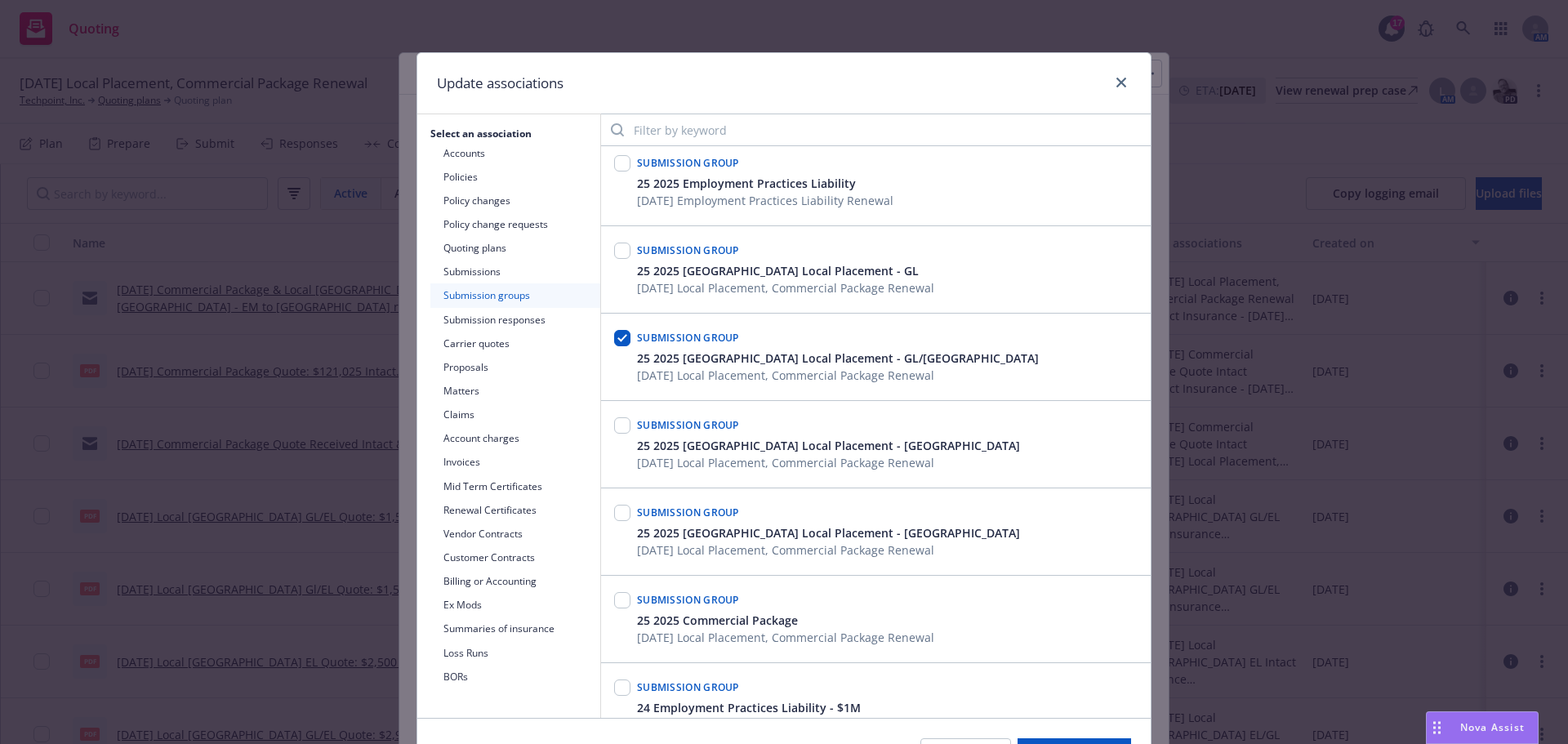
scroll to position [0, 0]
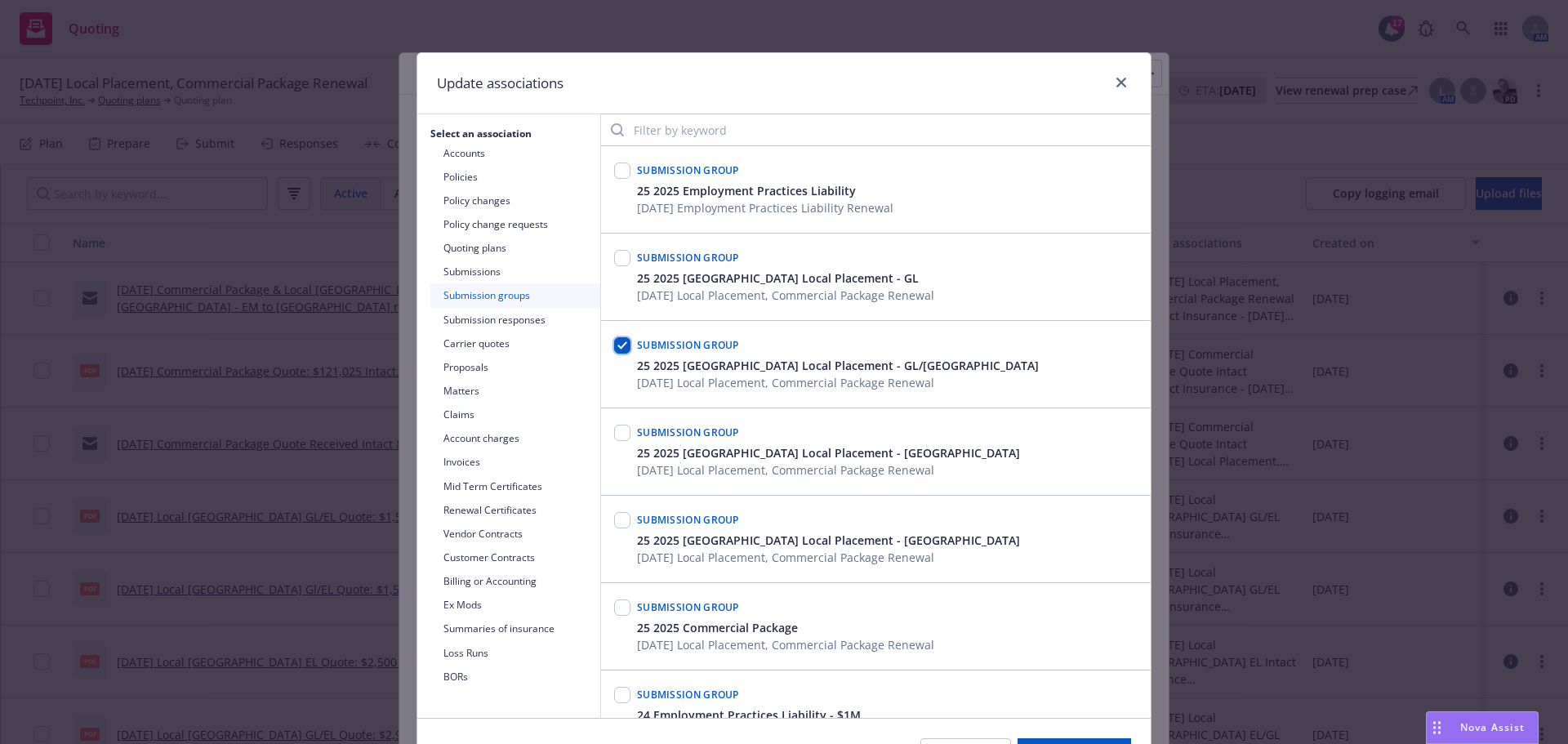
click at [619, 344] on input "checkbox" at bounding box center [622, 345] width 16 height 16
checkbox input "false"
drag, startPoint x: 615, startPoint y: 260, endPoint x: 713, endPoint y: 361, distance: 140.7
click at [616, 258] on input "checkbox" at bounding box center [622, 258] width 16 height 16
checkbox input "true"
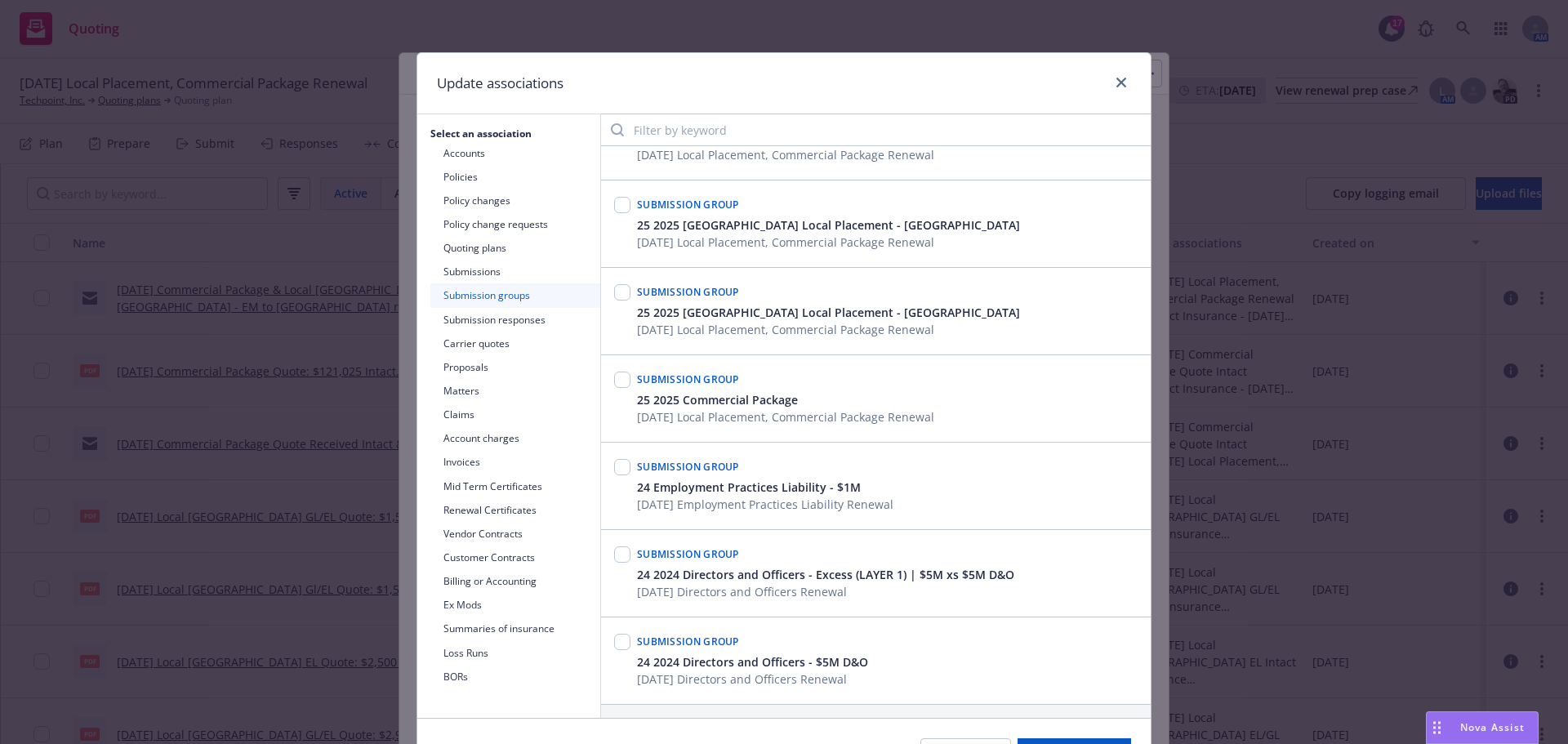
scroll to position [99, 0]
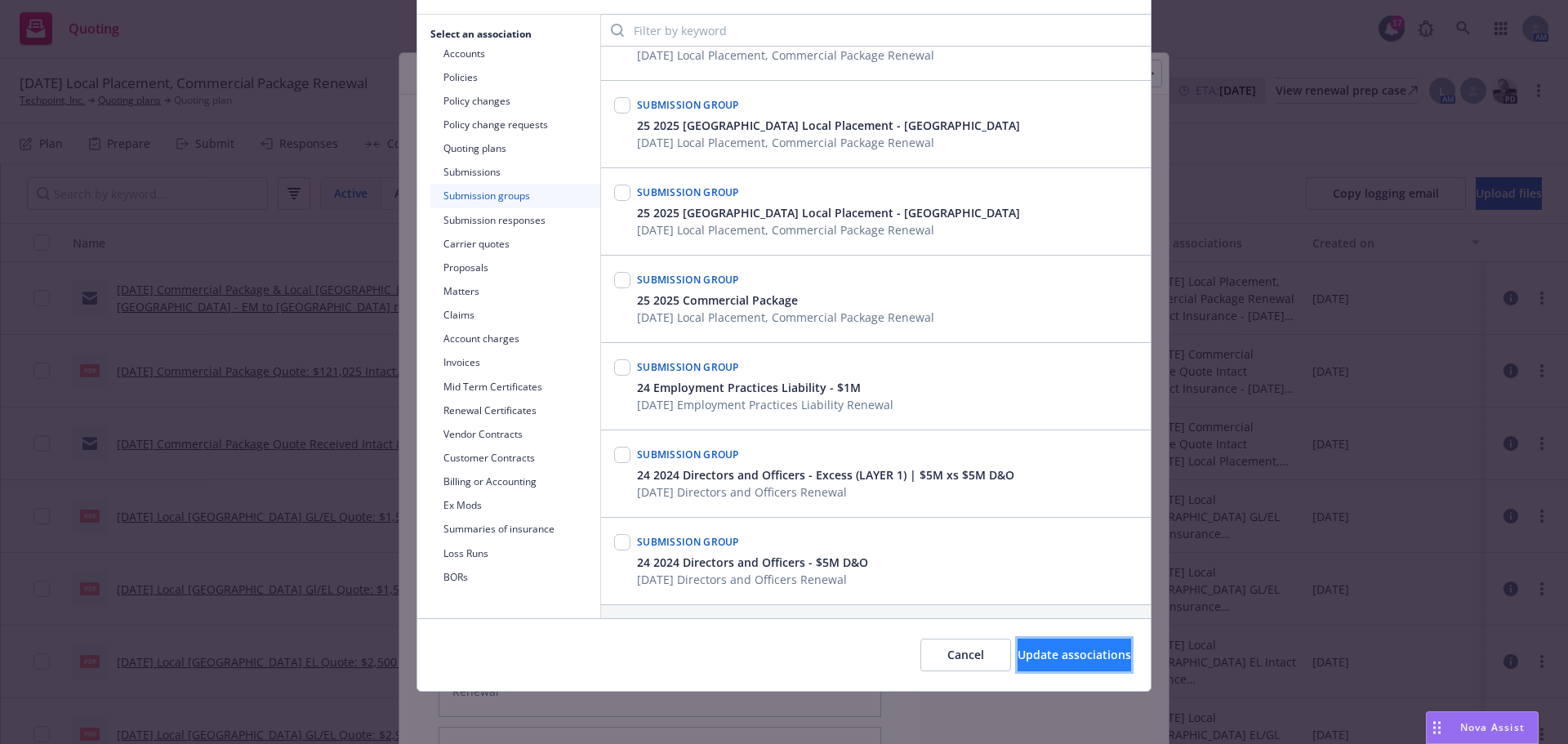
click at [1024, 645] on button "Update associations" at bounding box center [1074, 654] width 114 height 32
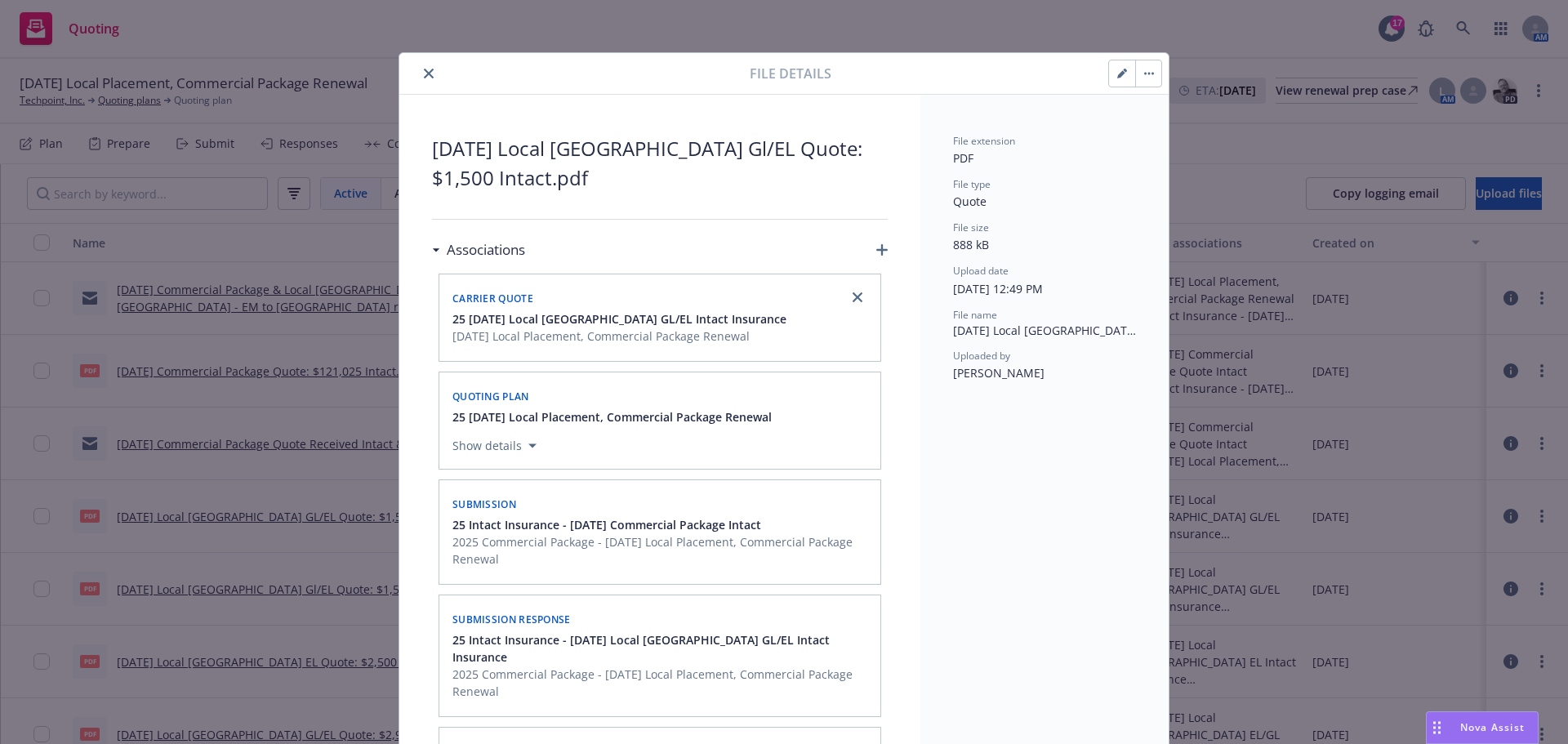
click at [424, 69] on icon "close" at bounding box center [429, 74] width 10 height 10
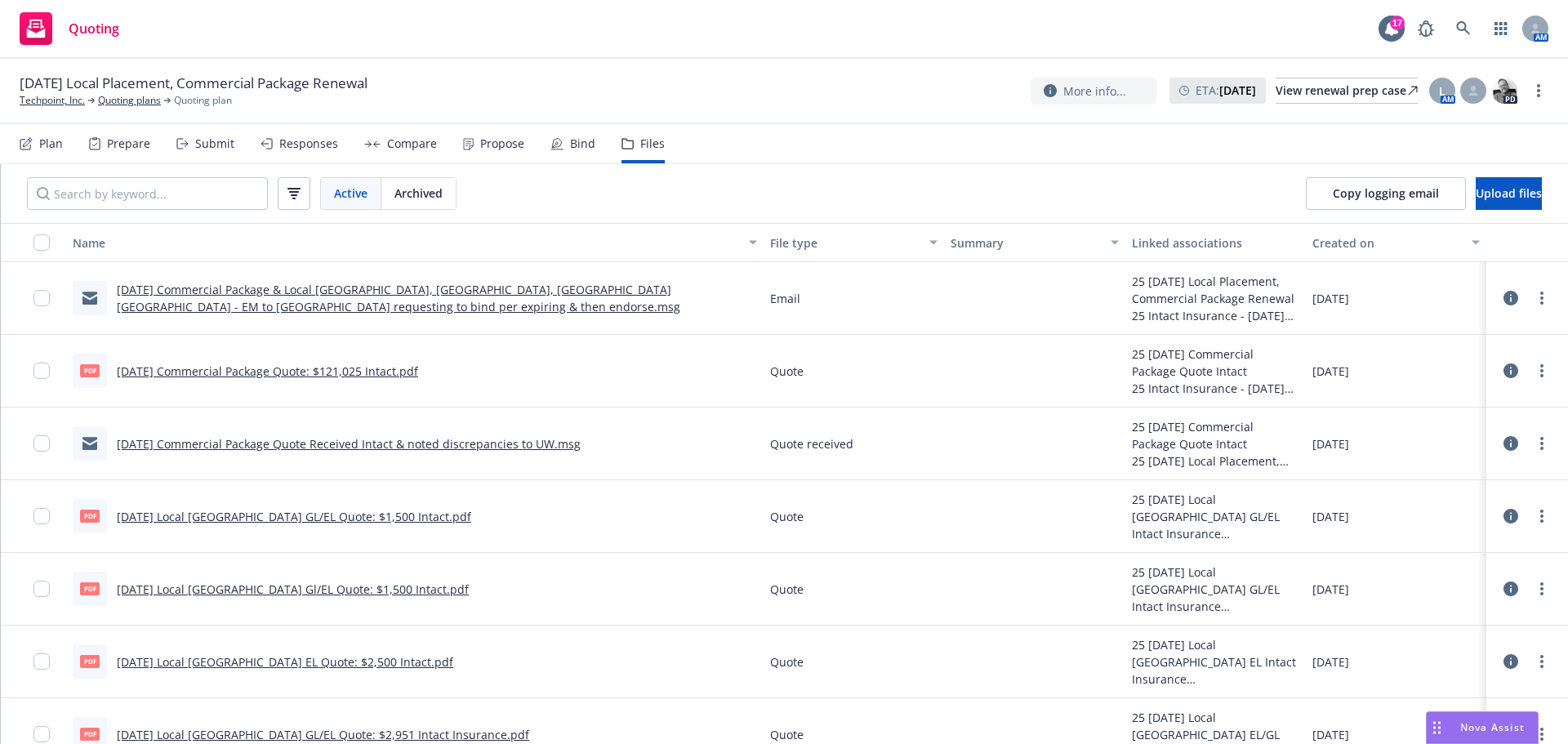
click at [227, 144] on div "Submit" at bounding box center [215, 143] width 39 height 13
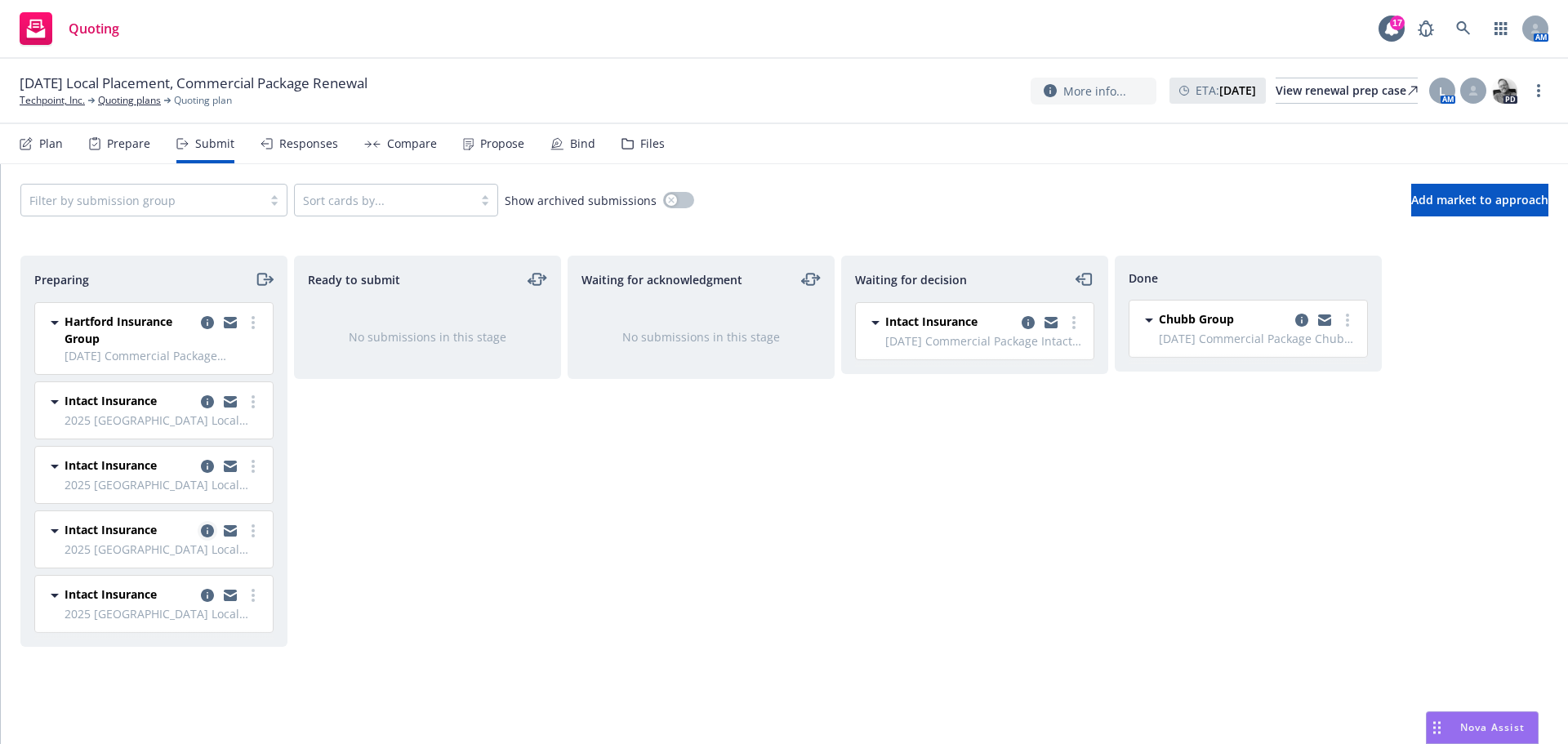
click at [211, 529] on icon "copy logging email" at bounding box center [207, 531] width 13 height 13
